Goal: Task Accomplishment & Management: Complete application form

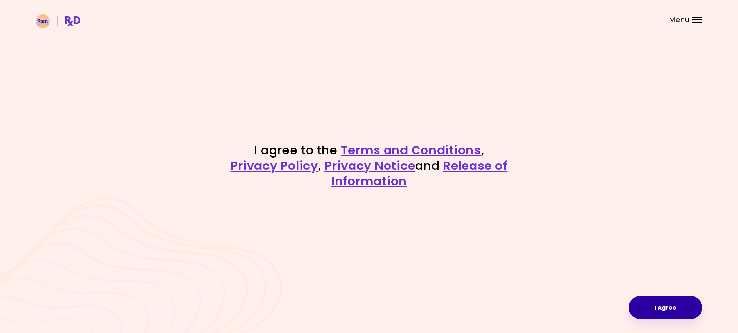
click at [652, 300] on button "I Agree" at bounding box center [665, 307] width 74 height 23
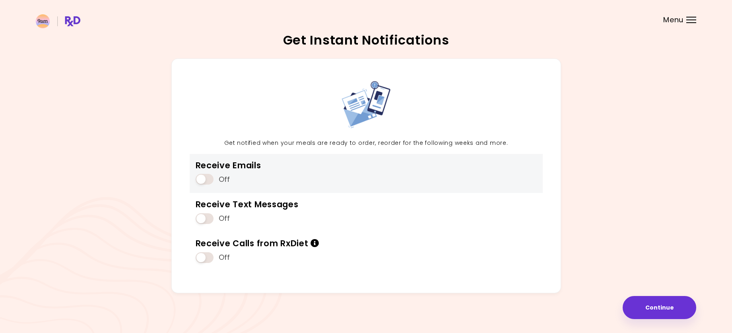
click at [199, 178] on span at bounding box center [205, 179] width 18 height 11
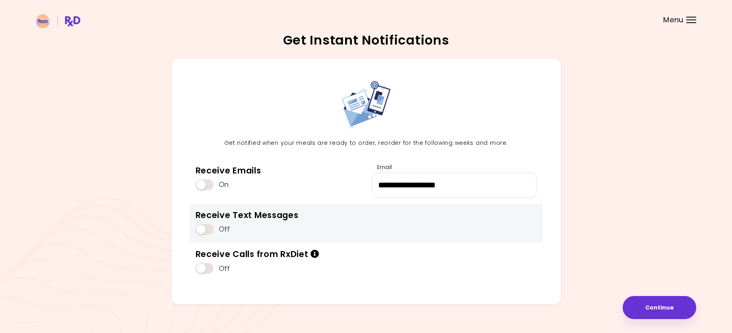
click at [202, 233] on span at bounding box center [205, 229] width 18 height 11
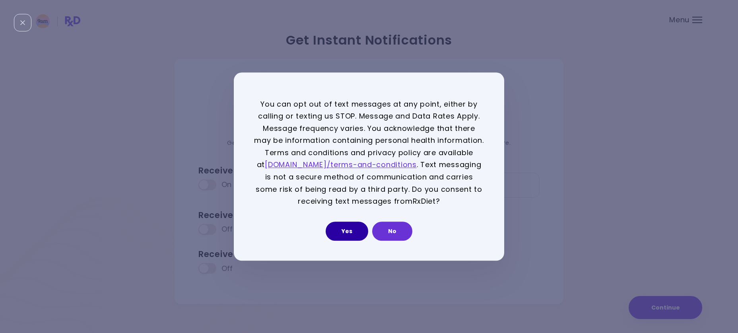
click at [349, 228] on button "Yes" at bounding box center [346, 230] width 43 height 19
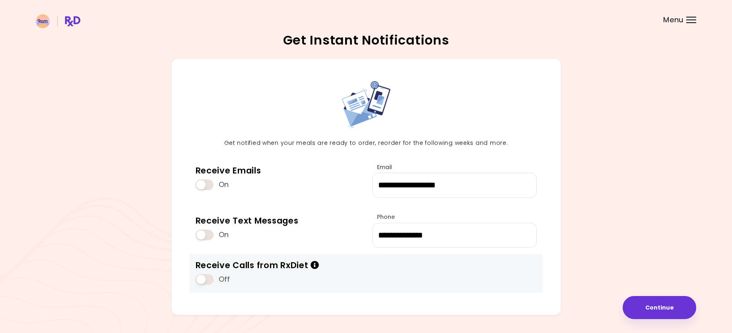
click at [200, 281] on span at bounding box center [205, 279] width 18 height 11
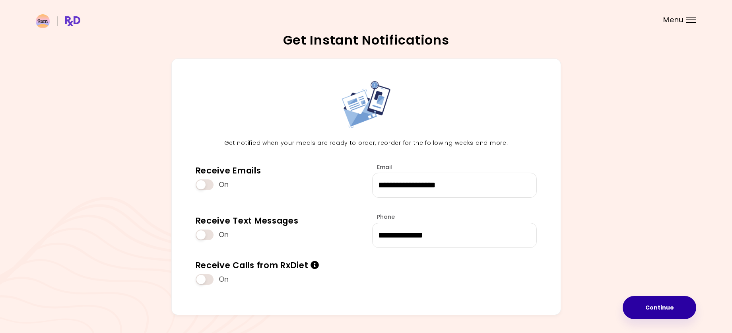
click at [633, 314] on button "Continue" at bounding box center [659, 307] width 74 height 23
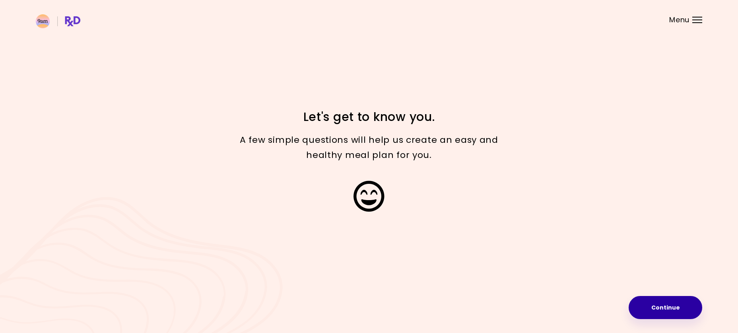
click at [668, 314] on button "Continue" at bounding box center [665, 307] width 74 height 23
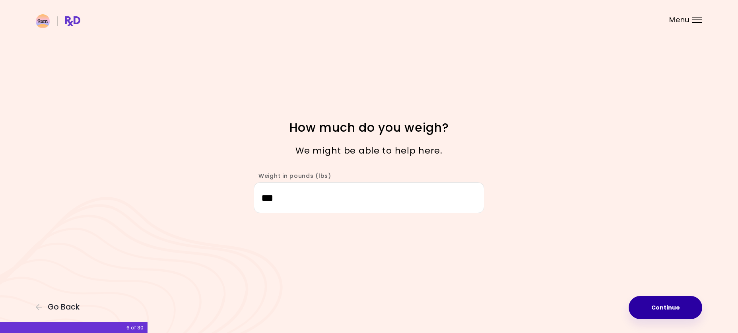
click at [673, 313] on button "Continue" at bounding box center [665, 307] width 74 height 23
select select "****"
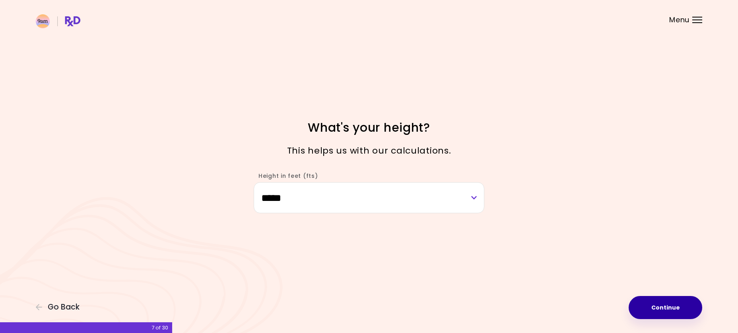
click at [639, 304] on button "Continue" at bounding box center [665, 307] width 74 height 23
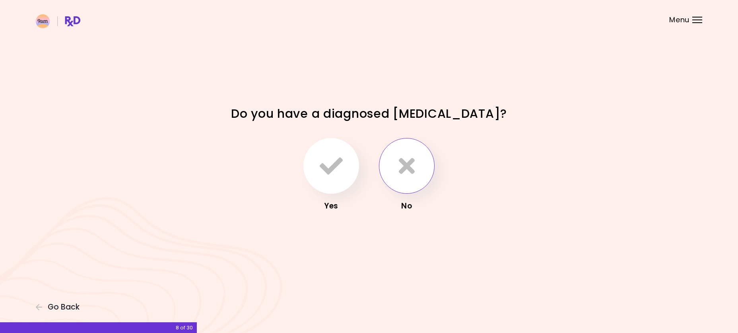
click at [402, 161] on icon "button" at bounding box center [407, 165] width 16 height 23
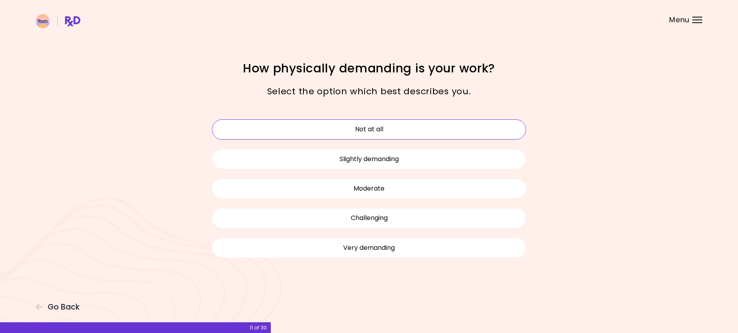
click at [385, 131] on button "Not at all" at bounding box center [369, 129] width 314 height 20
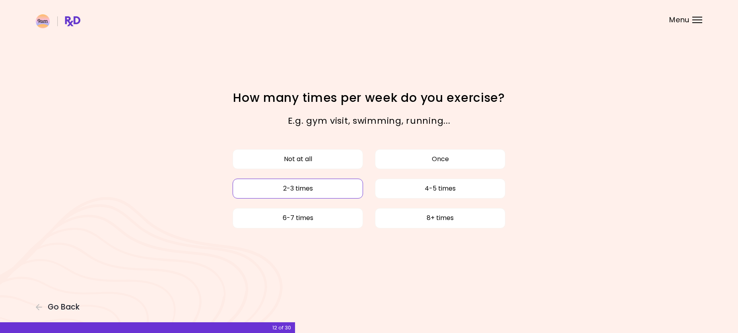
click at [318, 186] on button "2-3 times" at bounding box center [297, 188] width 130 height 20
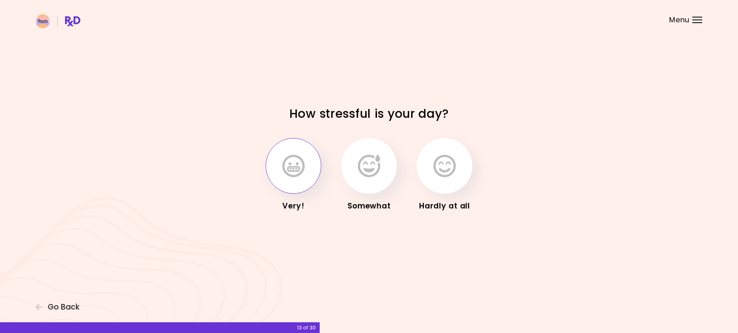
click at [284, 170] on icon "button" at bounding box center [293, 165] width 22 height 23
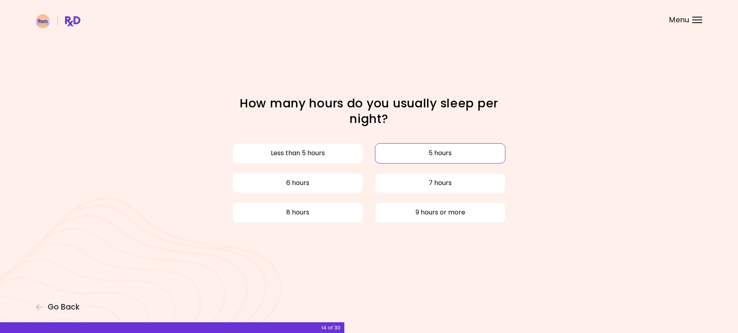
click at [408, 159] on button "5 hours" at bounding box center [440, 153] width 130 height 20
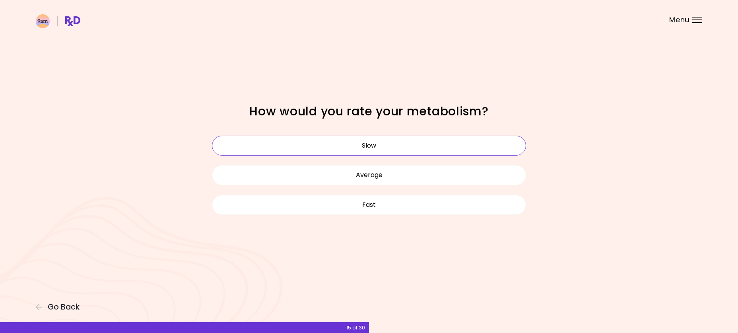
click at [328, 153] on button "Slow" at bounding box center [369, 146] width 314 height 20
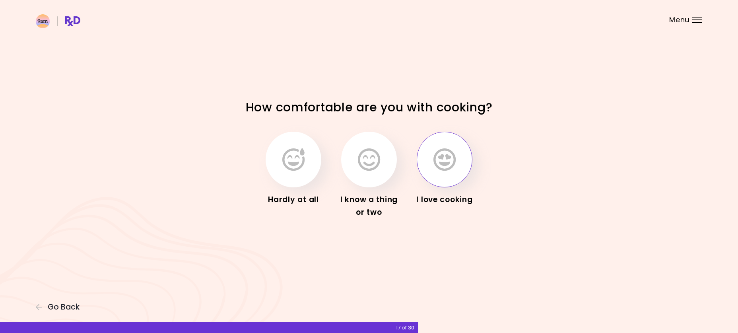
click at [445, 175] on button "button" at bounding box center [444, 160] width 56 height 56
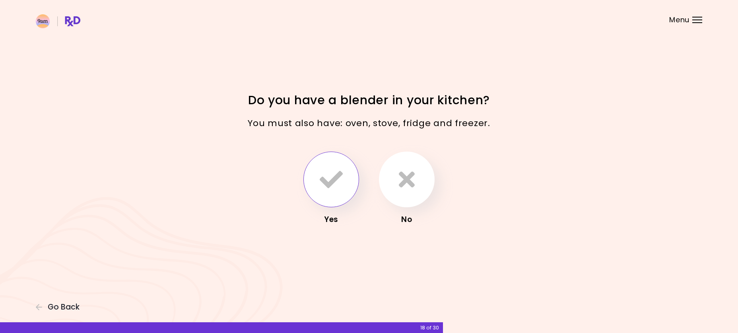
click at [329, 183] on icon "button" at bounding box center [330, 179] width 23 height 23
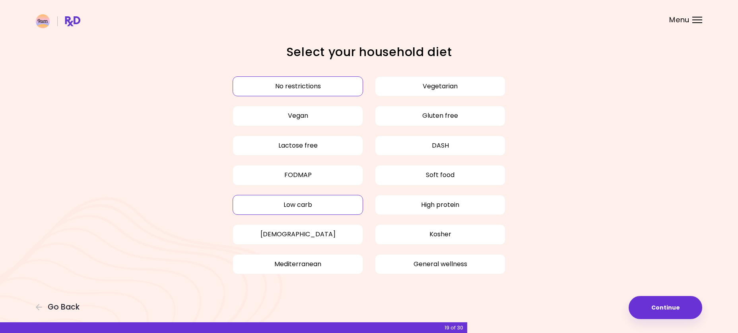
click at [335, 206] on button "Low carb" at bounding box center [297, 205] width 130 height 20
click at [444, 205] on button "High protein" at bounding box center [440, 205] width 130 height 20
click at [661, 305] on button "Continue" at bounding box center [665, 307] width 74 height 23
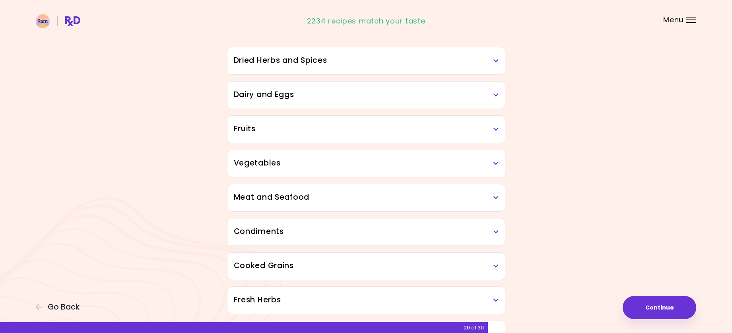
scroll to position [79, 0]
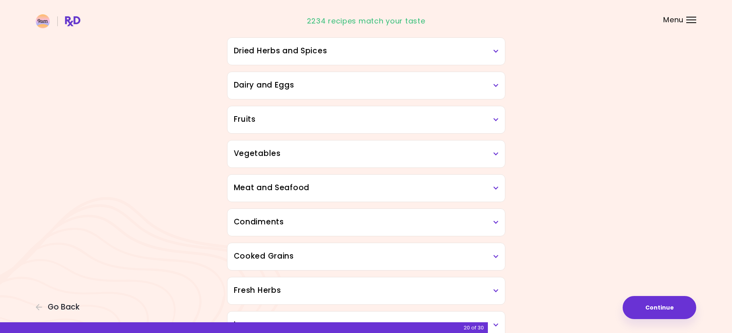
click at [499, 49] on div "Dried Herbs and Spices" at bounding box center [365, 51] width 277 height 27
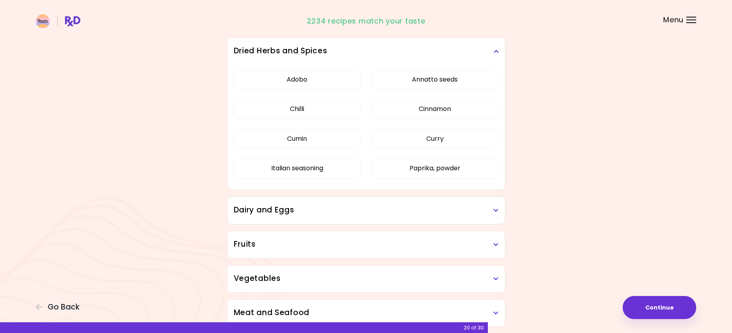
click at [499, 49] on div "Dried Herbs and Spices" at bounding box center [365, 51] width 277 height 27
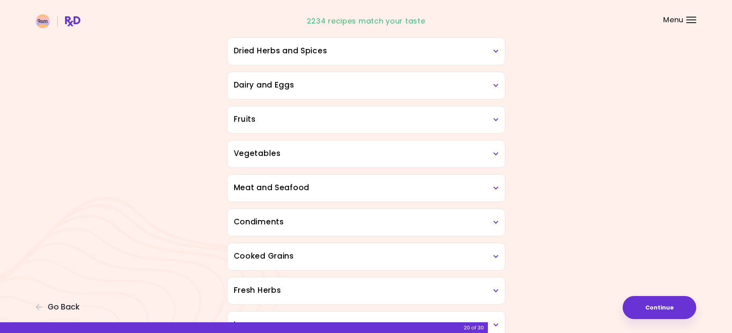
click at [492, 87] on h3 "Dairy and Eggs" at bounding box center [366, 85] width 265 height 12
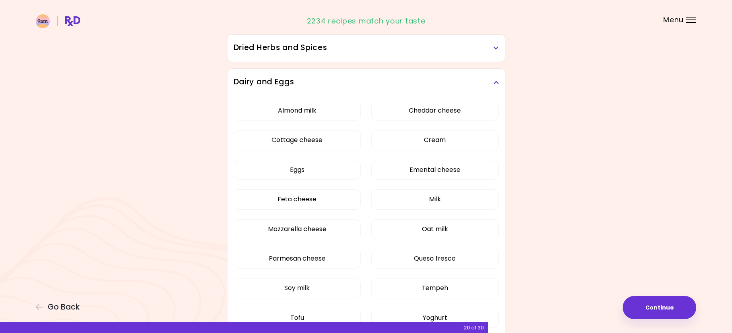
scroll to position [119, 0]
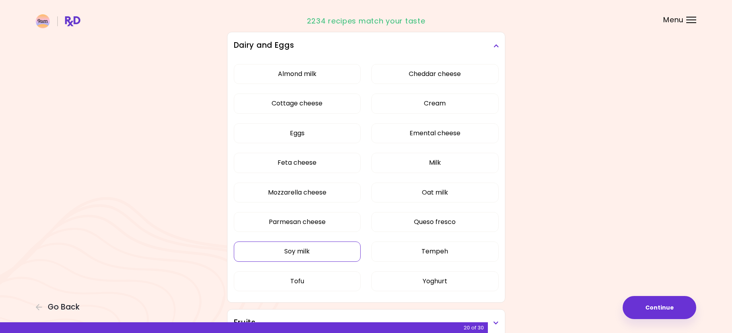
click at [313, 249] on button "Soy milk" at bounding box center [297, 251] width 127 height 20
click at [331, 281] on button "Tofu" at bounding box center [297, 281] width 127 height 20
click at [410, 251] on button "Tempeh" at bounding box center [434, 251] width 127 height 20
click at [449, 192] on button "Oat milk" at bounding box center [434, 192] width 127 height 20
click at [325, 73] on button "Almond milk" at bounding box center [297, 74] width 127 height 20
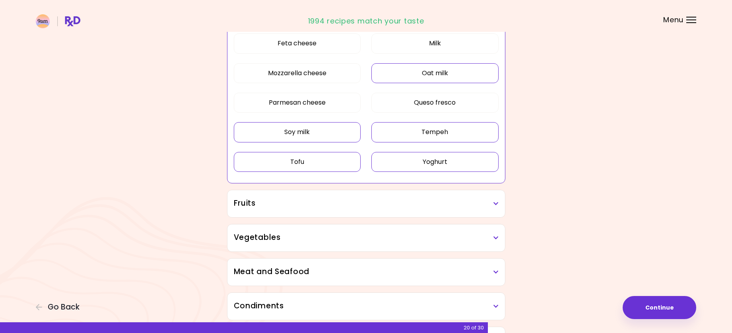
scroll to position [318, 0]
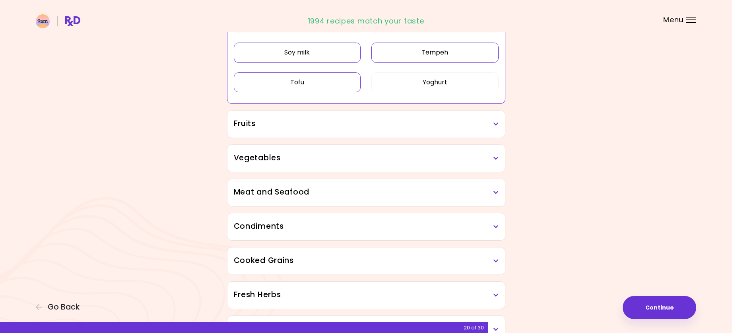
click at [476, 128] on h3 "Fruits" at bounding box center [366, 124] width 265 height 12
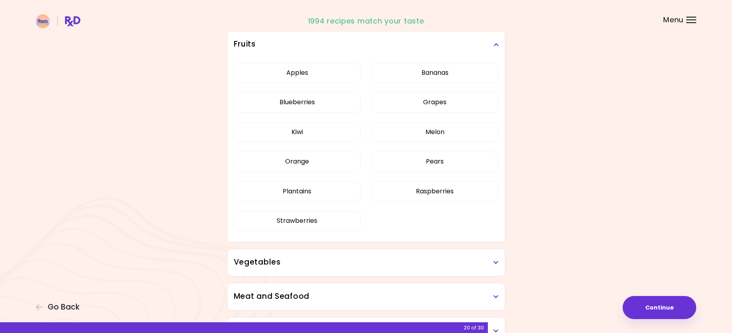
scroll to position [477, 0]
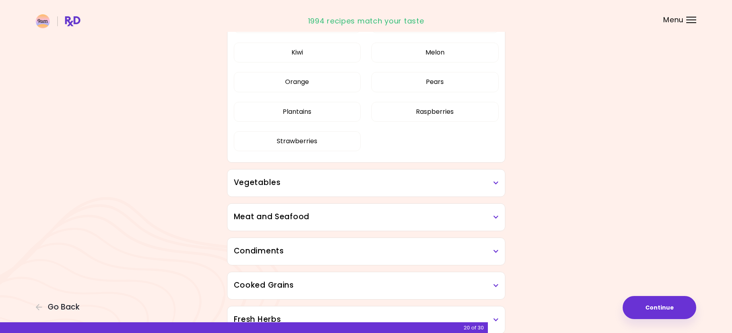
click at [459, 180] on h3 "Vegetables" at bounding box center [366, 183] width 265 height 12
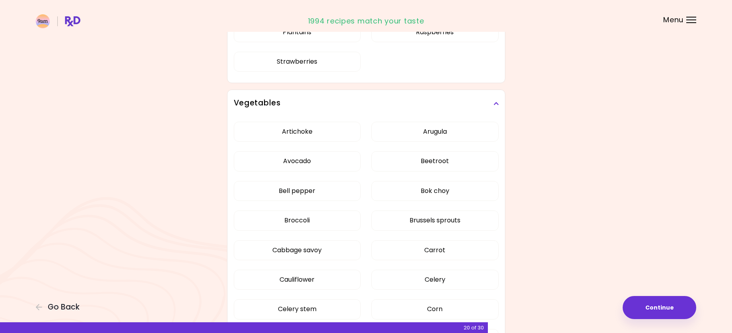
scroll to position [636, 0]
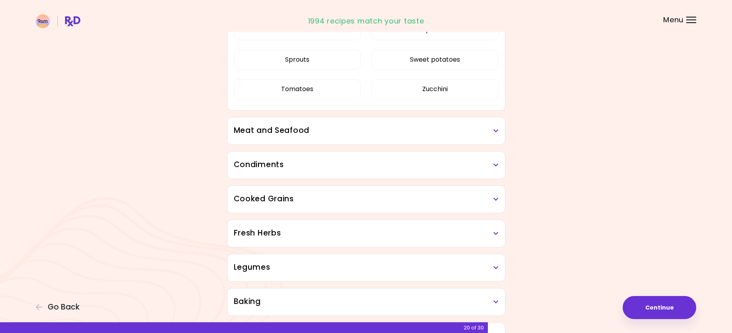
scroll to position [617, 0]
click at [393, 130] on h3 "Meat and Seafood" at bounding box center [366, 130] width 265 height 12
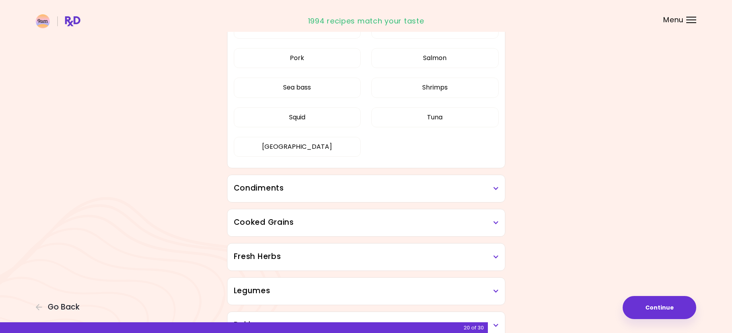
scroll to position [816, 0]
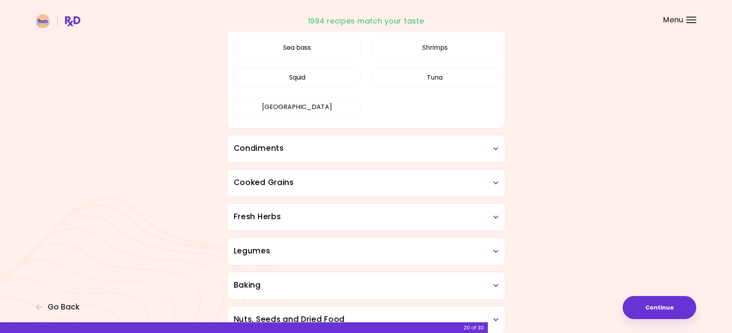
click at [366, 156] on div "Condiments" at bounding box center [365, 148] width 277 height 27
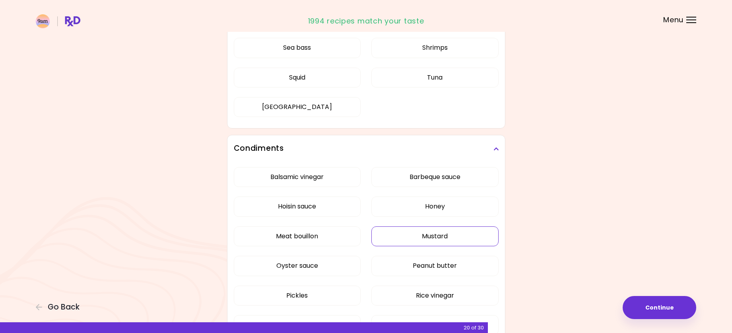
scroll to position [895, 0]
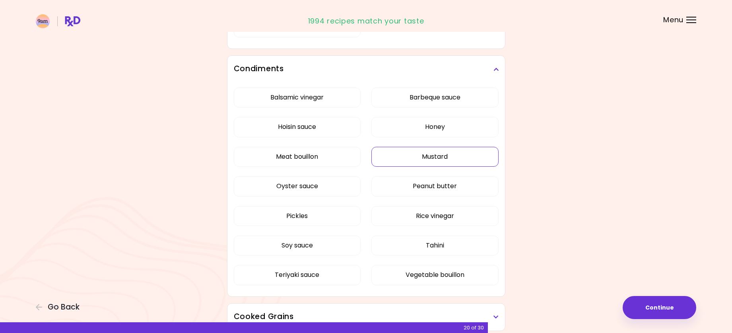
click at [391, 159] on div "Balsamic vinegar Barbeque sauce Hoisin sauce Honey Meat bouillon Mustard Oyster…" at bounding box center [366, 189] width 265 height 213
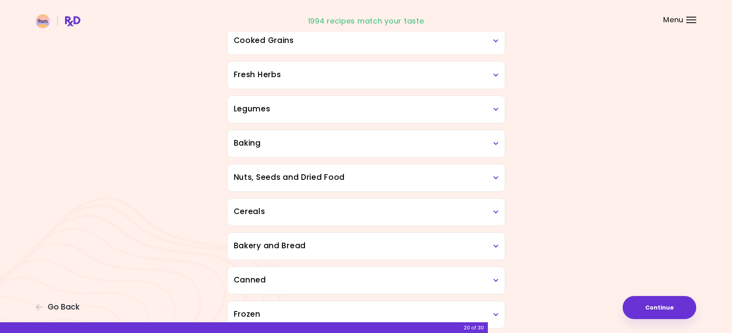
scroll to position [300, 0]
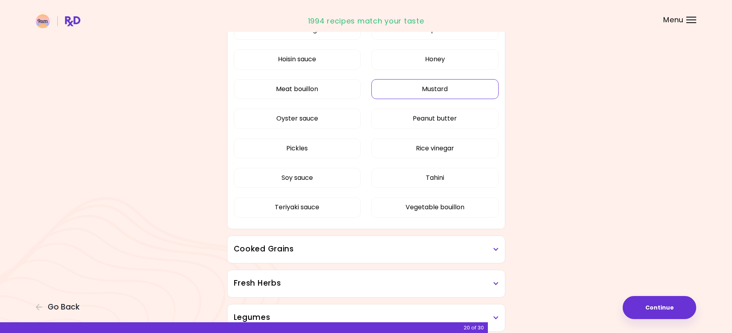
click at [416, 92] on button "Mustard" at bounding box center [434, 89] width 127 height 20
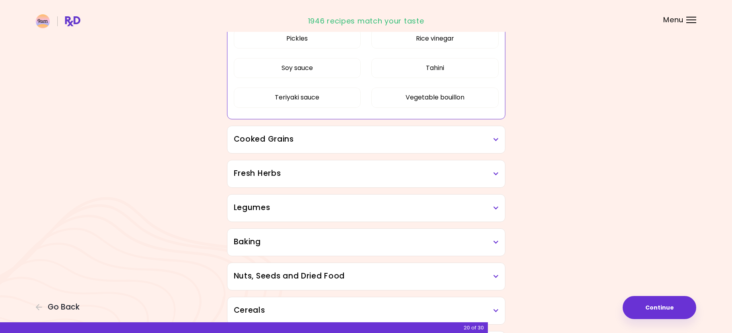
scroll to position [419, 0]
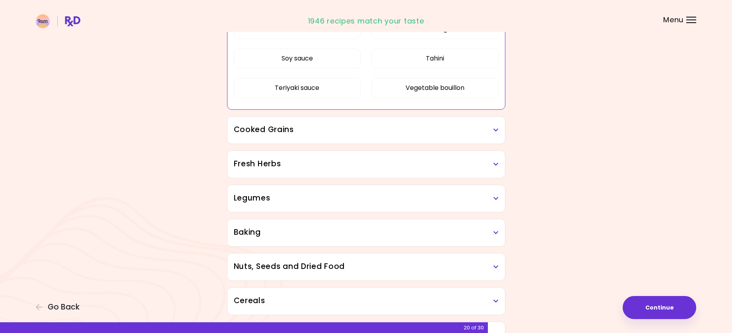
click at [343, 128] on h3 "Cooked Grains" at bounding box center [366, 130] width 265 height 12
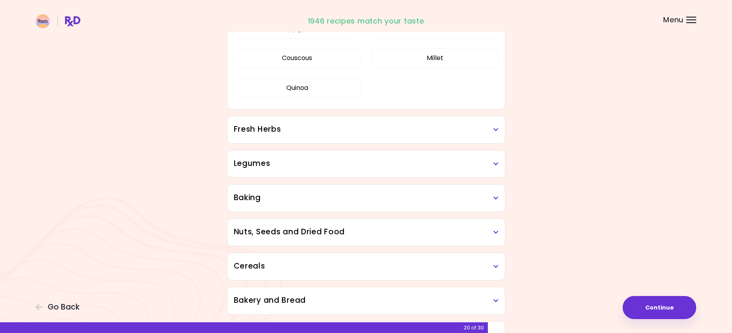
scroll to position [578, 0]
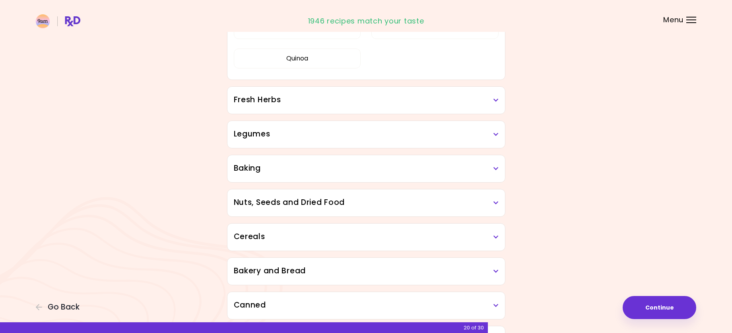
click at [363, 109] on div "Fresh Herbs" at bounding box center [365, 100] width 277 height 27
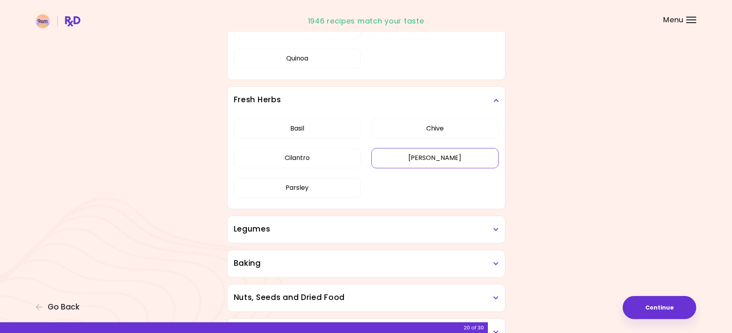
click at [409, 161] on div "[PERSON_NAME] Cilantro [PERSON_NAME] [PERSON_NAME]" at bounding box center [366, 161] width 265 height 95
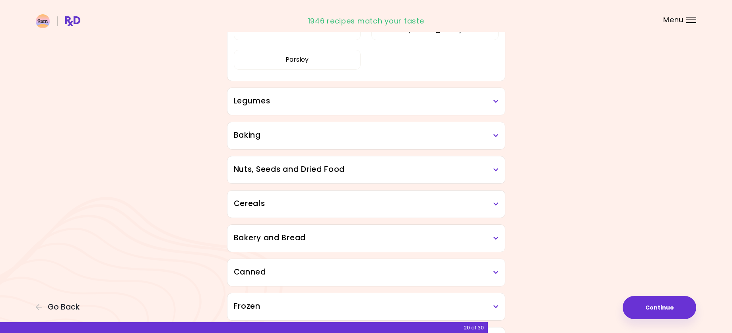
scroll to position [366, 0]
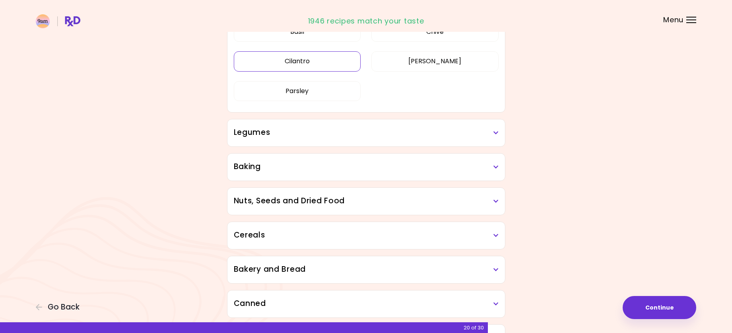
click at [328, 63] on button "Cilantro" at bounding box center [297, 61] width 127 height 20
click at [401, 63] on button "[PERSON_NAME]" at bounding box center [434, 61] width 127 height 20
click at [367, 137] on h3 "Legumes" at bounding box center [366, 133] width 265 height 12
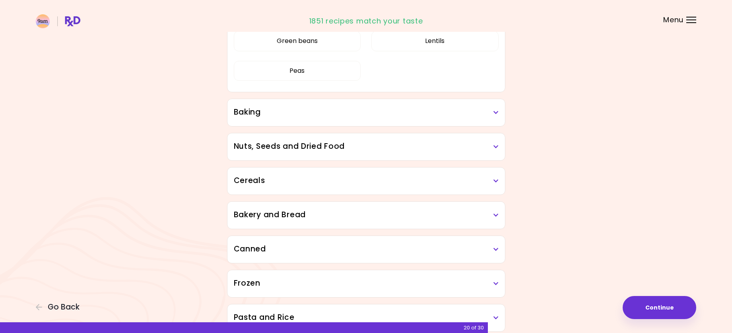
scroll to position [525, 0]
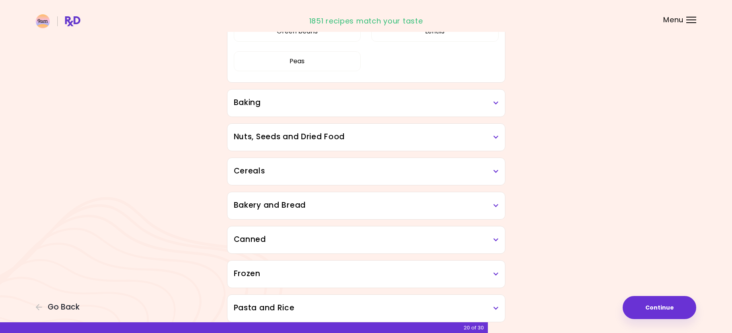
click at [358, 104] on h3 "Baking" at bounding box center [366, 103] width 265 height 12
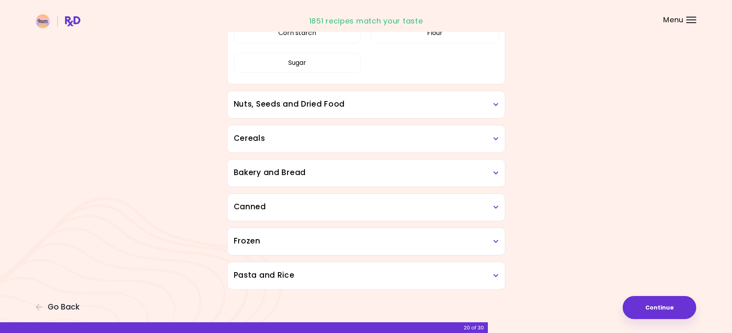
scroll to position [653, 0]
click at [366, 105] on h3 "Nuts, Seeds and Dried Food" at bounding box center [366, 104] width 265 height 12
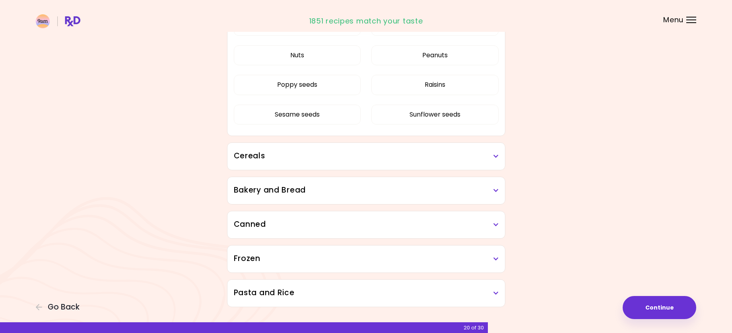
scroll to position [807, 0]
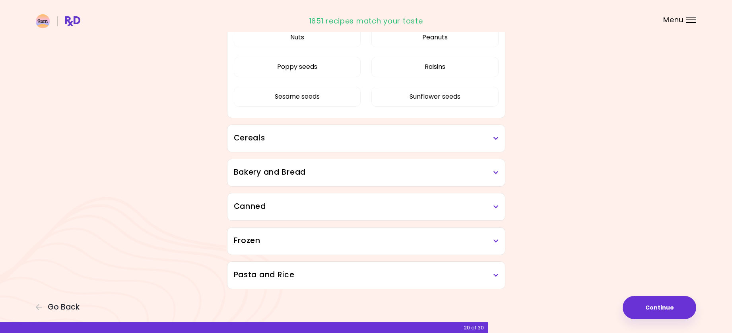
click at [346, 136] on h3 "Cereals" at bounding box center [366, 138] width 265 height 12
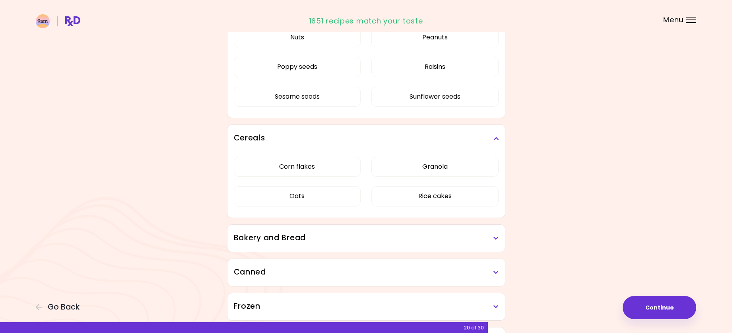
scroll to position [873, 0]
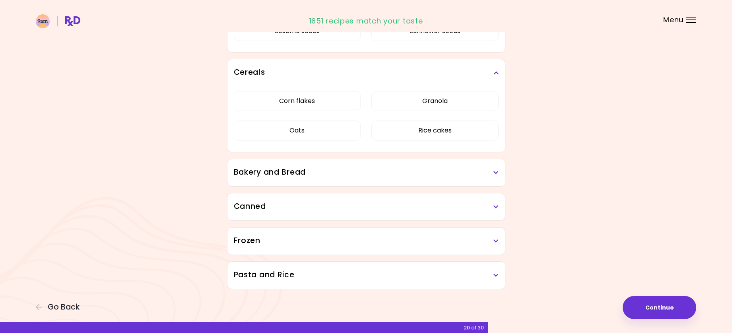
click at [331, 172] on h3 "Bakery and Bread" at bounding box center [366, 172] width 265 height 12
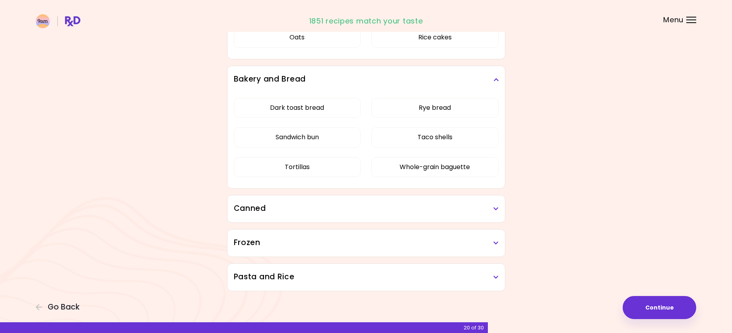
scroll to position [968, 0]
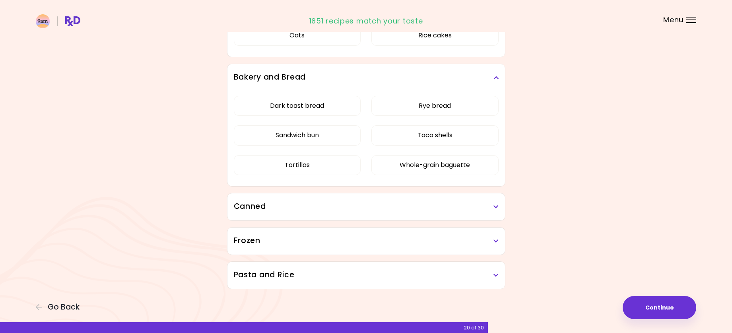
click at [335, 207] on h3 "Canned" at bounding box center [366, 207] width 265 height 12
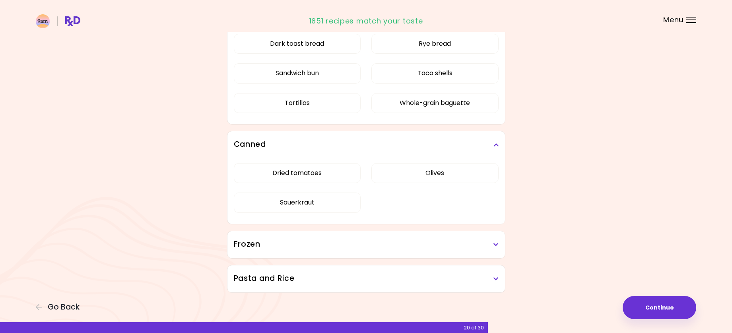
scroll to position [1034, 0]
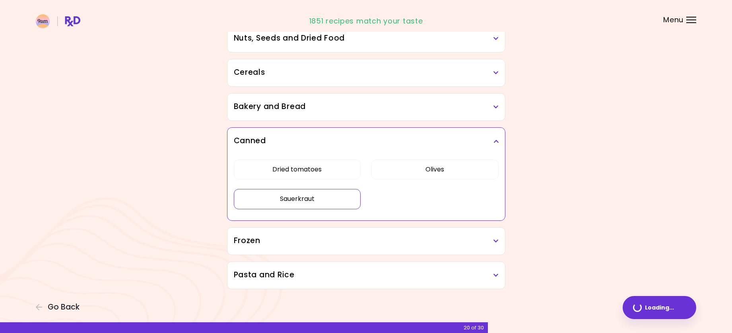
scroll to position [434, 0]
click at [421, 170] on button "Olives" at bounding box center [434, 169] width 127 height 20
click at [372, 240] on h3 "Frozen" at bounding box center [366, 241] width 265 height 12
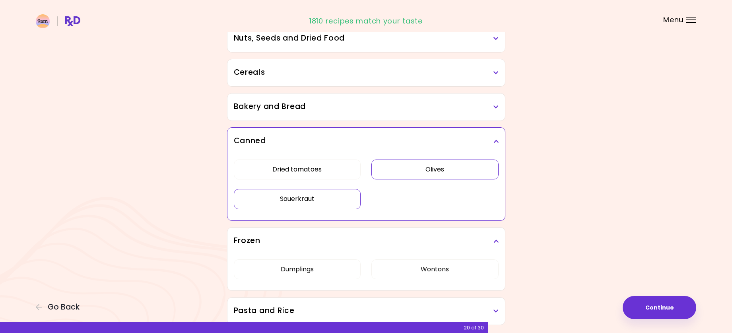
scroll to position [470, 0]
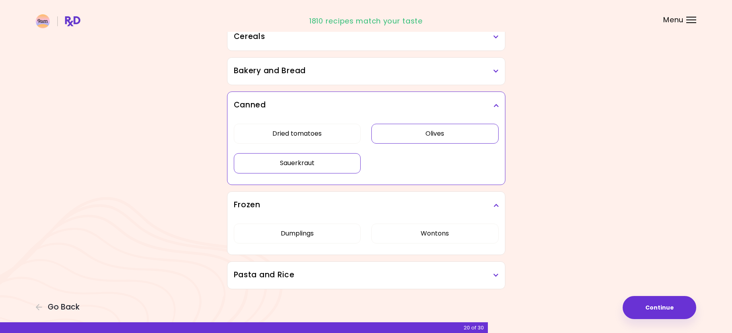
click at [347, 277] on h3 "Pasta and Rice" at bounding box center [366, 275] width 265 height 12
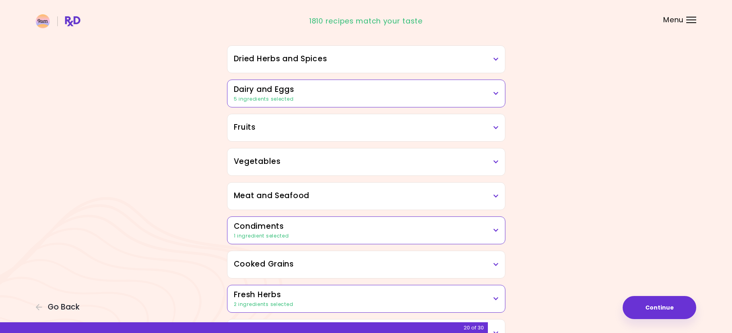
scroll to position [0, 0]
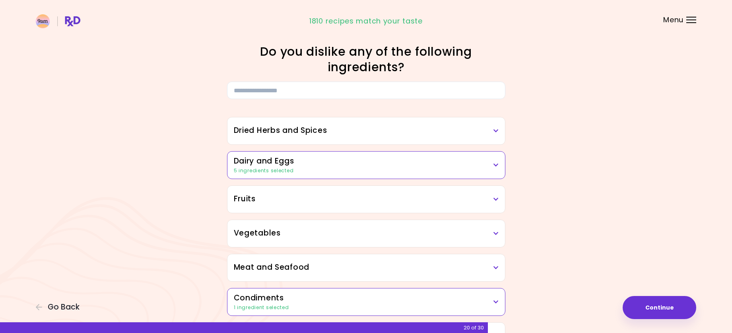
click at [318, 202] on h3 "Fruits" at bounding box center [366, 199] width 265 height 12
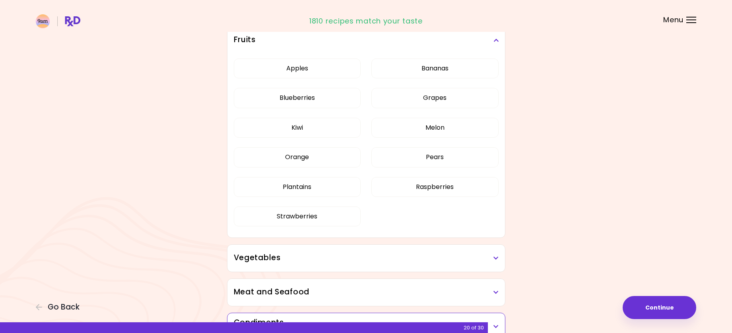
scroll to position [238, 0]
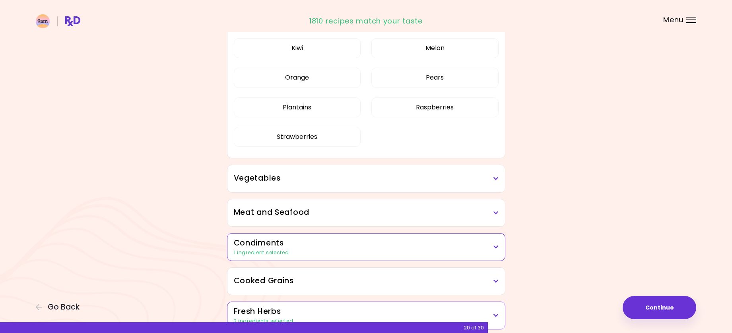
click at [371, 178] on h3 "Vegetables" at bounding box center [366, 178] width 265 height 12
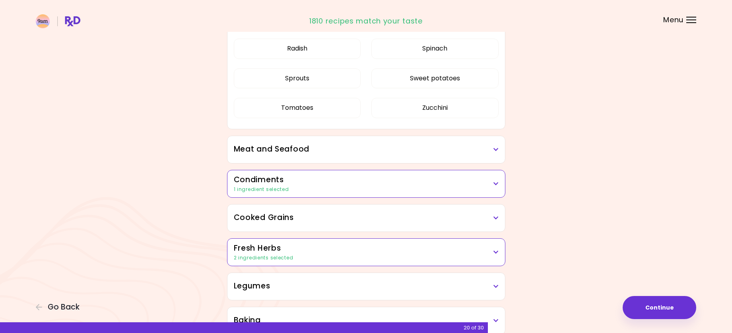
scroll to position [834, 0]
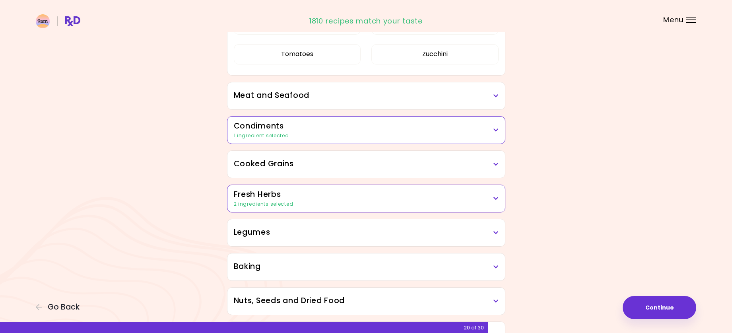
click at [326, 170] on div "Cooked Grains" at bounding box center [365, 164] width 277 height 27
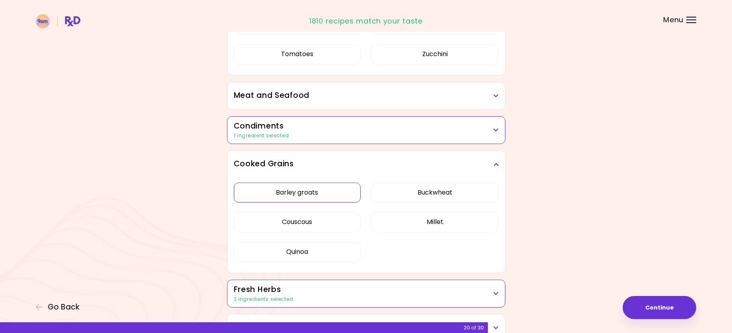
click at [332, 193] on div "Barley groats Buckwheat Couscous Millet Quinoa" at bounding box center [366, 225] width 265 height 95
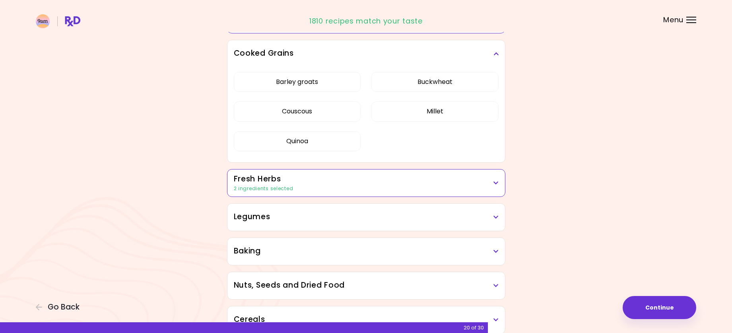
scroll to position [278, 0]
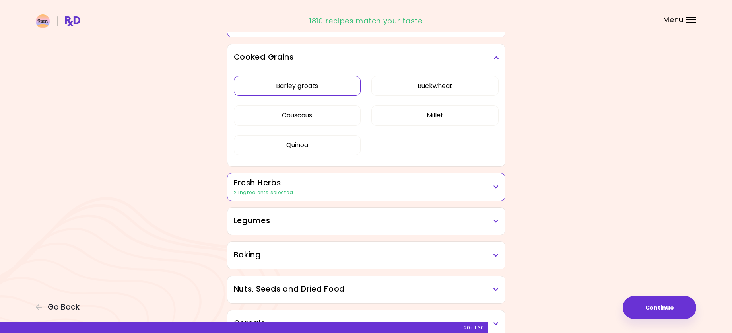
click at [325, 83] on button "Barley groats" at bounding box center [297, 86] width 127 height 20
click at [411, 87] on button "Buckwheat" at bounding box center [434, 86] width 127 height 20
click at [396, 119] on button "Millet" at bounding box center [434, 115] width 127 height 20
click at [327, 118] on button "Couscous" at bounding box center [297, 115] width 127 height 20
click at [317, 148] on button "Quinoa" at bounding box center [297, 145] width 127 height 20
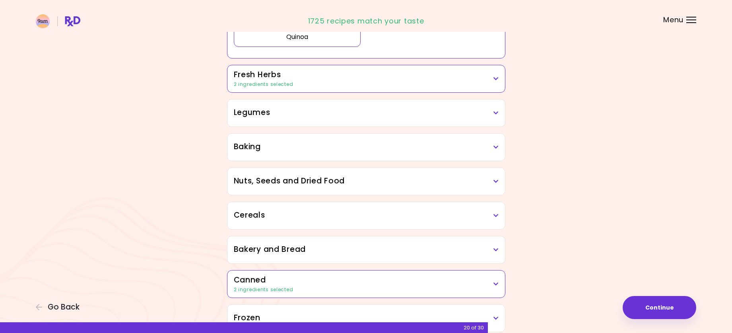
scroll to position [397, 0]
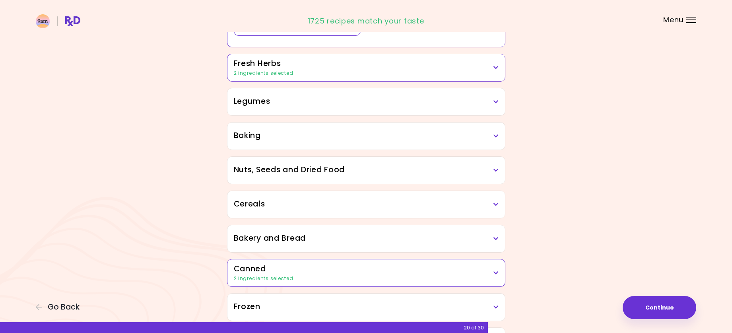
click at [321, 98] on h3 "Legumes" at bounding box center [366, 102] width 265 height 12
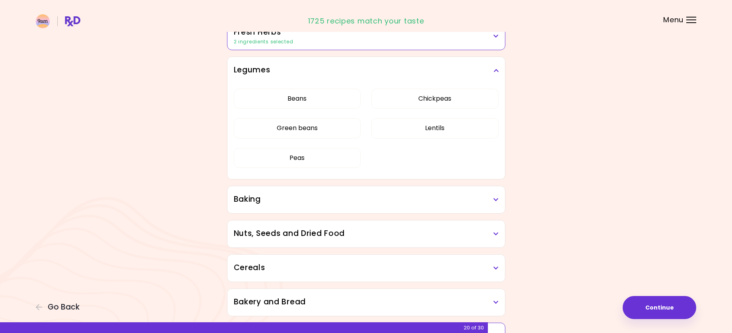
scroll to position [437, 0]
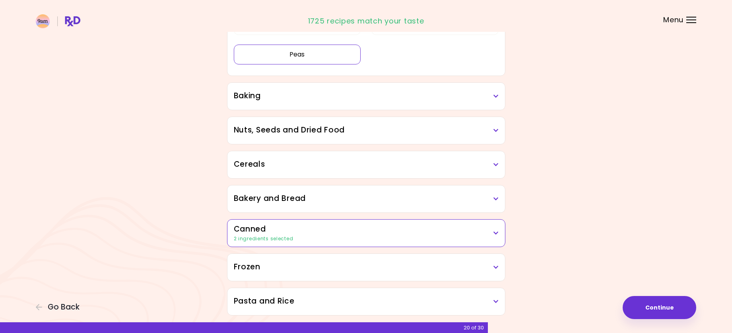
click at [320, 76] on div "Beans Chickpeas Green beans Lentils Peas" at bounding box center [366, 28] width 265 height 95
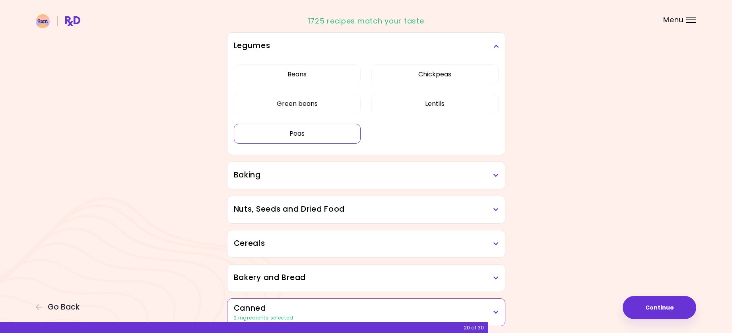
scroll to position [358, 0]
click at [327, 77] on button "Beans" at bounding box center [297, 75] width 127 height 20
click at [418, 76] on button "Chickpeas" at bounding box center [434, 75] width 127 height 20
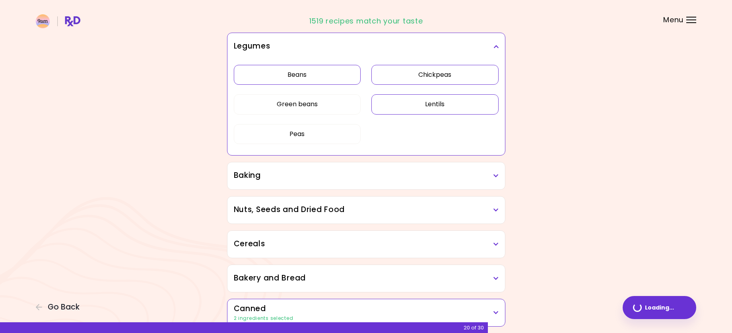
click at [414, 108] on button "Lentils" at bounding box center [434, 104] width 127 height 20
drag, startPoint x: 347, startPoint y: 108, endPoint x: 332, endPoint y: 131, distance: 26.7
click at [346, 108] on button "Green beans" at bounding box center [297, 104] width 127 height 20
click at [327, 141] on button "Peas" at bounding box center [297, 134] width 127 height 20
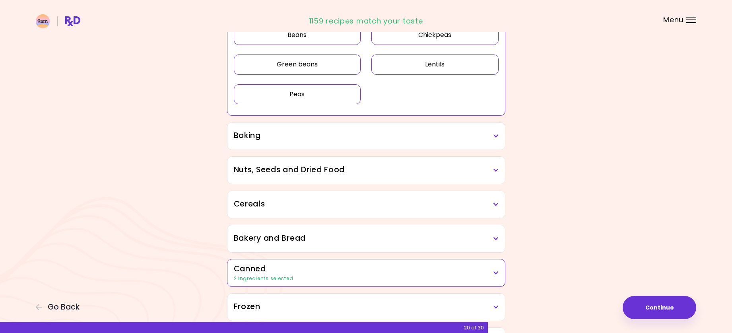
click at [381, 140] on h3 "Baking" at bounding box center [366, 136] width 265 height 12
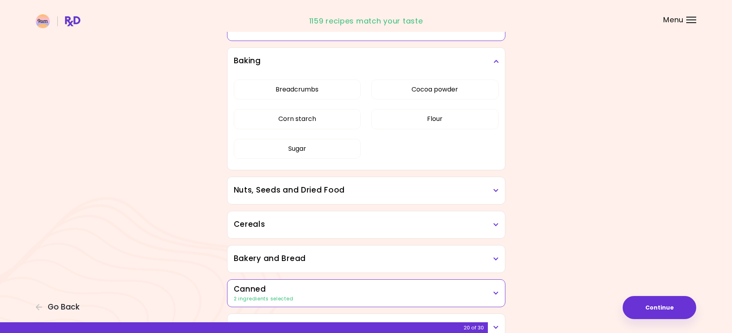
scroll to position [477, 0]
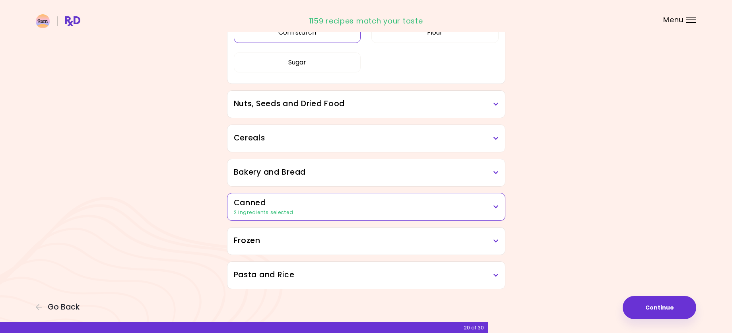
click at [318, 83] on div "Breadcrumbs Cocoa powder Corn starch Flour Sugar" at bounding box center [366, 35] width 265 height 95
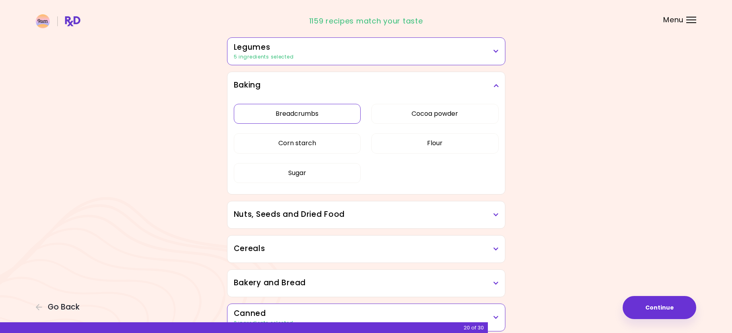
scroll to position [344, 0]
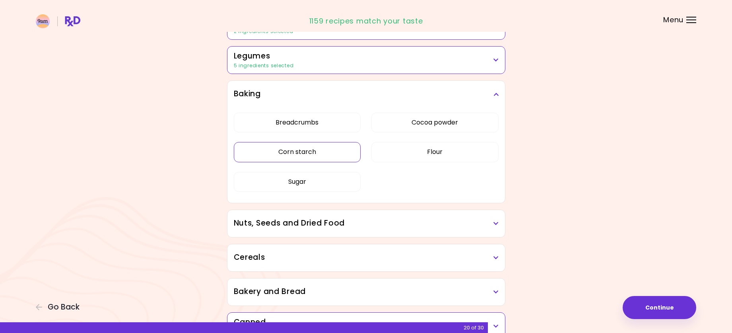
click at [314, 151] on button "Corn starch" at bounding box center [297, 152] width 127 height 20
click at [322, 190] on button "Sugar" at bounding box center [297, 182] width 127 height 20
click at [418, 148] on button "Flour" at bounding box center [434, 152] width 127 height 20
click at [336, 123] on button "Breadcrumbs" at bounding box center [297, 122] width 127 height 20
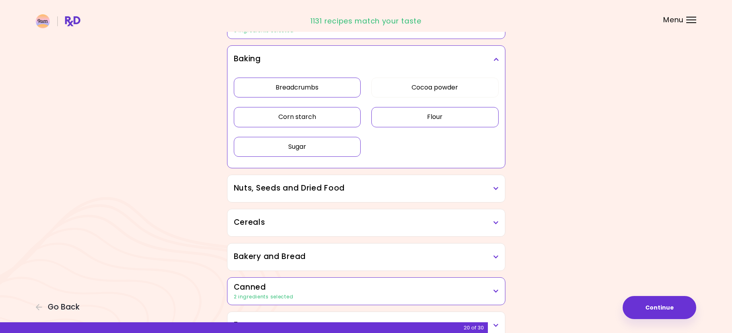
scroll to position [424, 0]
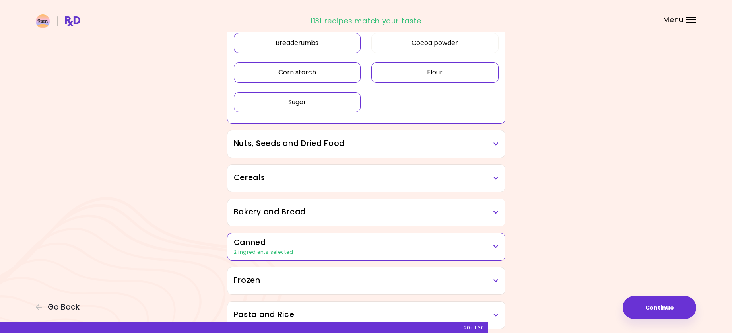
click at [343, 147] on h3 "Nuts, Seeds and Dried Food" at bounding box center [366, 144] width 265 height 12
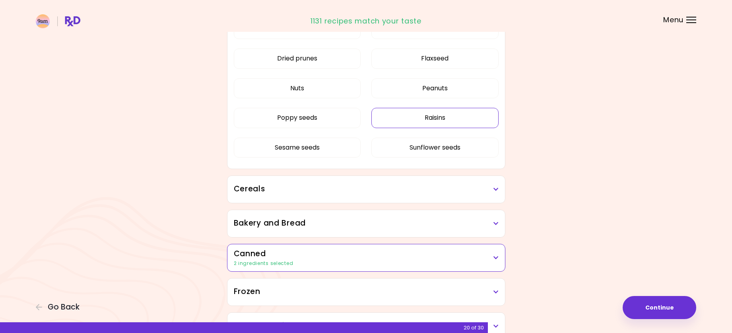
scroll to position [583, 0]
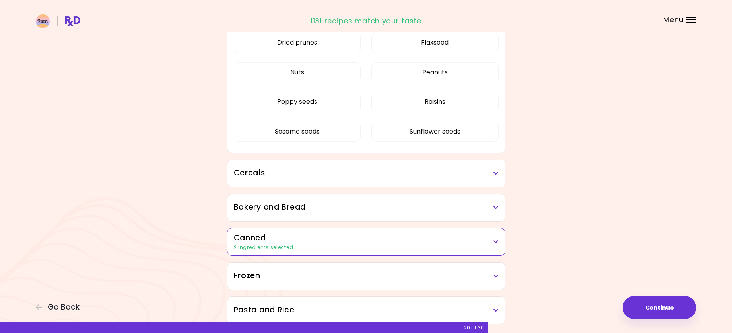
click at [358, 176] on h3 "Cereals" at bounding box center [366, 173] width 265 height 12
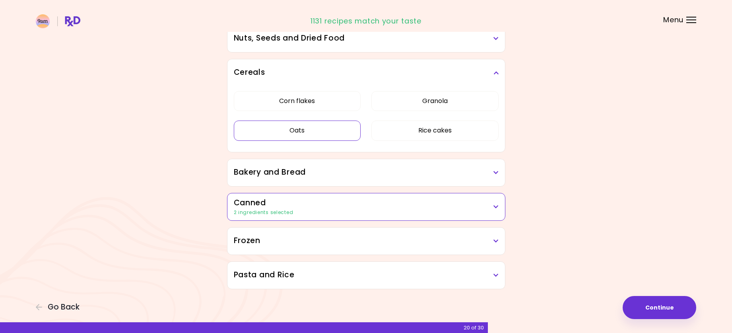
click at [330, 127] on button "Oats" at bounding box center [297, 130] width 127 height 20
click at [336, 99] on button "Corn flakes" at bounding box center [297, 101] width 127 height 20
click at [397, 100] on button "Granola" at bounding box center [434, 101] width 127 height 20
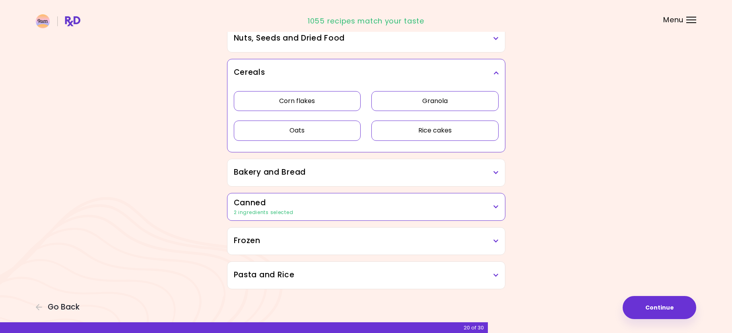
click at [390, 137] on button "Rice cakes" at bounding box center [434, 130] width 127 height 20
click at [336, 174] on h3 "Bakery and Bread" at bounding box center [366, 172] width 265 height 12
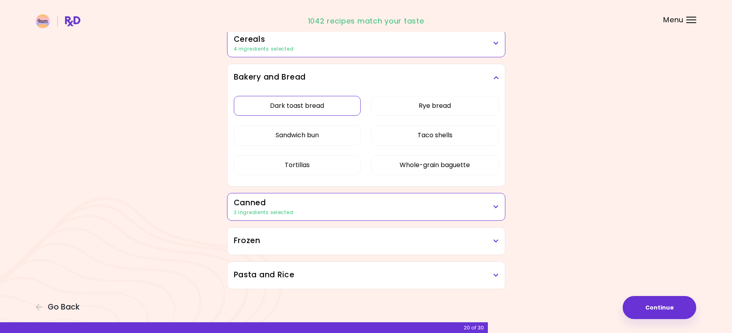
click at [345, 116] on button "Dark toast bread" at bounding box center [297, 106] width 127 height 20
click at [423, 112] on button "Rye bread" at bounding box center [434, 106] width 127 height 20
click at [342, 139] on button "Sandwich bun" at bounding box center [297, 135] width 127 height 20
click at [405, 137] on button "Taco shells" at bounding box center [434, 135] width 127 height 20
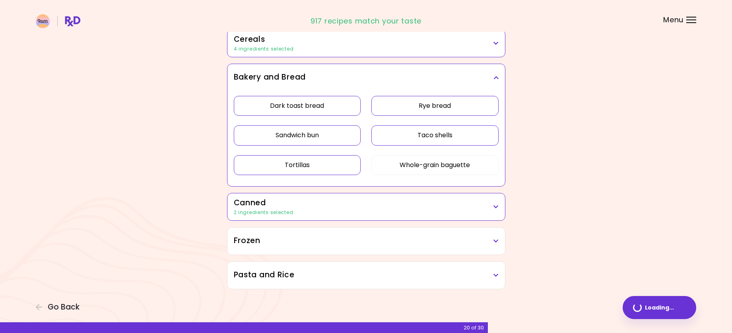
click at [312, 160] on button "Tortillas" at bounding box center [297, 165] width 127 height 20
click at [399, 162] on button "Whole-grain baguette" at bounding box center [434, 165] width 127 height 20
click at [373, 205] on h3 "Canned" at bounding box center [366, 203] width 265 height 12
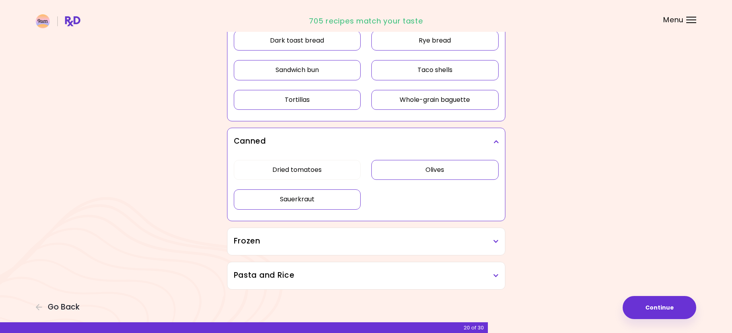
scroll to position [529, 0]
click at [339, 236] on h3 "Frozen" at bounding box center [366, 241] width 265 height 12
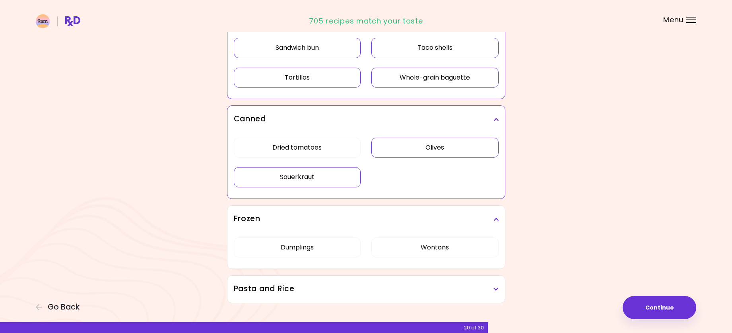
scroll to position [565, 0]
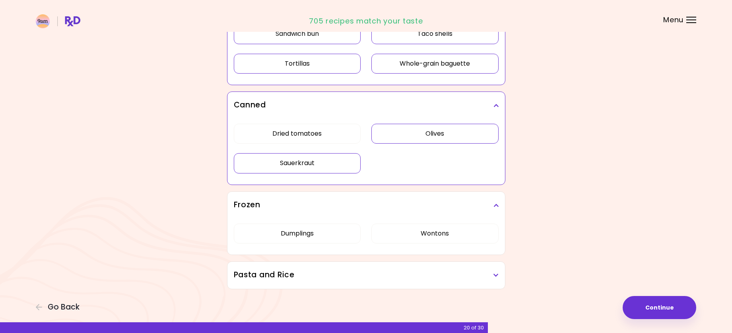
click at [345, 271] on h3 "Pasta and Rice" at bounding box center [366, 275] width 265 height 12
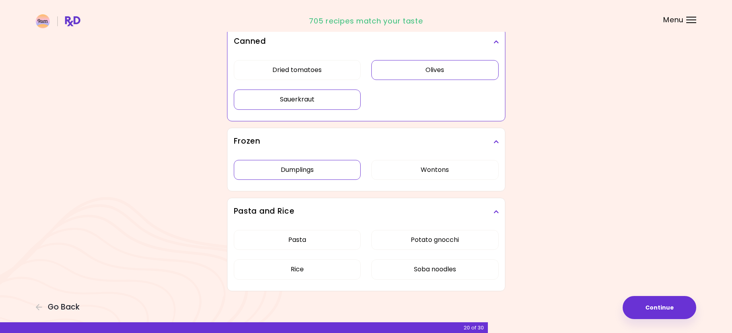
scroll to position [630, 0]
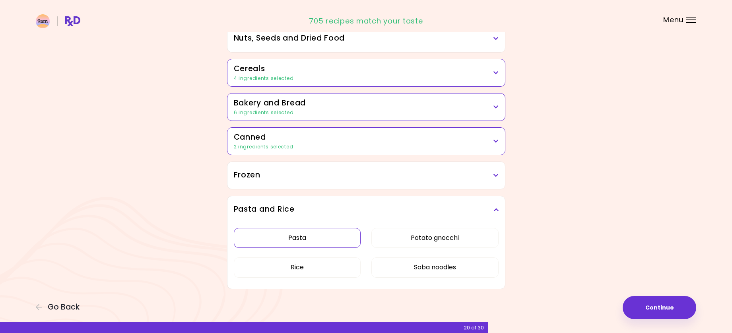
click at [327, 238] on button "Pasta" at bounding box center [297, 238] width 127 height 20
click at [404, 242] on button "Potato gnocchi" at bounding box center [434, 238] width 127 height 20
click at [334, 277] on button "Rice" at bounding box center [297, 267] width 127 height 20
click at [430, 271] on button "Soba noodles" at bounding box center [434, 267] width 127 height 20
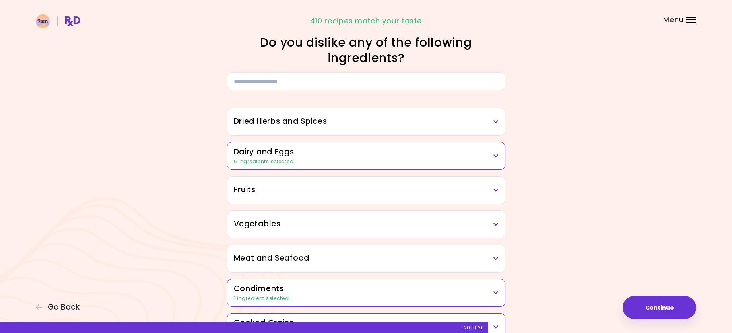
scroll to position [0, 0]
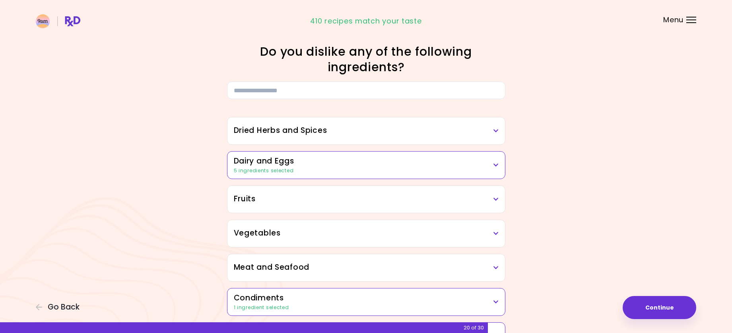
click at [330, 128] on h3 "Dried Herbs and Spices" at bounding box center [366, 131] width 265 height 12
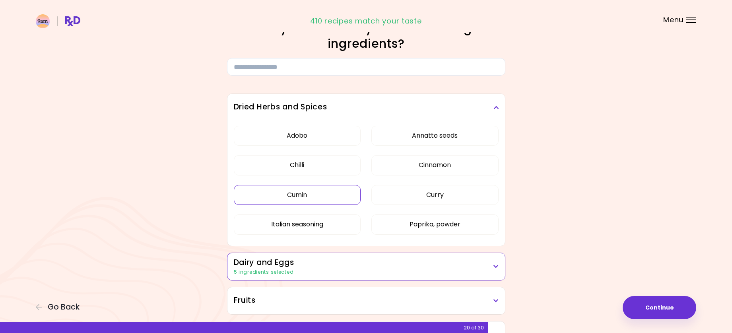
scroll to position [119, 0]
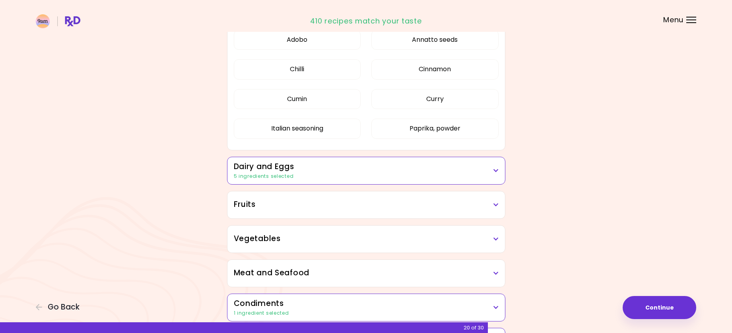
click at [330, 167] on h3 "Dairy and Eggs" at bounding box center [366, 167] width 265 height 12
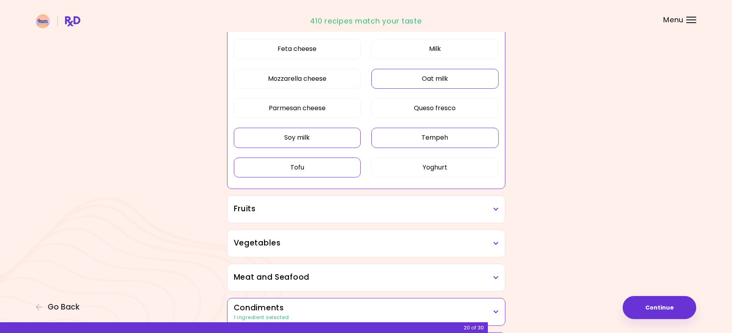
scroll to position [397, 0]
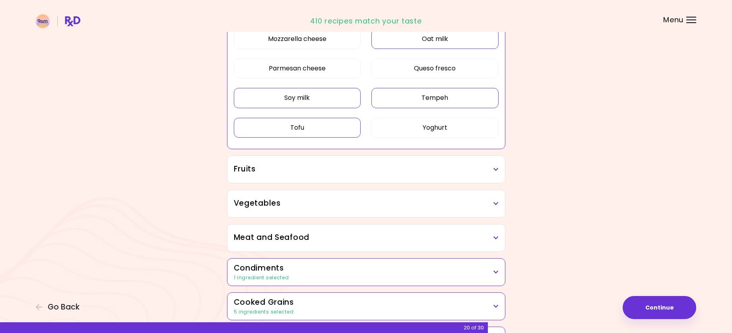
click at [331, 173] on h3 "Fruits" at bounding box center [366, 169] width 265 height 12
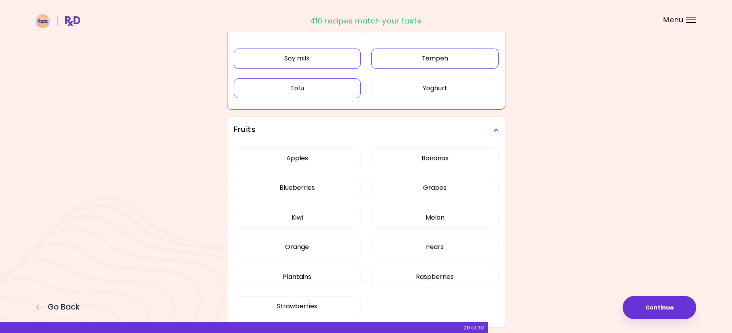
scroll to position [477, 0]
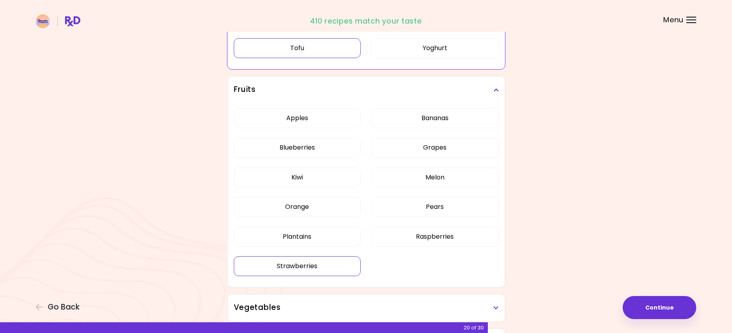
click at [309, 265] on div "Dried Herbs and Spices Adobo Annatto seeds Chilli Cinnamon Cumin [PERSON_NAME] …" at bounding box center [366, 209] width 286 height 1175
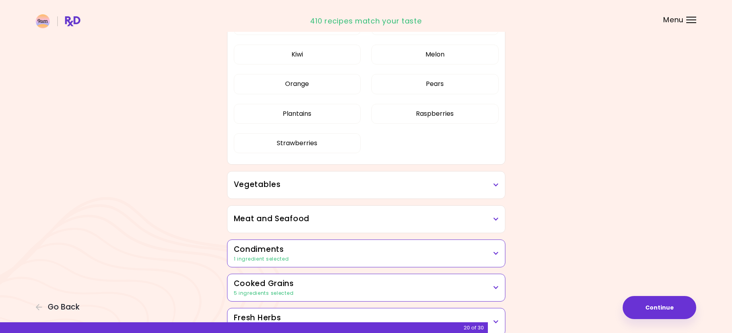
scroll to position [195, 0]
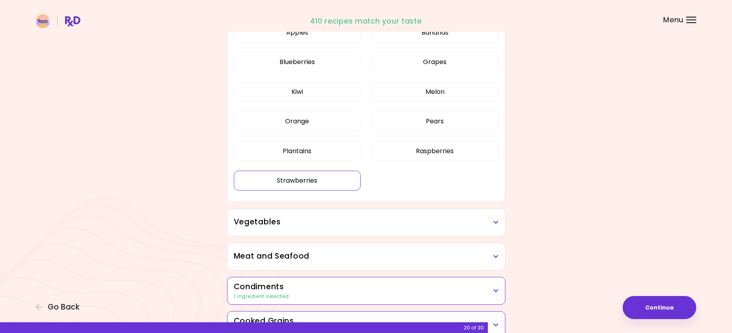
click at [333, 182] on button "Strawberries" at bounding box center [297, 180] width 127 height 20
click at [324, 153] on button "Plantains" at bounding box center [297, 151] width 127 height 20
click at [401, 152] on button "Raspberries" at bounding box center [434, 151] width 127 height 20
click at [312, 127] on button "Orange" at bounding box center [297, 121] width 127 height 20
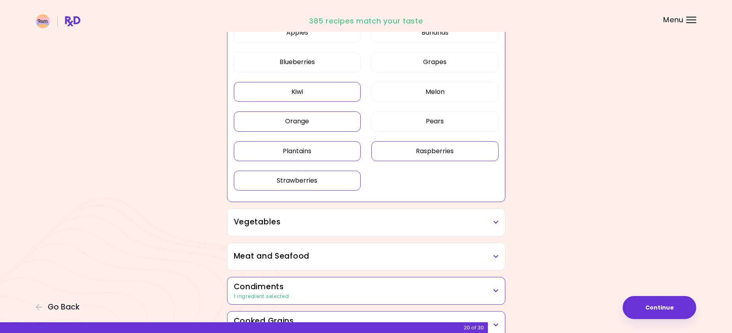
click at [314, 88] on button "Kiwi" at bounding box center [297, 92] width 127 height 20
click at [409, 94] on button "Melon" at bounding box center [434, 92] width 127 height 20
click at [416, 125] on button "Pears" at bounding box center [434, 121] width 127 height 20
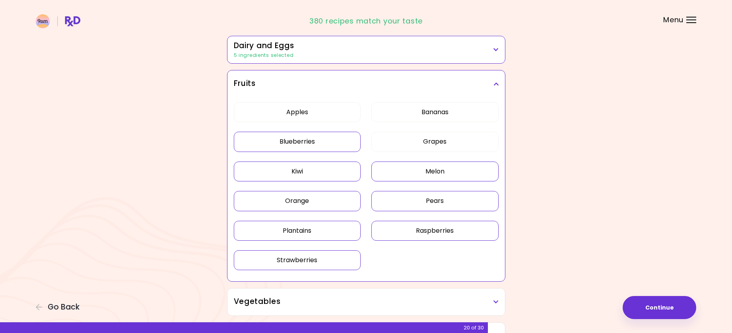
click at [323, 141] on button "Blueberries" at bounding box center [297, 142] width 127 height 20
click at [385, 140] on button "Grapes" at bounding box center [434, 142] width 127 height 20
click at [407, 116] on button "Bananas" at bounding box center [434, 112] width 127 height 20
click at [330, 113] on button "Apples" at bounding box center [297, 112] width 127 height 20
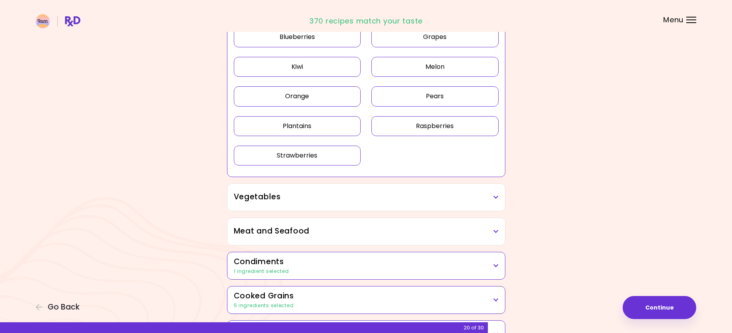
scroll to position [234, 0]
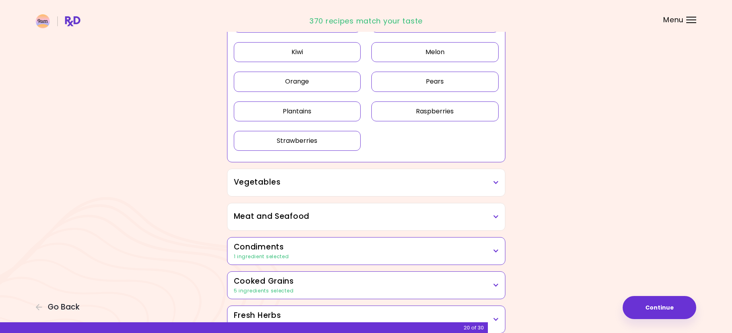
click at [376, 176] on h3 "Vegetables" at bounding box center [366, 182] width 265 height 12
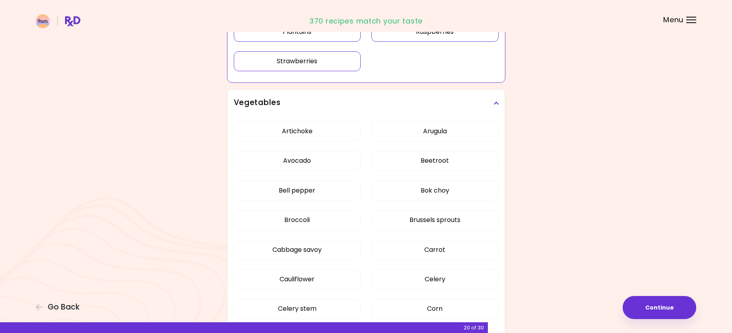
scroll to position [354, 0]
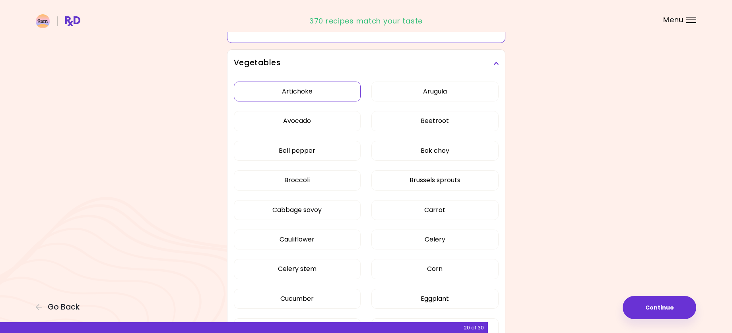
click at [311, 90] on div "Artichoke Arugula Avocado Beetroot Bell pepper Bok choy Broccoli Brussels sprou…" at bounding box center [366, 317] width 265 height 480
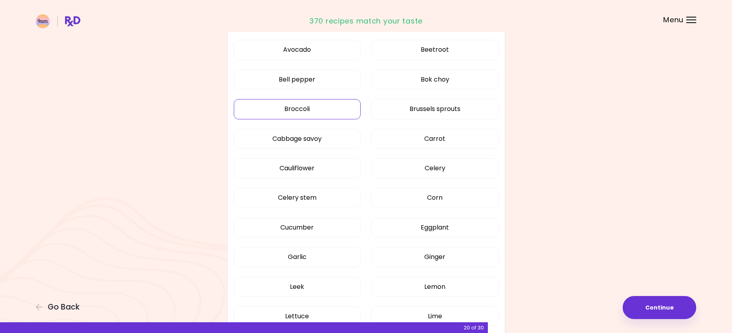
scroll to position [195, 0]
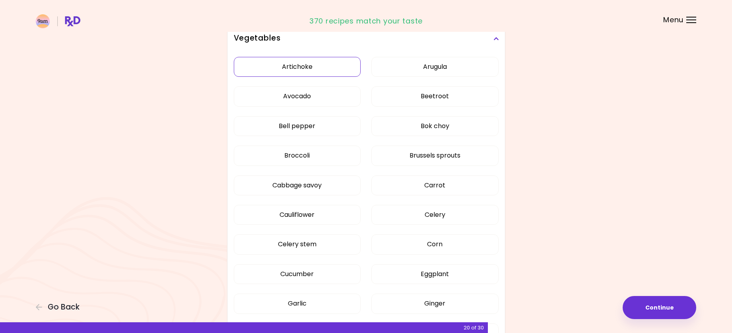
click at [321, 70] on button "Artichoke" at bounding box center [297, 67] width 127 height 20
click at [330, 69] on button "Artichoke" at bounding box center [297, 67] width 127 height 20
click at [408, 98] on button "Beetroot" at bounding box center [434, 96] width 127 height 20
click at [331, 71] on button "Artichoke" at bounding box center [297, 67] width 127 height 20
click at [424, 67] on button "Arugula" at bounding box center [434, 67] width 127 height 20
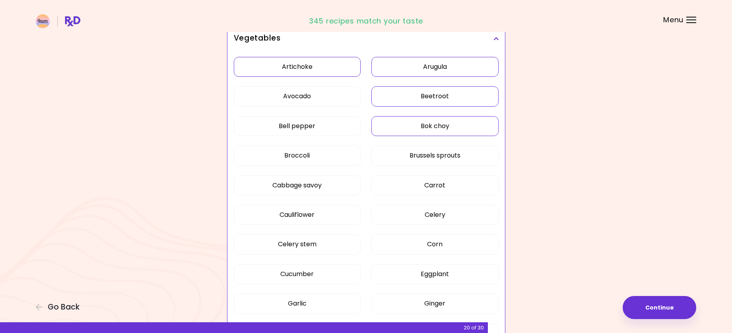
click at [410, 128] on button "Bok choy" at bounding box center [434, 126] width 127 height 20
click at [327, 187] on button "Cabbage savoy" at bounding box center [297, 185] width 127 height 20
click at [390, 184] on button "Carrot" at bounding box center [434, 185] width 127 height 20
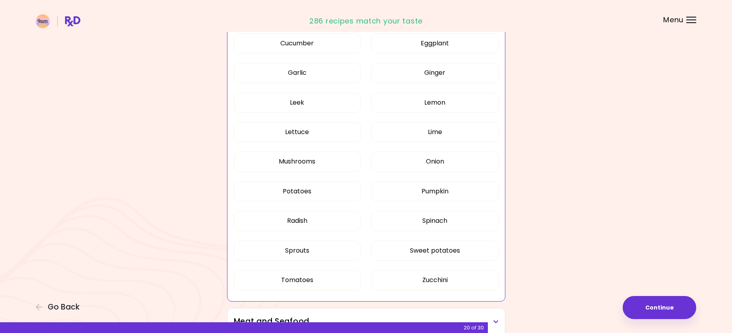
scroll to position [433, 0]
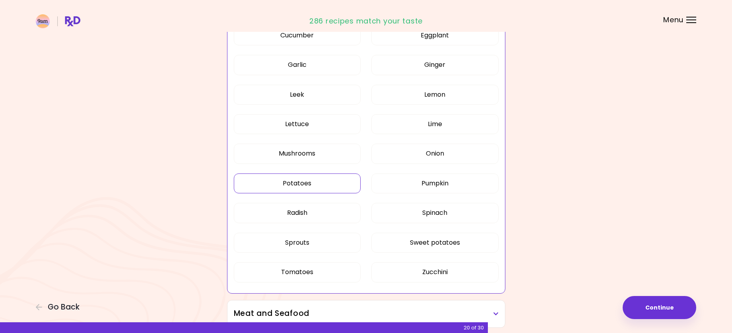
click at [341, 187] on button "Potatoes" at bounding box center [297, 183] width 127 height 20
click at [390, 238] on button "Sweet potatoes" at bounding box center [434, 242] width 127 height 20
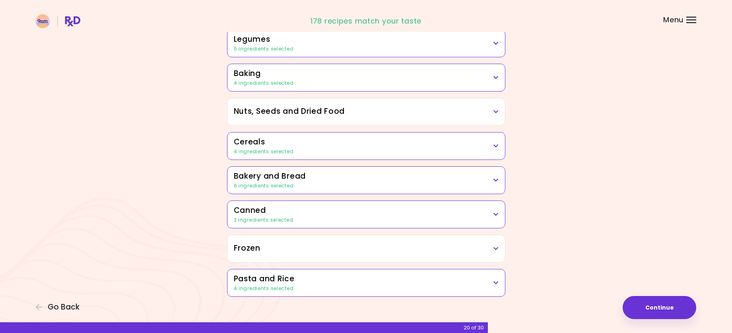
scroll to position [848, 0]
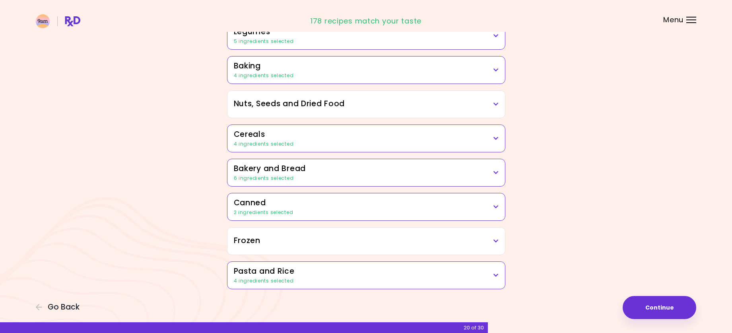
click at [389, 104] on h3 "Nuts, Seeds and Dried Food" at bounding box center [366, 104] width 265 height 12
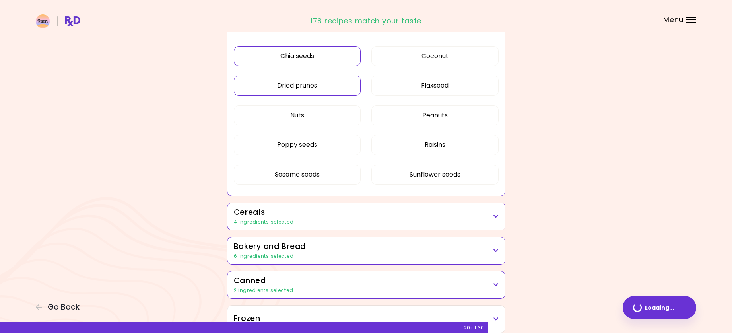
scroll to position [368, 0]
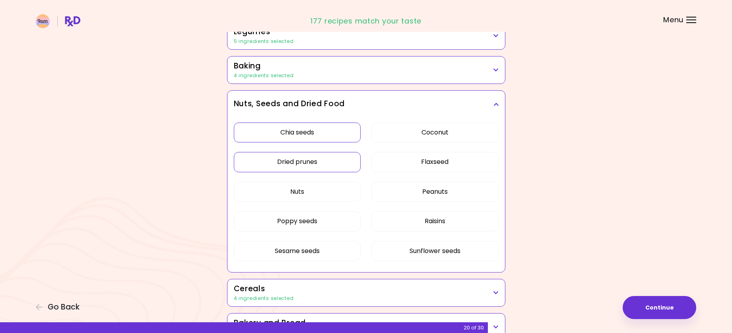
click at [333, 162] on button "Dried prunes" at bounding box center [297, 162] width 127 height 20
click at [346, 197] on button "Nuts" at bounding box center [297, 192] width 127 height 20
click at [420, 193] on button "Peanuts" at bounding box center [434, 192] width 127 height 20
click at [419, 170] on button "Flaxseed" at bounding box center [434, 162] width 127 height 20
click at [345, 217] on button "Poppy seeds" at bounding box center [297, 221] width 127 height 20
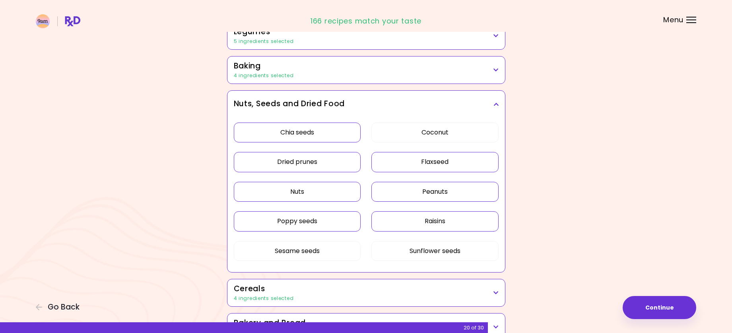
click at [419, 222] on button "Raisins" at bounding box center [434, 221] width 127 height 20
click at [407, 248] on button "Sunflower seeds" at bounding box center [434, 251] width 127 height 20
click at [342, 255] on button "Sesame seeds" at bounding box center [297, 251] width 127 height 20
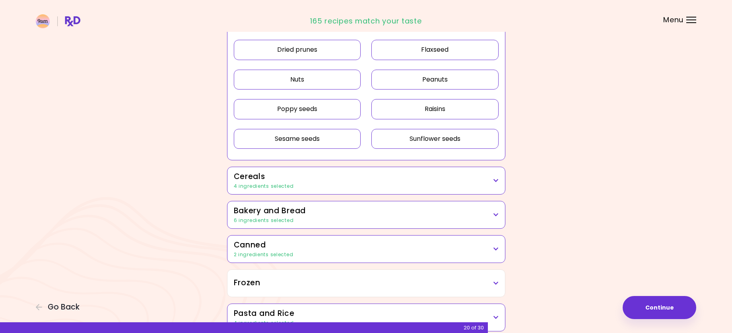
scroll to position [523, 0]
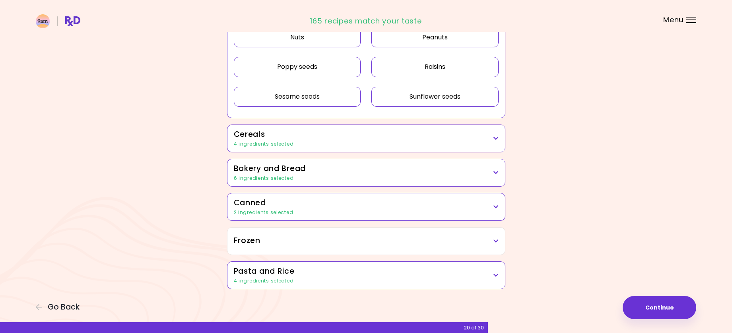
click at [477, 245] on h3 "Frozen" at bounding box center [366, 241] width 265 height 12
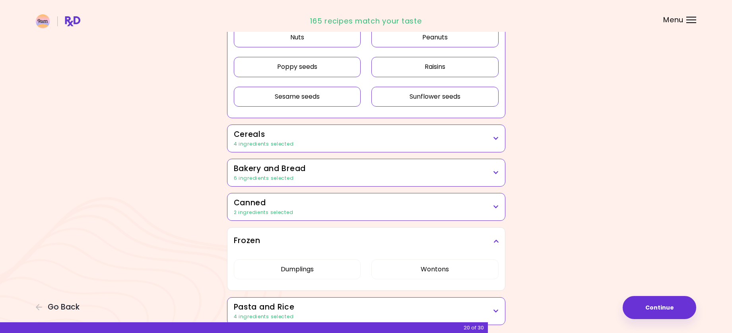
scroll to position [558, 0]
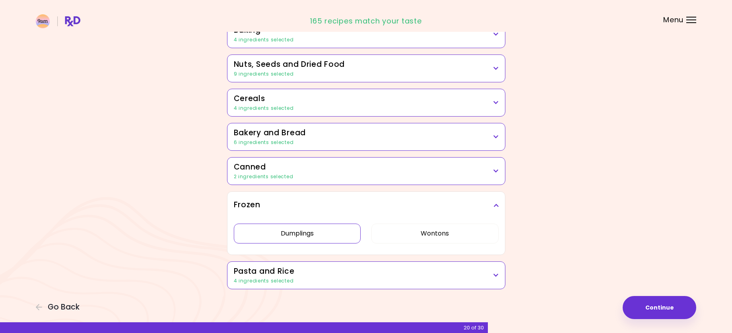
click at [315, 235] on button "Dumplings" at bounding box center [297, 233] width 127 height 20
click at [409, 236] on button "Wontons" at bounding box center [434, 233] width 127 height 20
click at [642, 308] on button "Continue" at bounding box center [659, 307] width 74 height 23
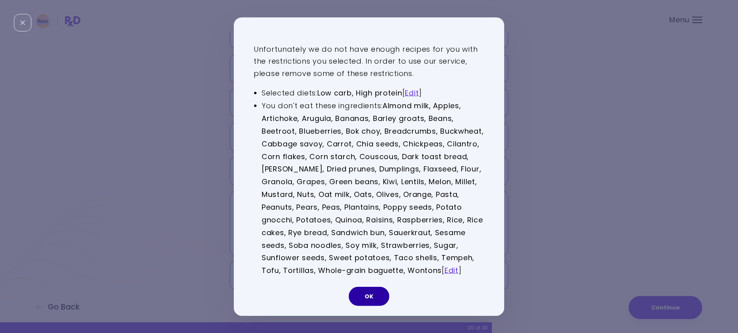
click at [371, 295] on button "OK" at bounding box center [368, 296] width 41 height 19
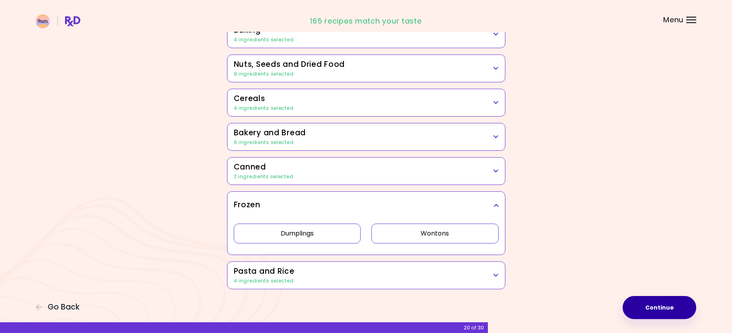
click at [635, 302] on button "Continue" at bounding box center [659, 307] width 74 height 23
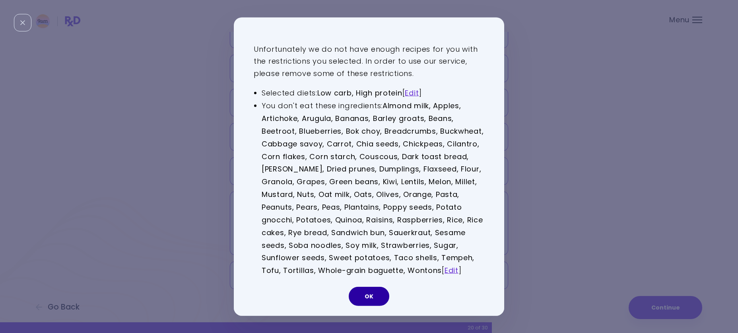
click at [369, 290] on button "OK" at bounding box center [368, 296] width 41 height 19
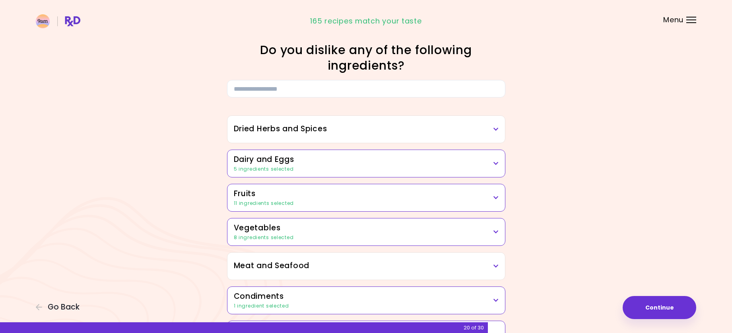
scroll to position [0, 0]
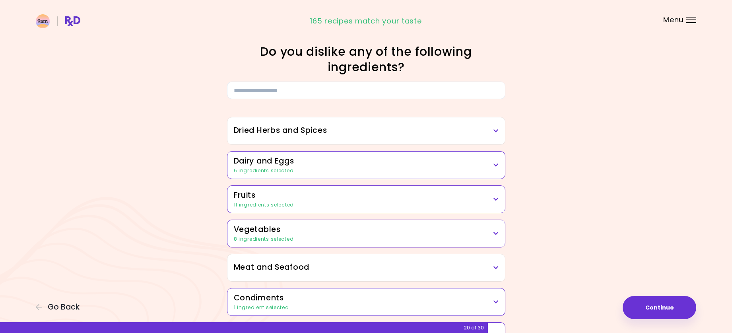
click at [371, 165] on h3 "Dairy and Eggs" at bounding box center [366, 161] width 265 height 12
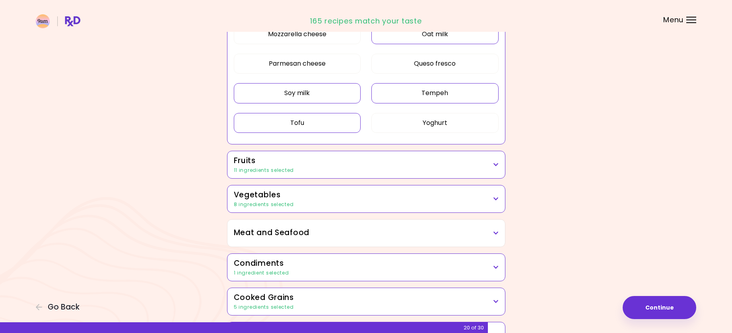
scroll to position [278, 0]
click at [341, 166] on div "11 ingredients selected" at bounding box center [366, 169] width 265 height 7
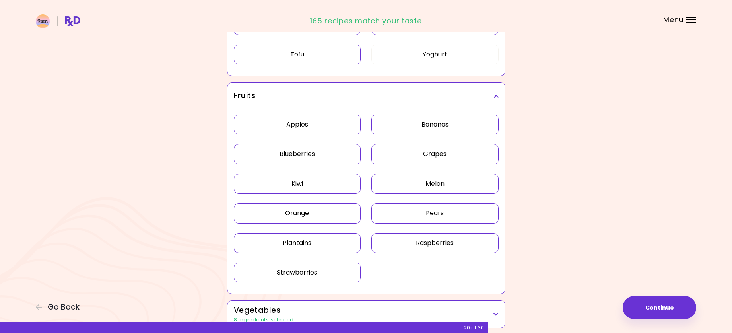
scroll to position [437, 0]
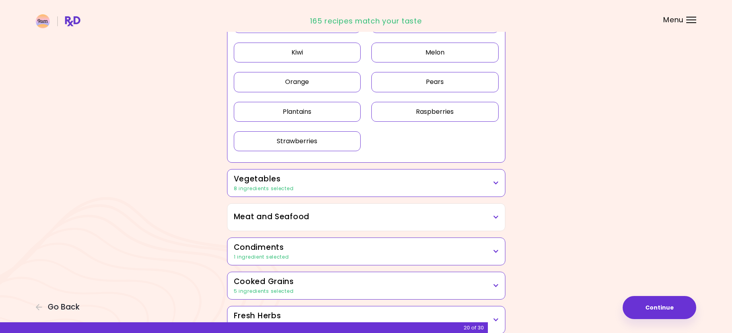
click at [354, 187] on div "8 ingredients selected" at bounding box center [366, 188] width 265 height 7
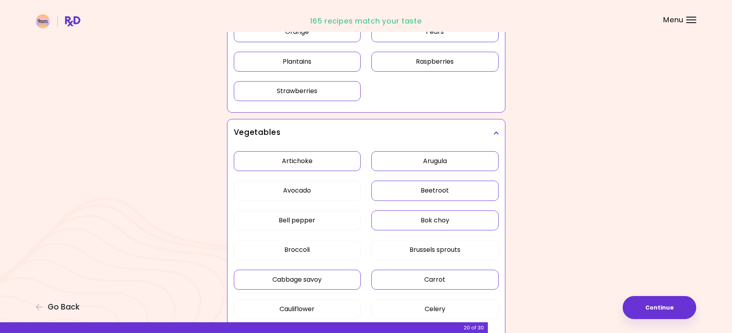
scroll to position [596, 0]
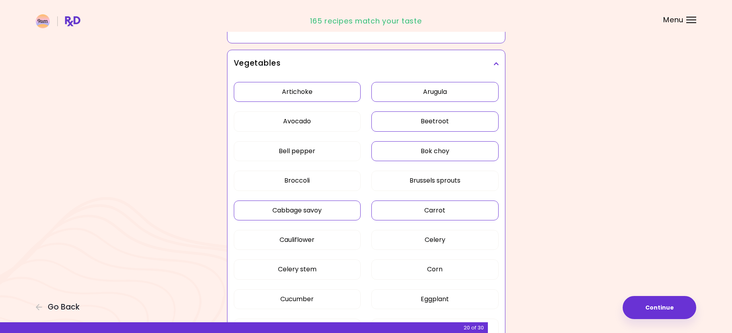
click at [329, 95] on div "Artichoke Arugula Avocado Beetroot Bell pepper Bok choy Broccoli Brussels sprou…" at bounding box center [366, 317] width 265 height 480
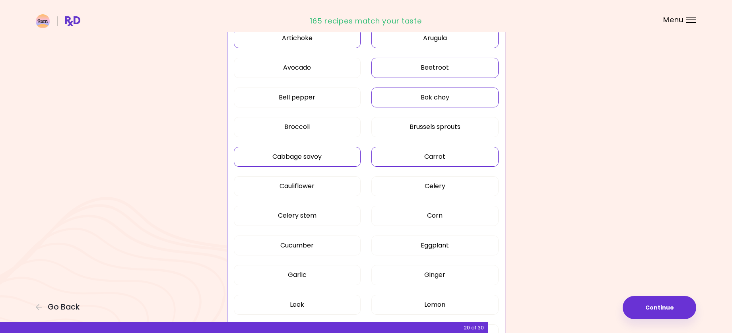
scroll to position [213, 0]
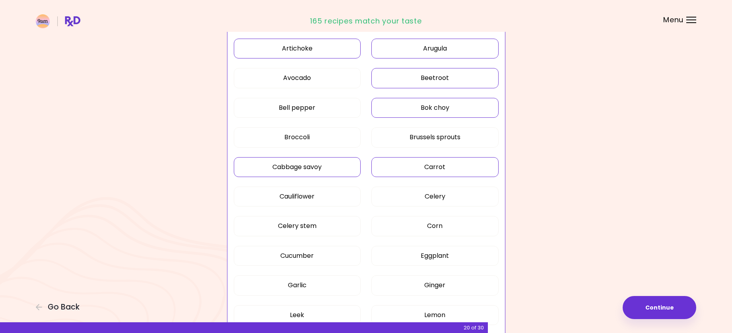
click at [338, 52] on button "Artichoke" at bounding box center [297, 49] width 127 height 20
click at [404, 50] on button "Arugula" at bounding box center [434, 49] width 127 height 20
click at [397, 113] on button "Bok choy" at bounding box center [434, 108] width 127 height 20
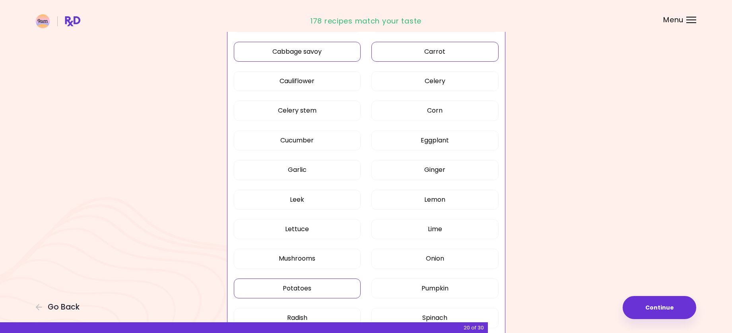
scroll to position [292, 0]
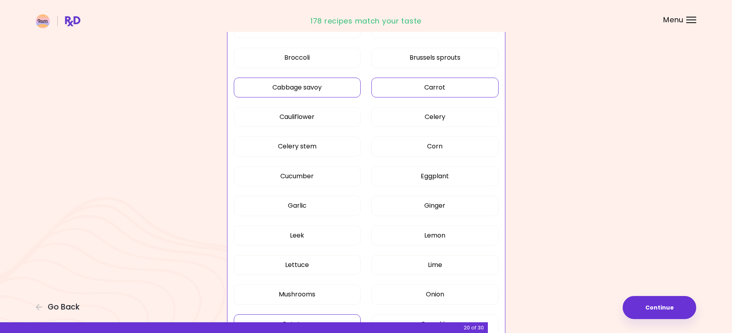
click at [416, 85] on button "Carrot" at bounding box center [434, 87] width 127 height 20
click at [344, 92] on button "Cabbage savoy" at bounding box center [297, 87] width 127 height 20
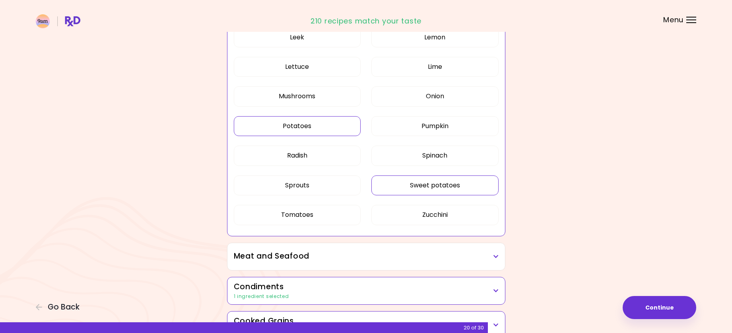
scroll to position [491, 0]
click at [391, 182] on button "Sweet potatoes" at bounding box center [434, 184] width 127 height 20
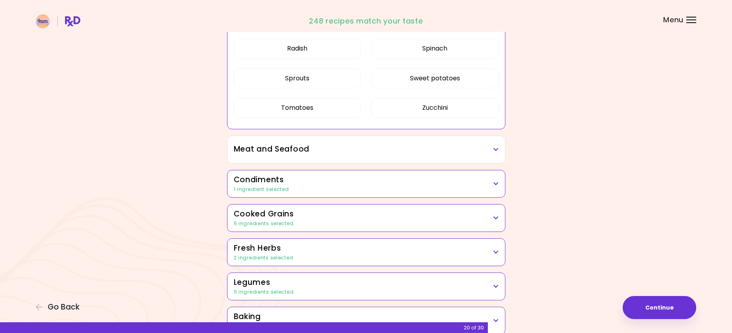
scroll to position [610, 0]
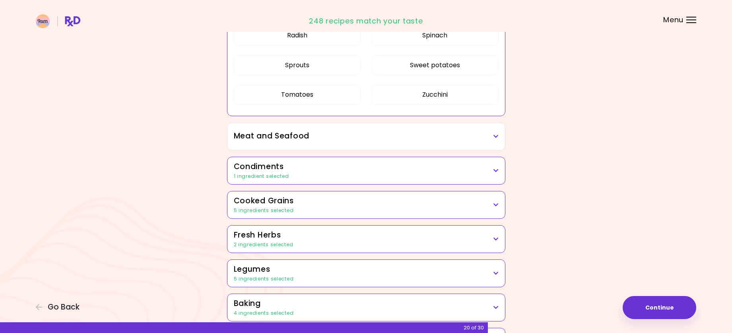
click at [358, 202] on h3 "Cooked Grains" at bounding box center [366, 201] width 265 height 12
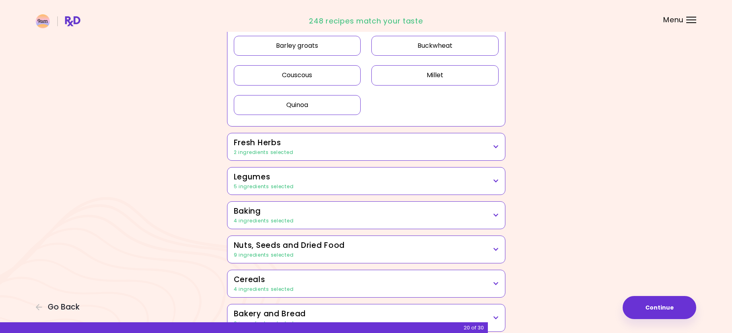
scroll to position [809, 0]
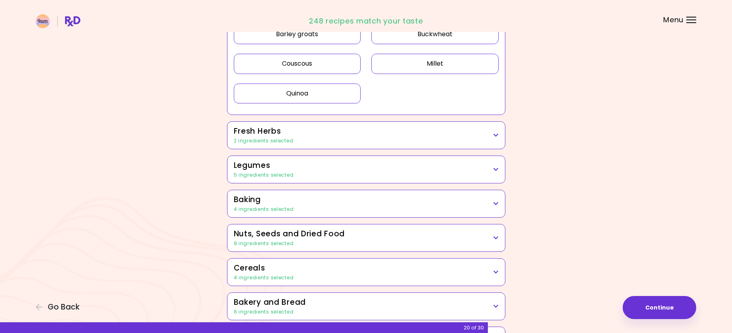
click at [374, 139] on div "2 ingredients selected" at bounding box center [366, 140] width 265 height 7
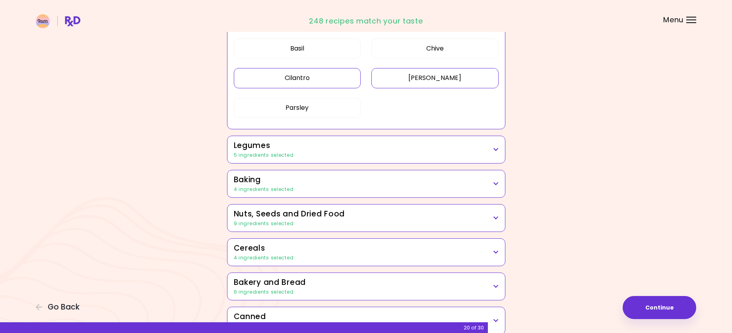
scroll to position [928, 0]
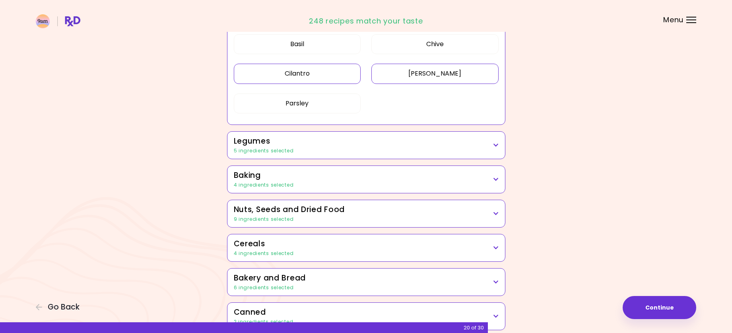
click at [357, 144] on h3 "Legumes" at bounding box center [366, 142] width 265 height 12
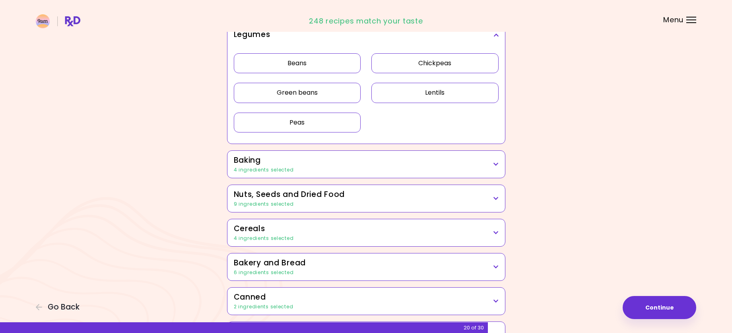
scroll to position [1047, 0]
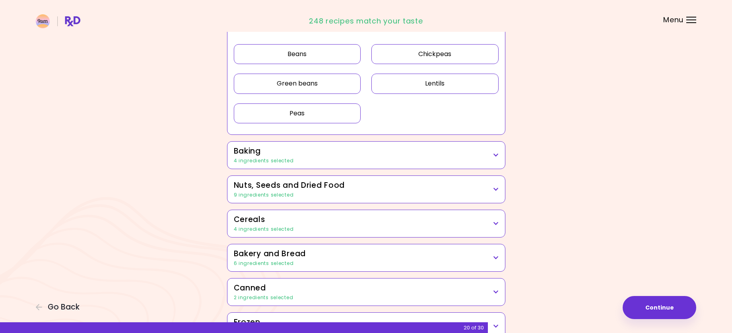
click at [366, 156] on h3 "Baking" at bounding box center [366, 151] width 265 height 12
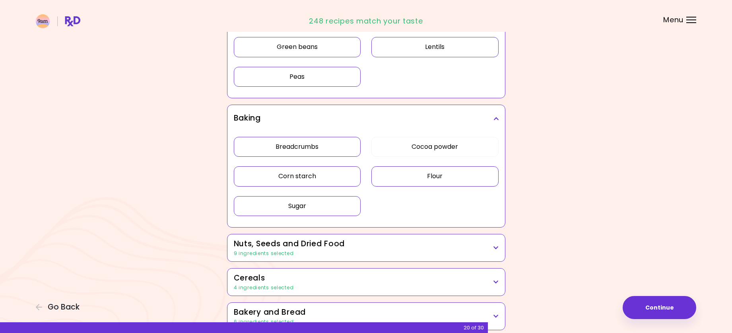
scroll to position [1127, 0]
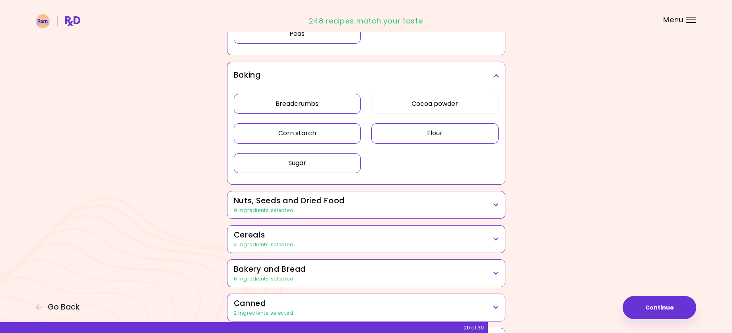
click at [373, 209] on div "9 ingredients selected" at bounding box center [366, 210] width 265 height 7
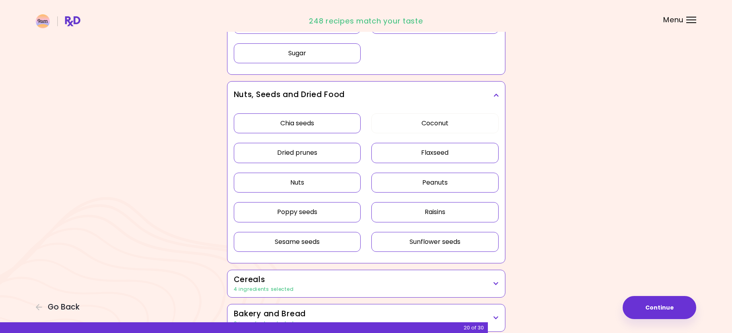
scroll to position [1246, 0]
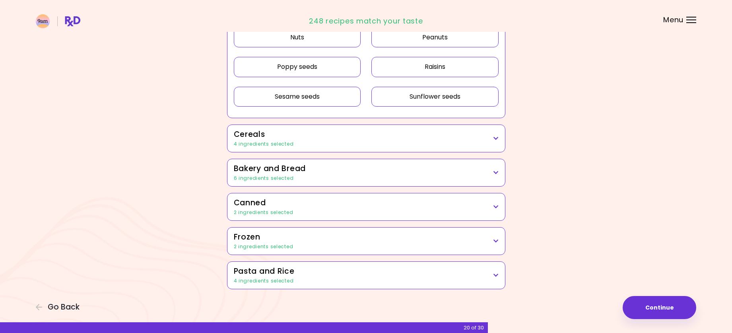
scroll to position [474, 0]
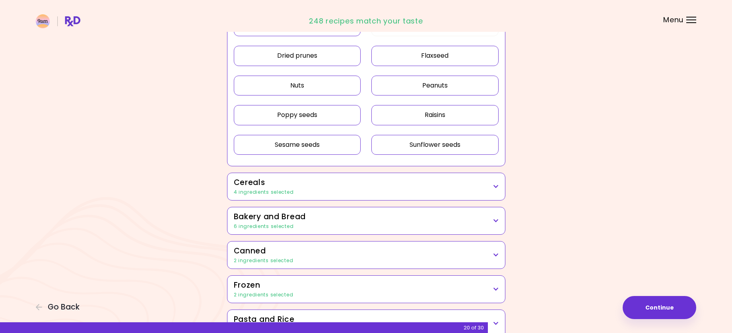
click at [347, 88] on button "Nuts" at bounding box center [297, 86] width 127 height 20
click at [404, 86] on button "Peanuts" at bounding box center [434, 86] width 127 height 20
click at [347, 150] on button "Sesame seeds" at bounding box center [297, 145] width 127 height 20
click at [387, 146] on button "Sunflower seeds" at bounding box center [434, 145] width 127 height 20
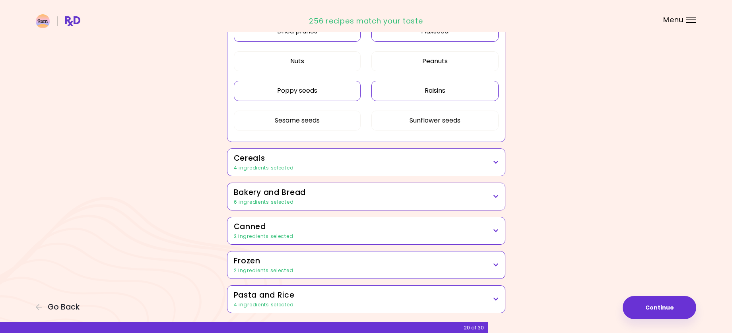
scroll to position [514, 0]
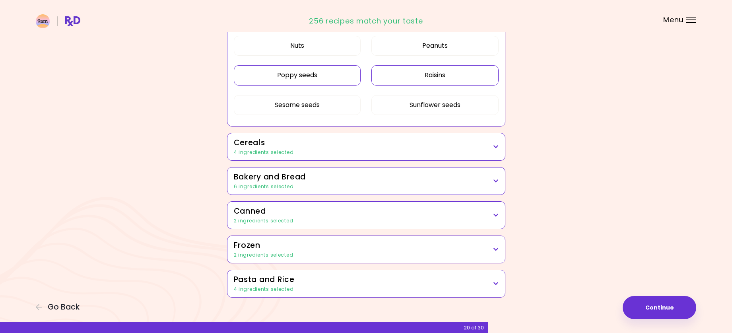
click at [347, 182] on h3 "Bakery and Bread" at bounding box center [366, 177] width 265 height 12
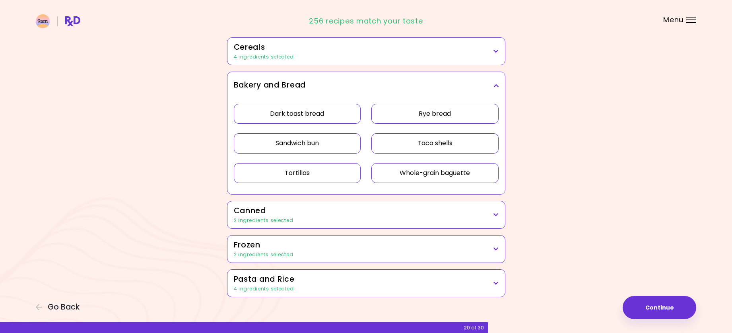
scroll to position [618, 0]
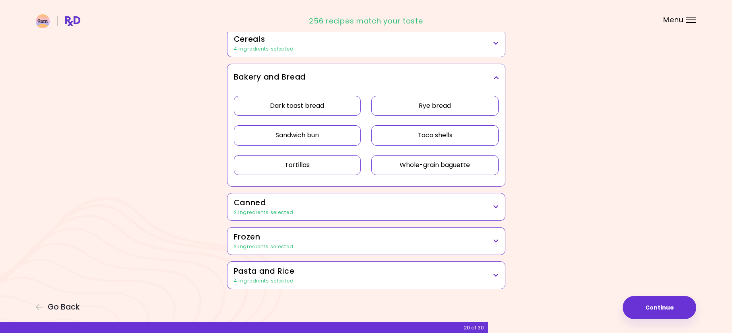
click at [363, 205] on h3 "Canned" at bounding box center [366, 203] width 265 height 12
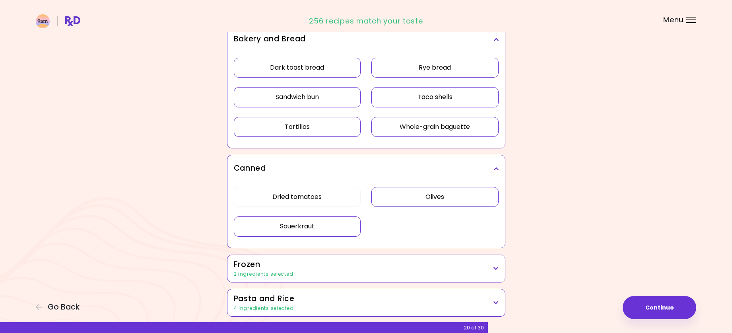
scroll to position [683, 0]
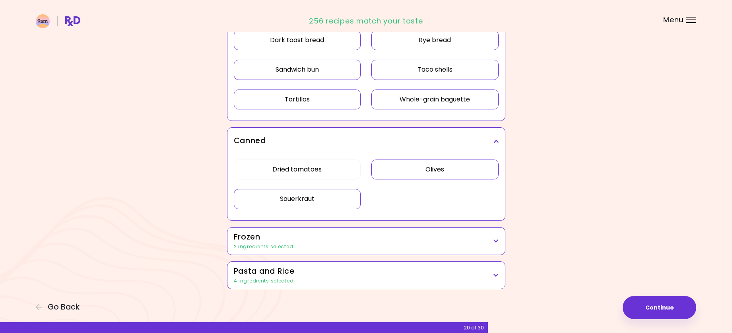
click at [340, 239] on h3 "Frozen" at bounding box center [366, 237] width 265 height 12
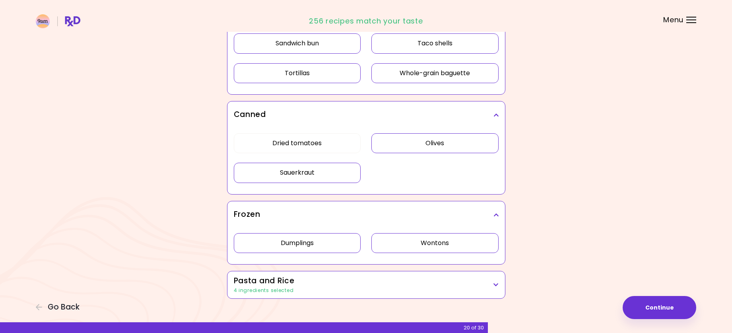
scroll to position [719, 0]
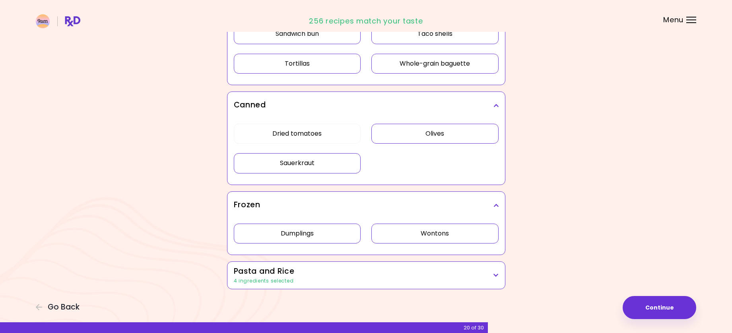
click at [359, 278] on div "4 ingredients selected" at bounding box center [366, 280] width 265 height 7
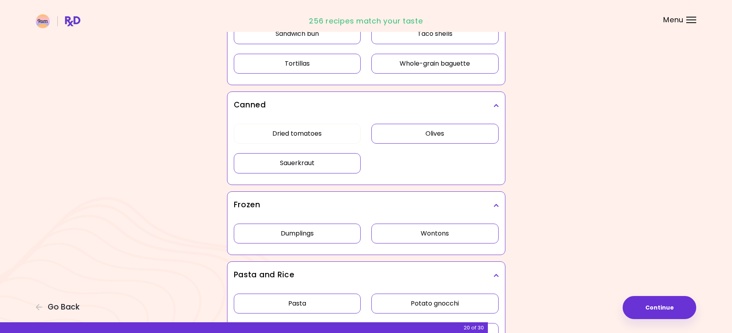
scroll to position [784, 0]
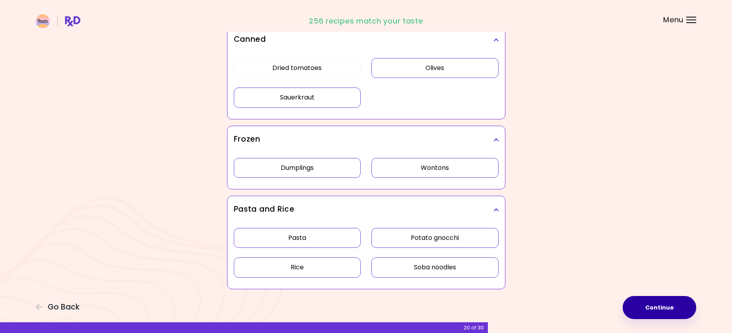
click at [654, 309] on button "Continue" at bounding box center [659, 307] width 74 height 23
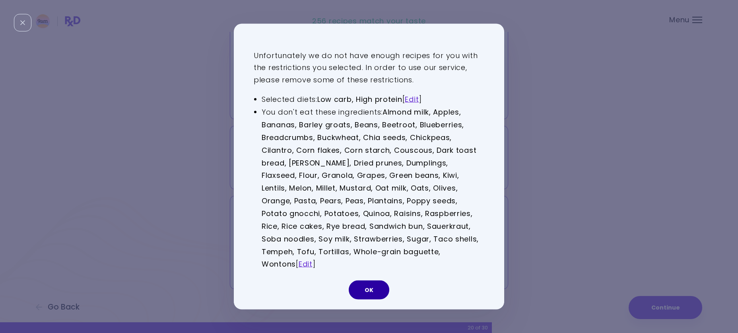
click at [369, 282] on button "OK" at bounding box center [368, 289] width 41 height 19
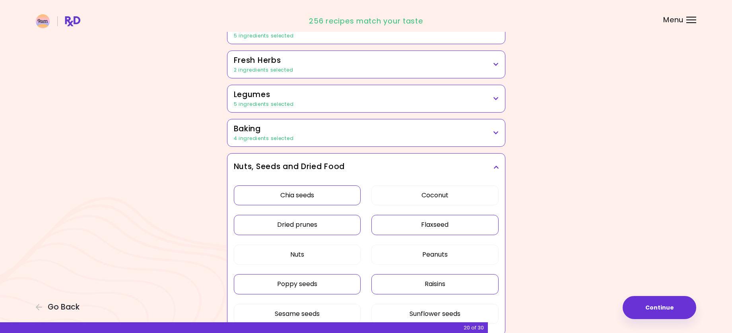
scroll to position [268, 0]
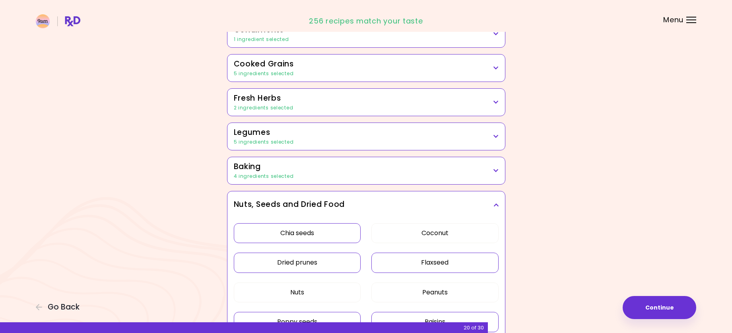
click at [338, 175] on div "4 ingredients selected" at bounding box center [366, 175] width 265 height 7
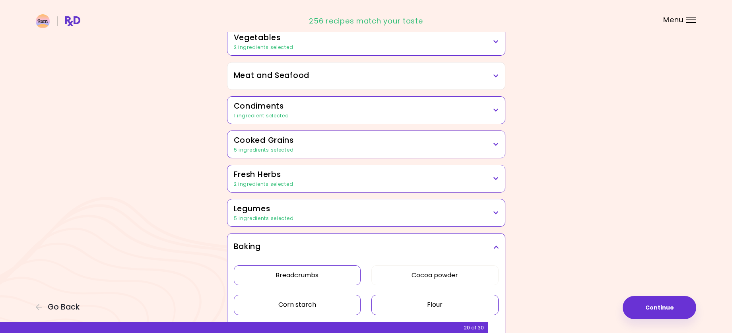
scroll to position [188, 0]
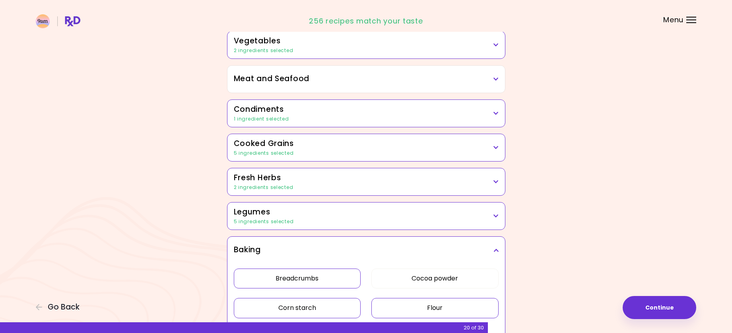
click at [335, 211] on h3 "Legumes" at bounding box center [366, 212] width 265 height 12
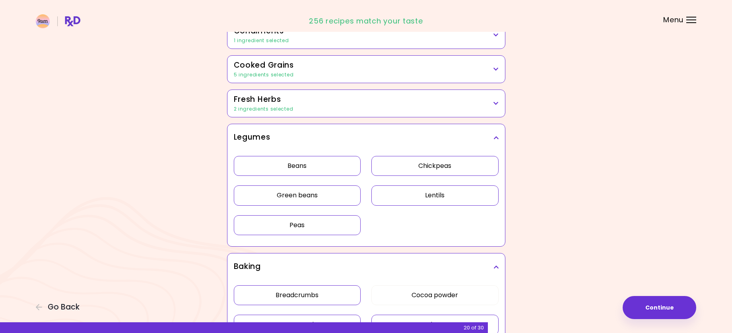
scroll to position [268, 0]
click at [337, 165] on button "Beans" at bounding box center [297, 165] width 127 height 20
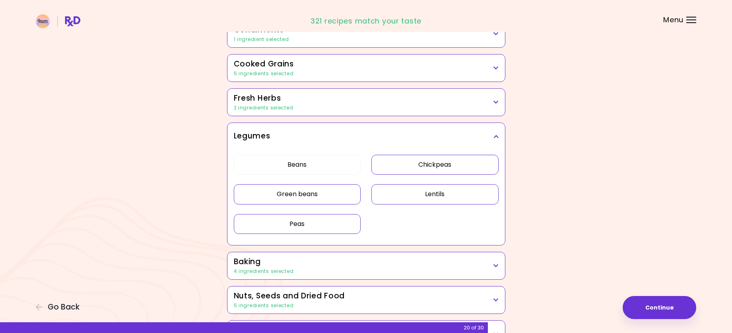
click at [336, 198] on button "Green beans" at bounding box center [297, 194] width 127 height 20
click at [342, 229] on button "Peas" at bounding box center [297, 224] width 127 height 20
click at [446, 194] on button "Lentils" at bounding box center [434, 194] width 127 height 20
click at [477, 165] on button "Chickpeas" at bounding box center [434, 165] width 127 height 20
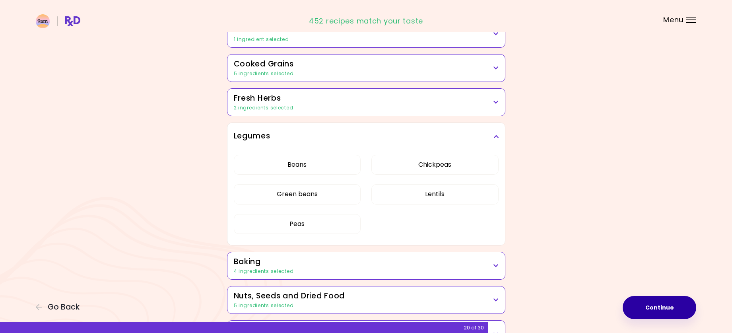
click at [654, 311] on button "Continue" at bounding box center [659, 307] width 74 height 23
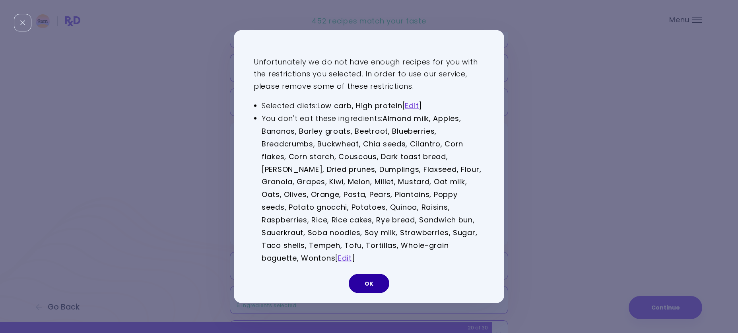
click at [375, 276] on button "OK" at bounding box center [368, 283] width 41 height 19
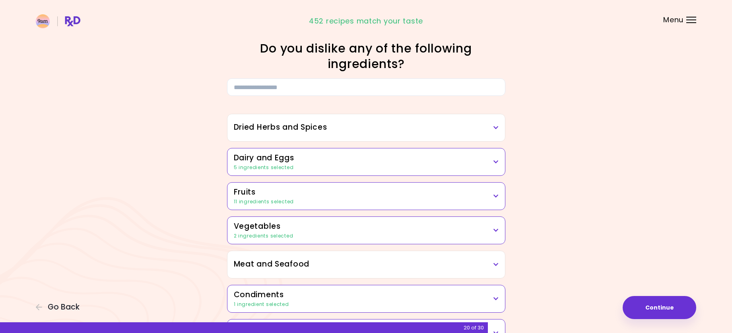
scroll to position [0, 0]
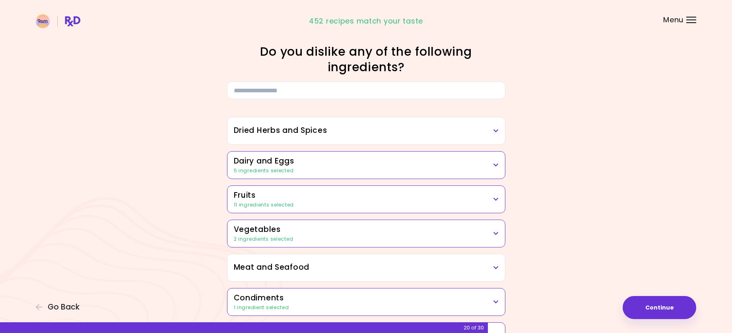
click at [323, 201] on h3 "Fruits" at bounding box center [366, 196] width 265 height 12
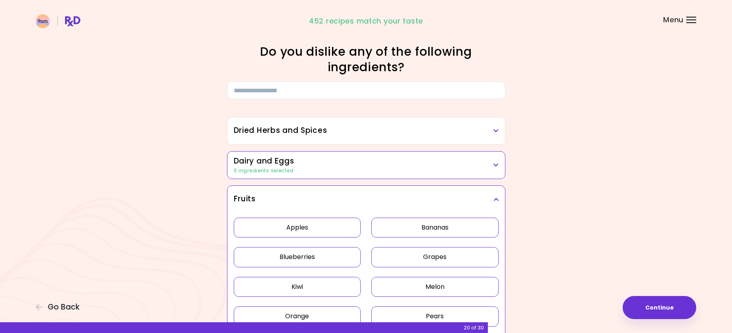
scroll to position [79, 0]
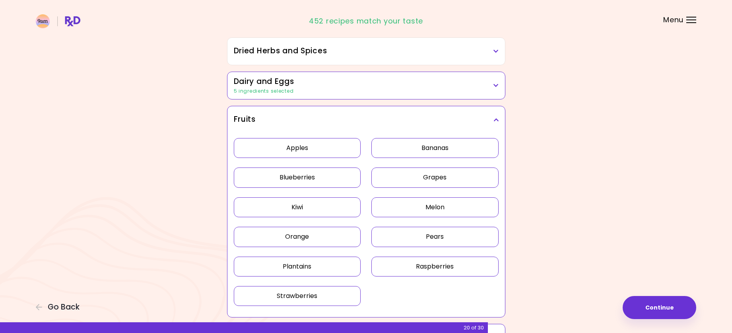
click at [319, 146] on button "Apples" at bounding box center [297, 148] width 127 height 20
click at [396, 148] on button "Bananas" at bounding box center [434, 148] width 127 height 20
click at [328, 175] on button "Blueberries" at bounding box center [297, 177] width 127 height 20
click at [391, 177] on button "Grapes" at bounding box center [434, 177] width 127 height 20
click at [388, 206] on button "Melon" at bounding box center [434, 207] width 127 height 20
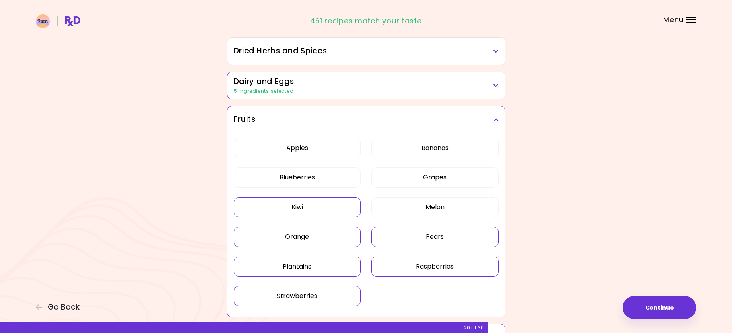
click at [330, 205] on button "Kiwi" at bounding box center [297, 207] width 127 height 20
click at [315, 234] on button "Orange" at bounding box center [297, 237] width 127 height 20
click at [403, 234] on button "Pears" at bounding box center [434, 237] width 127 height 20
click at [396, 265] on button "Raspberries" at bounding box center [434, 266] width 127 height 20
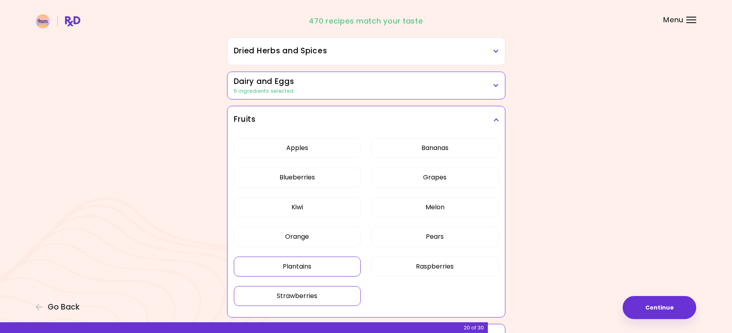
click at [324, 266] on button "Plantains" at bounding box center [297, 266] width 127 height 20
click at [317, 300] on button "Strawberries" at bounding box center [297, 296] width 127 height 20
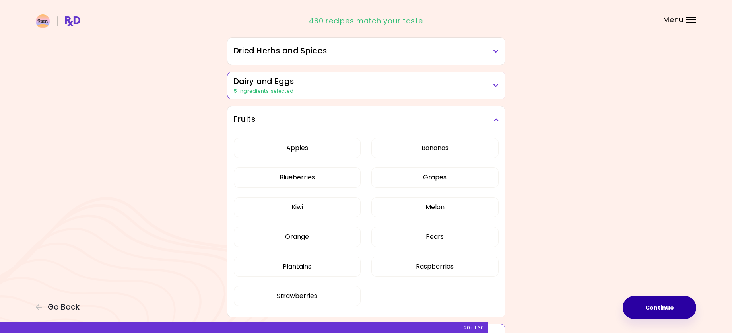
click at [647, 311] on button "Continue" at bounding box center [659, 307] width 74 height 23
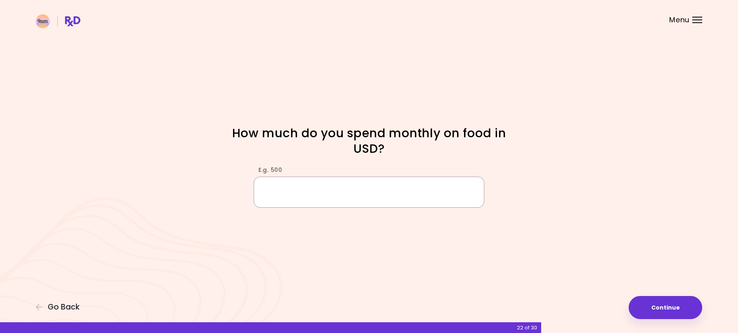
click at [316, 195] on input "E.g. 500" at bounding box center [369, 191] width 230 height 31
click at [545, 254] on div "Focusable invisible element How much do you spend monthly on food in USD? E.g. …" at bounding box center [369, 166] width 738 height 333
click at [306, 196] on input "****" at bounding box center [369, 191] width 230 height 31
type input "****"
click at [660, 311] on button "Continue" at bounding box center [665, 307] width 74 height 23
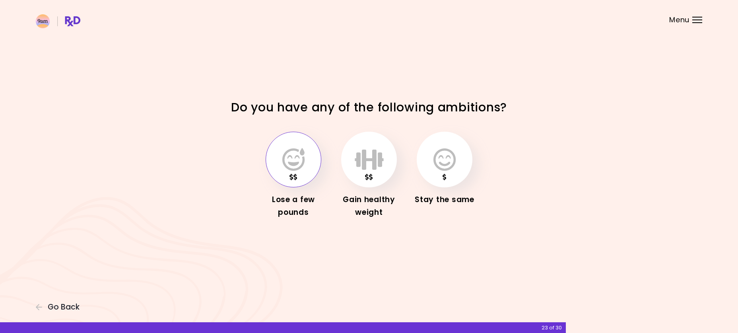
click at [289, 157] on icon "button" at bounding box center [293, 159] width 22 height 23
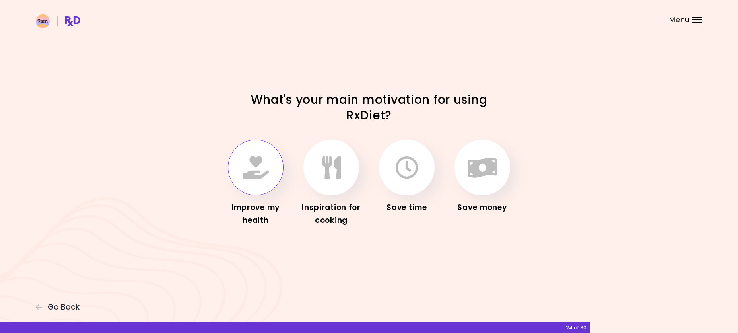
click at [257, 180] on button "button" at bounding box center [256, 167] width 56 height 56
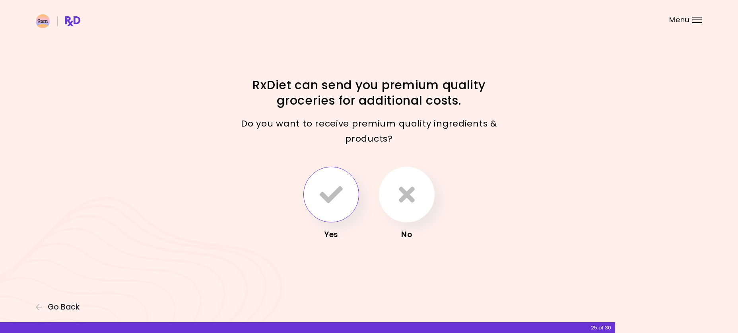
click at [328, 194] on icon "button" at bounding box center [330, 194] width 23 height 23
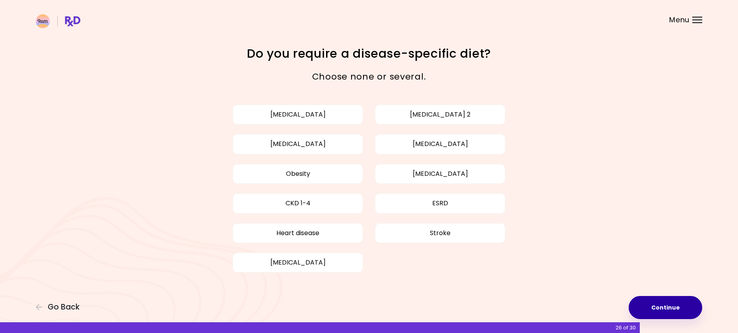
click at [672, 312] on button "Continue" at bounding box center [665, 307] width 74 height 23
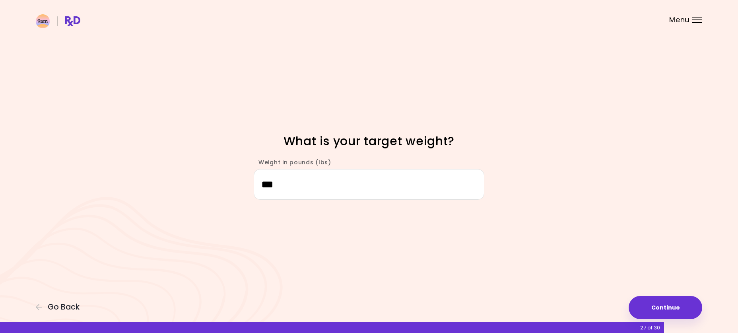
type input "***"
click at [534, 202] on div "Focusable invisible element What is your target weight? Weight in pounds (lbs) …" at bounding box center [369, 166] width 738 height 333
click at [662, 308] on button "Continue" at bounding box center [665, 307] width 74 height 23
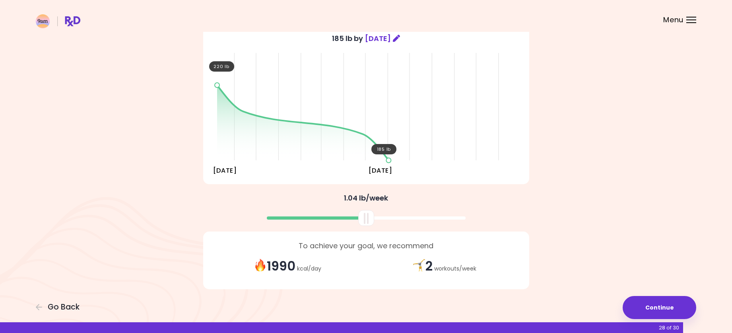
scroll to position [79, 0]
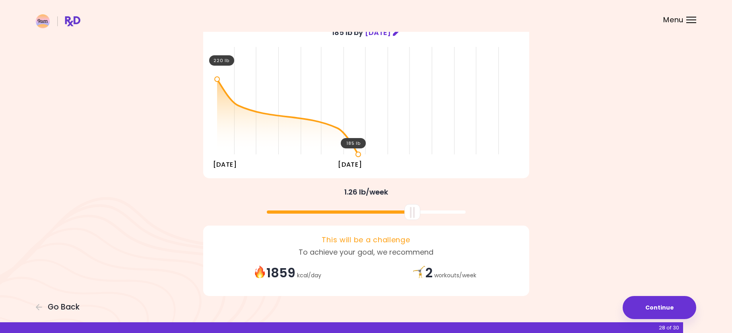
drag, startPoint x: 365, startPoint y: 213, endPoint x: 411, endPoint y: 213, distance: 46.1
click at [411, 213] on div at bounding box center [412, 212] width 16 height 16
click at [463, 272] on div "2 workouts / week" at bounding box center [444, 272] width 157 height 17
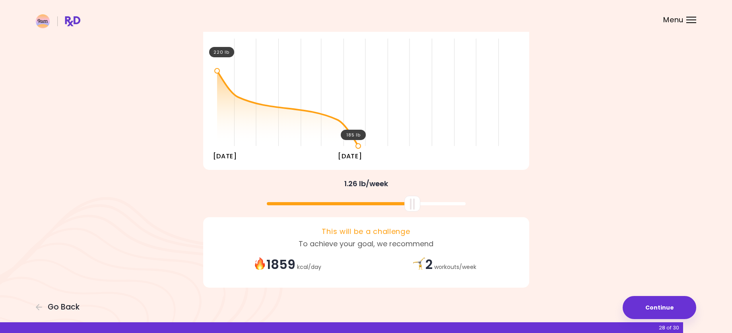
scroll to position [91, 0]
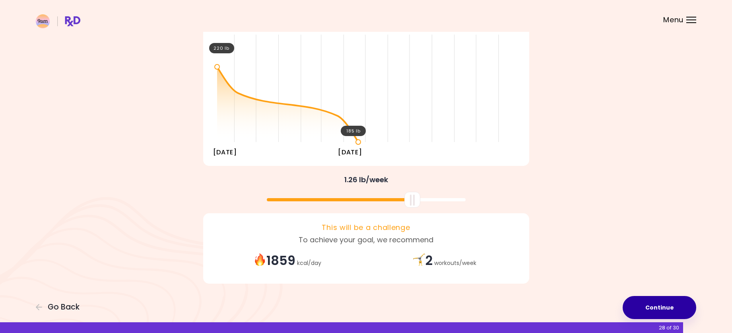
click at [665, 310] on button "Continue" at bounding box center [659, 307] width 74 height 23
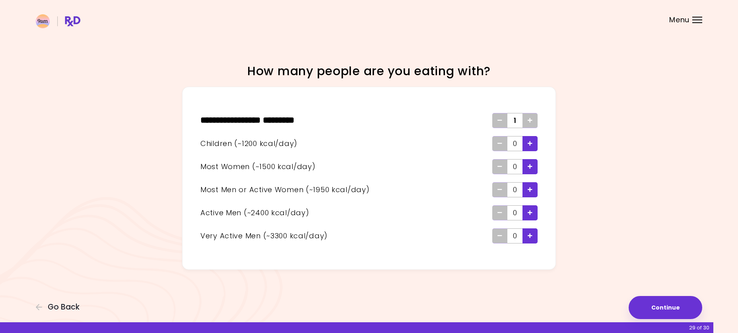
click at [534, 144] on div "Add - Child" at bounding box center [529, 143] width 15 height 15
click at [533, 143] on div "Add - Child" at bounding box center [529, 143] width 15 height 15
click at [533, 169] on div "Add - Woman" at bounding box center [529, 166] width 15 height 15
click at [656, 304] on button "Continue" at bounding box center [665, 307] width 74 height 23
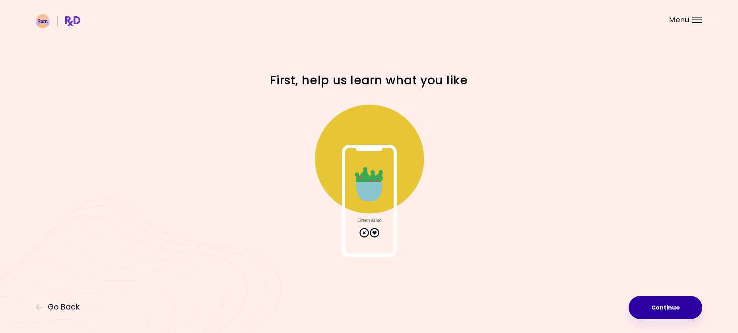
click at [652, 301] on button "Continue" at bounding box center [665, 307] width 74 height 23
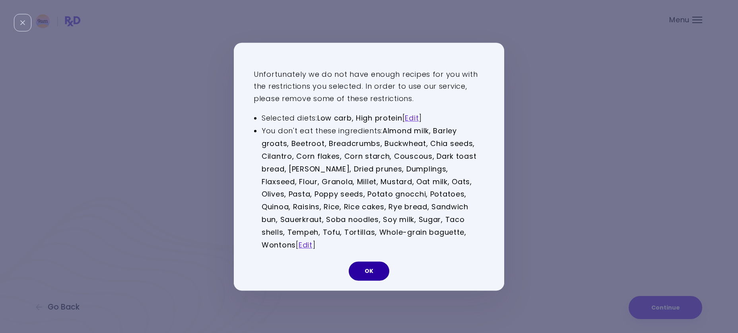
click at [380, 261] on button "OK" at bounding box center [368, 270] width 41 height 19
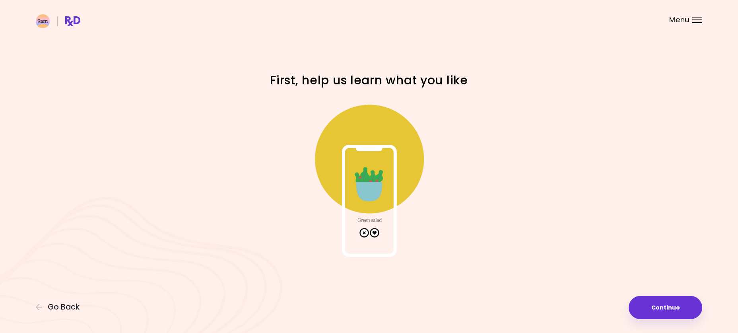
click at [364, 203] on img at bounding box center [368, 177] width 159 height 159
click at [397, 243] on img at bounding box center [368, 177] width 159 height 159
click at [661, 307] on button "Continue" at bounding box center [665, 307] width 74 height 23
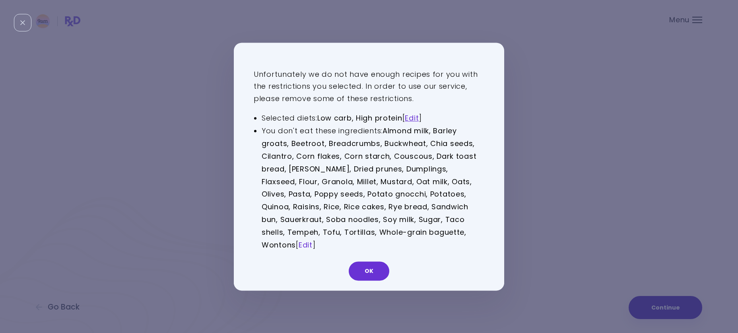
click at [312, 240] on link "Edit" at bounding box center [305, 245] width 14 height 10
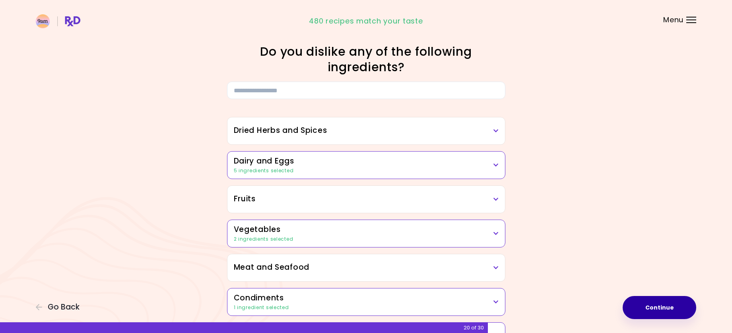
click at [360, 163] on h3 "Dairy and Eggs" at bounding box center [366, 161] width 265 height 12
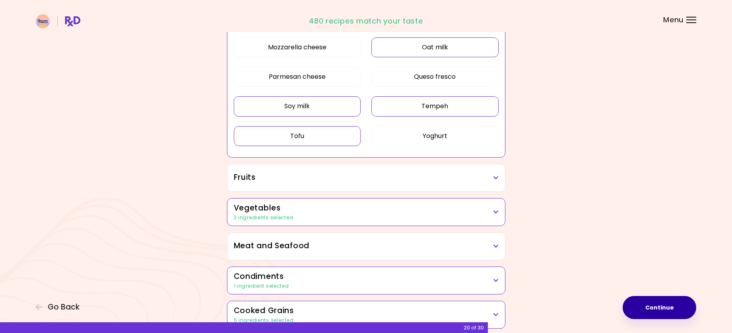
scroll to position [318, 0]
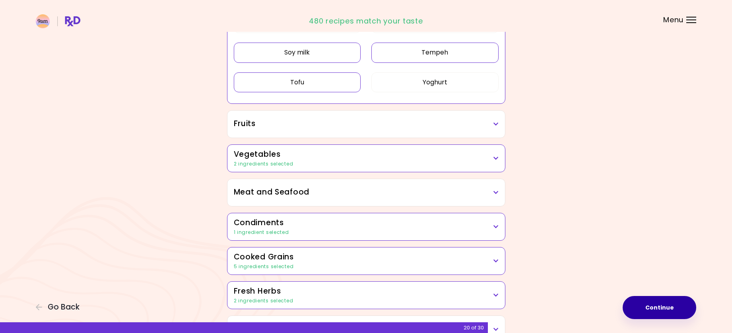
click at [391, 159] on h3 "Vegetables" at bounding box center [366, 155] width 265 height 12
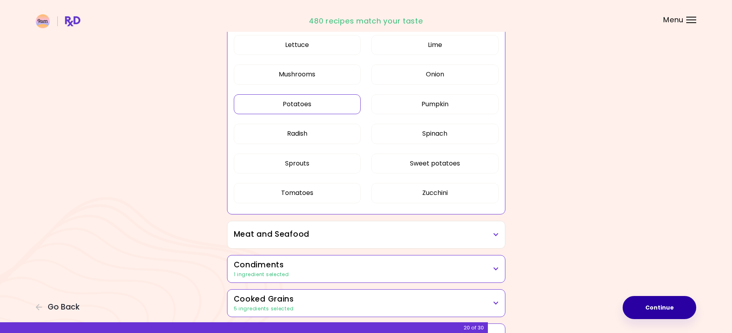
scroll to position [834, 0]
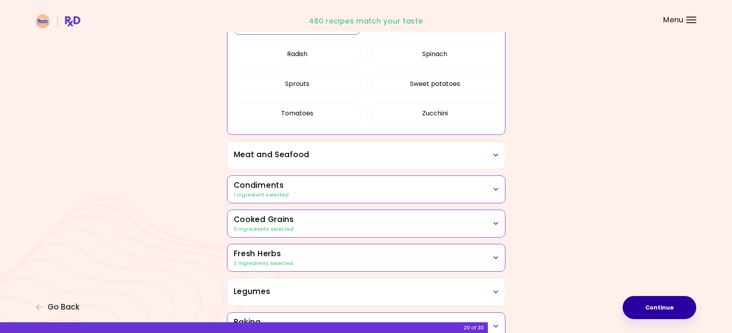
click at [372, 154] on h3 "Meat and Seafood" at bounding box center [366, 155] width 265 height 12
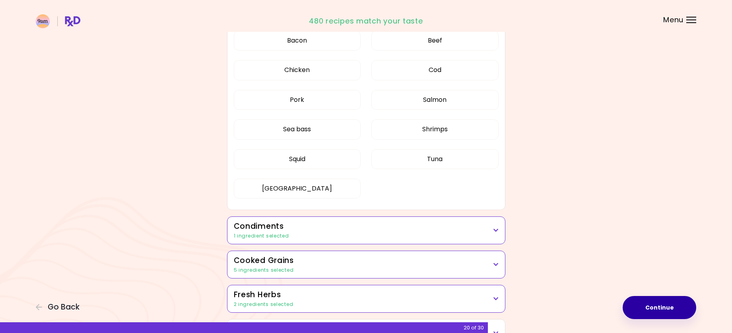
scroll to position [1033, 0]
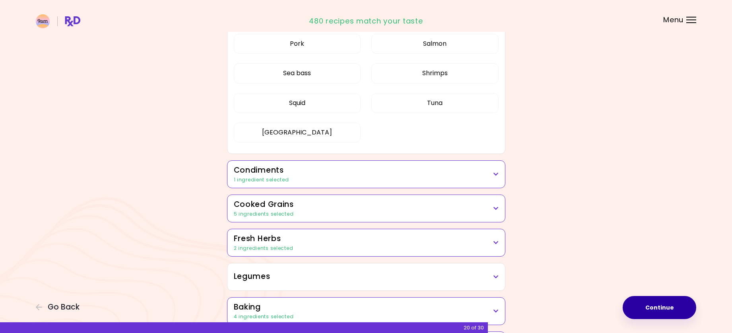
click at [384, 170] on h3 "Condiments" at bounding box center [366, 171] width 265 height 12
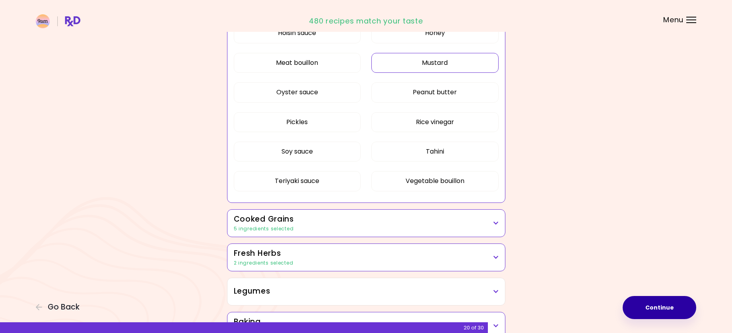
scroll to position [1311, 0]
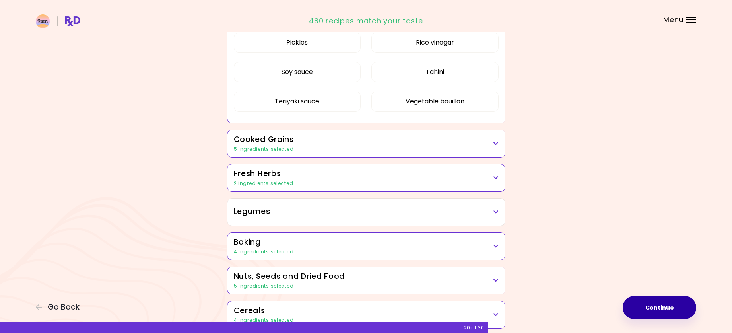
click at [347, 141] on h3 "Cooked Grains" at bounding box center [366, 140] width 265 height 12
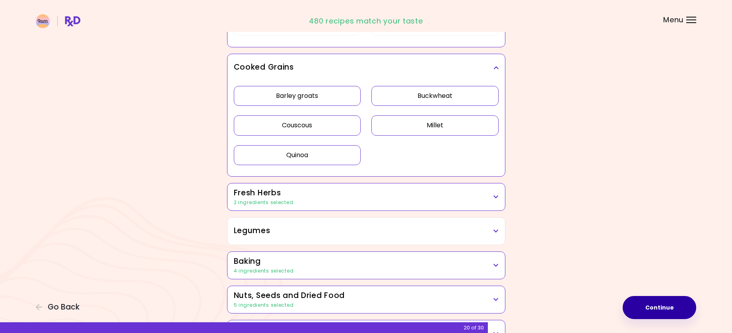
scroll to position [1391, 0]
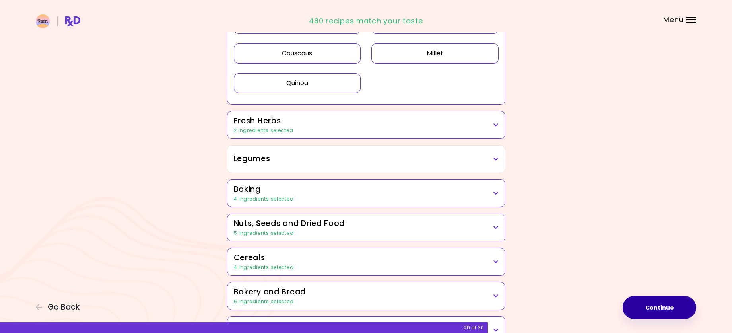
scroll to position [334, 0]
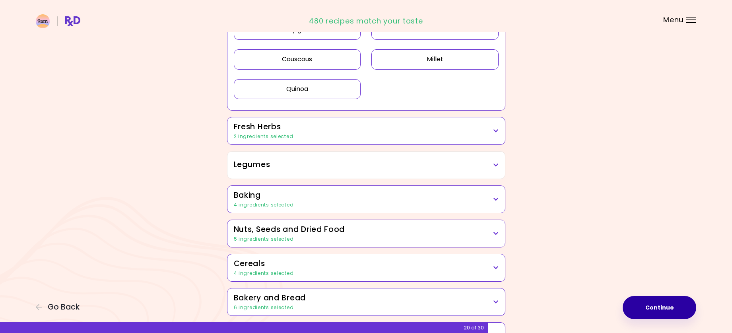
click at [336, 90] on button "Quinoa" at bounding box center [297, 89] width 127 height 20
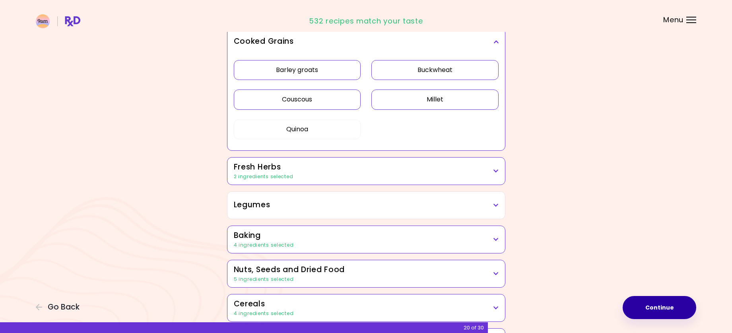
scroll to position [255, 0]
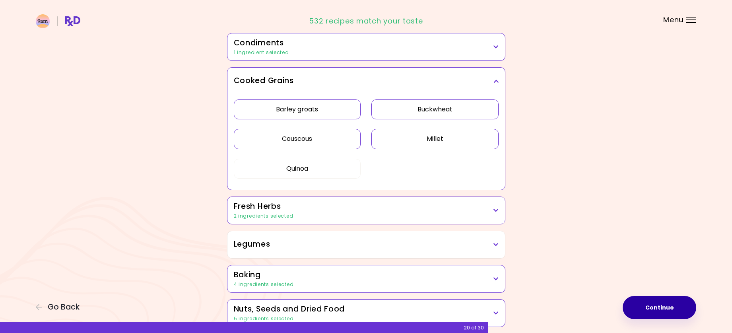
click at [303, 142] on button "Couscous" at bounding box center [297, 139] width 127 height 20
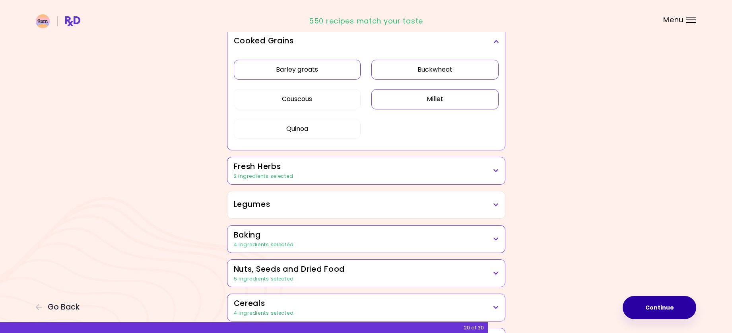
click at [683, 308] on button "Continue" at bounding box center [659, 307] width 74 height 23
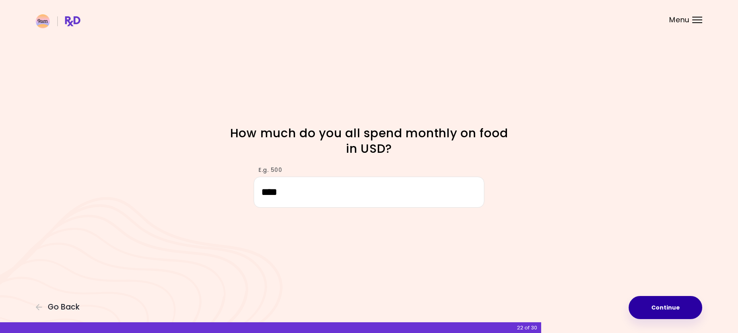
click at [652, 313] on button "Continue" at bounding box center [665, 307] width 74 height 23
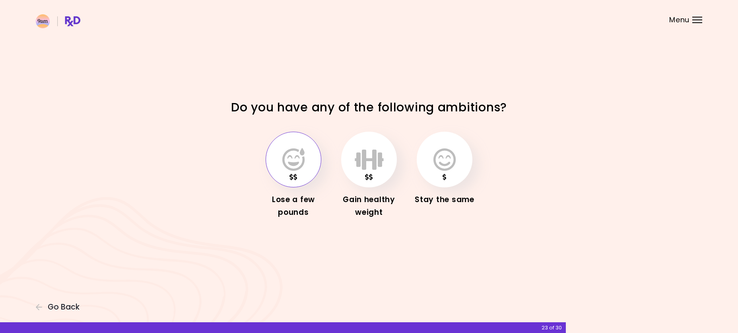
click at [289, 165] on icon "button" at bounding box center [293, 159] width 22 height 23
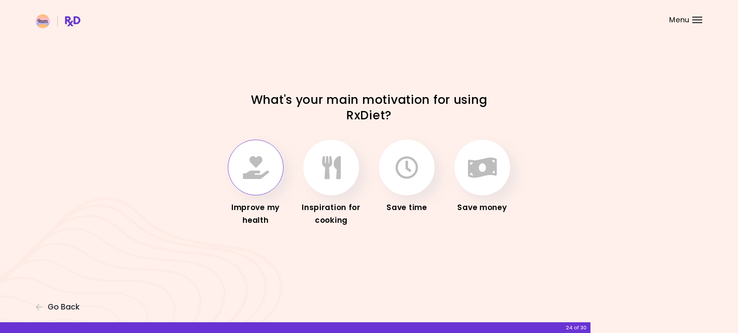
click at [264, 177] on icon "button" at bounding box center [256, 167] width 26 height 23
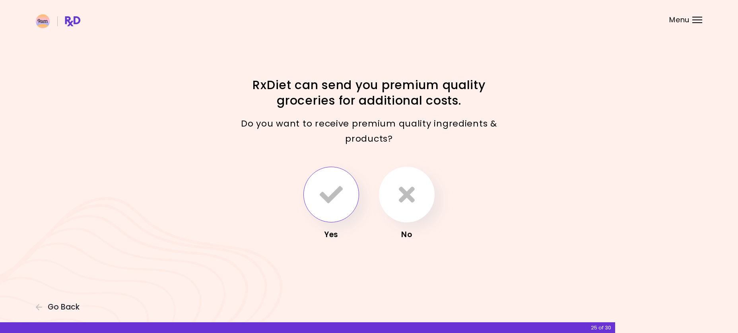
click at [336, 204] on icon "button" at bounding box center [330, 194] width 23 height 23
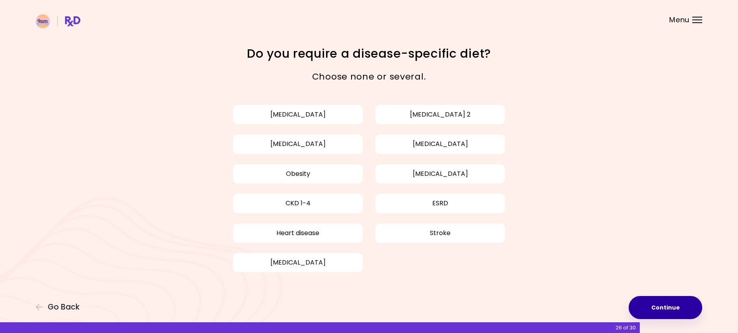
click at [662, 311] on button "Continue" at bounding box center [665, 307] width 74 height 23
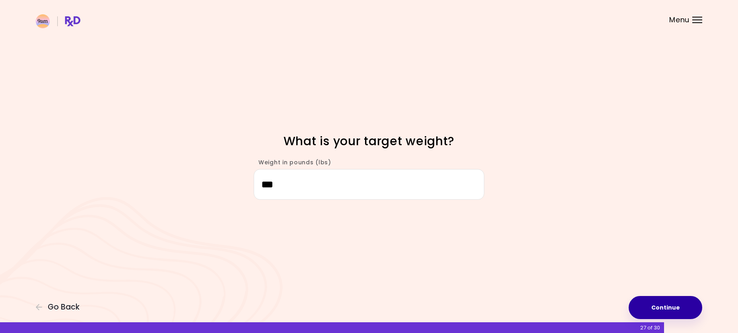
click at [650, 302] on button "Continue" at bounding box center [665, 307] width 74 height 23
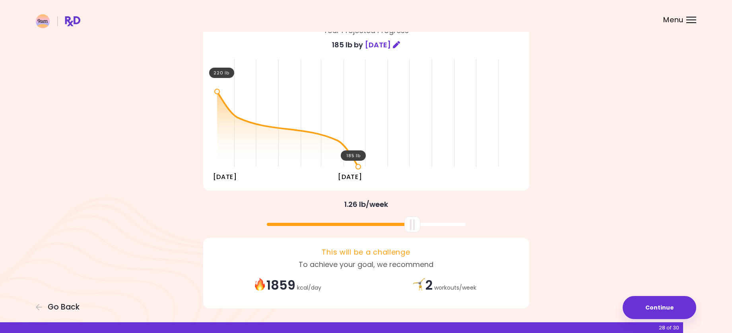
scroll to position [79, 0]
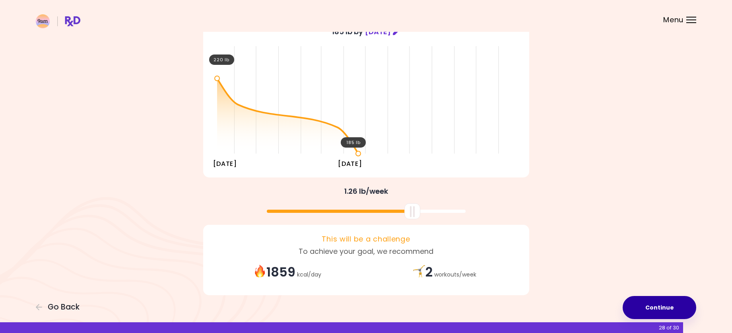
click at [679, 298] on button "Continue" at bounding box center [659, 307] width 74 height 23
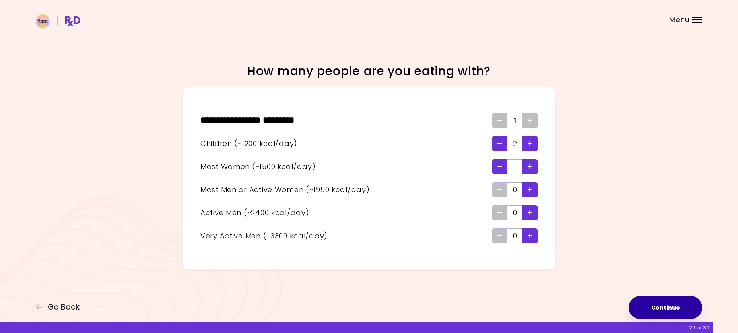
click at [661, 310] on button "Continue" at bounding box center [665, 307] width 74 height 23
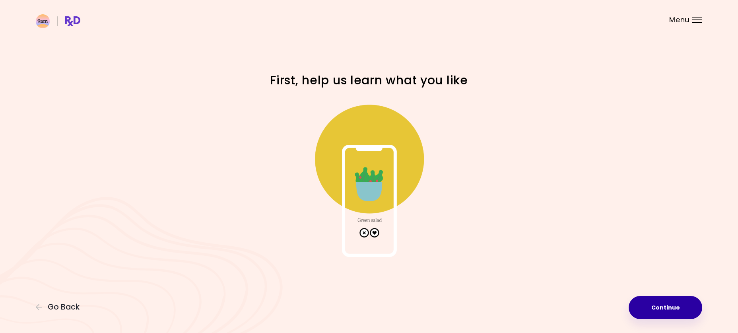
click at [662, 304] on button "Continue" at bounding box center [665, 307] width 74 height 23
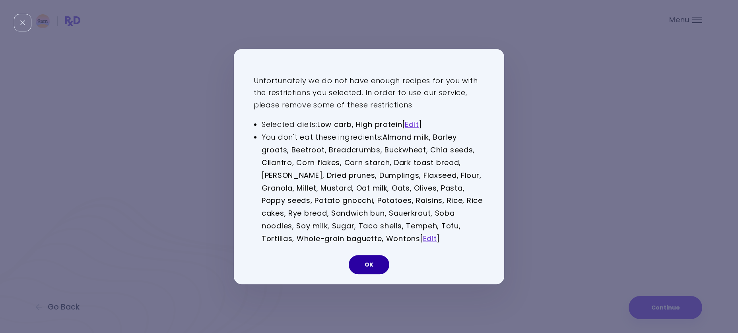
click at [372, 262] on button "OK" at bounding box center [368, 264] width 41 height 19
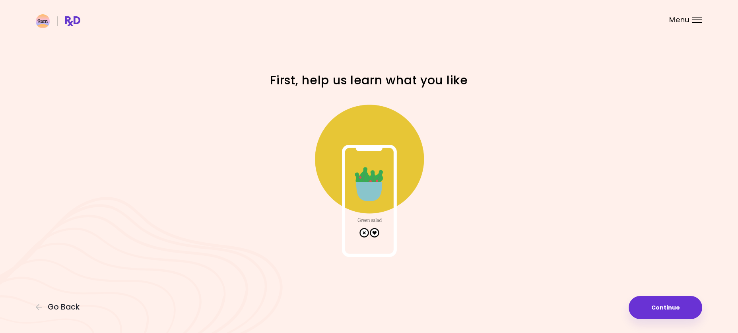
click at [373, 219] on img at bounding box center [368, 177] width 159 height 159
click at [366, 228] on img at bounding box center [368, 177] width 159 height 159
click at [61, 302] on span "Go Back" at bounding box center [64, 306] width 32 height 9
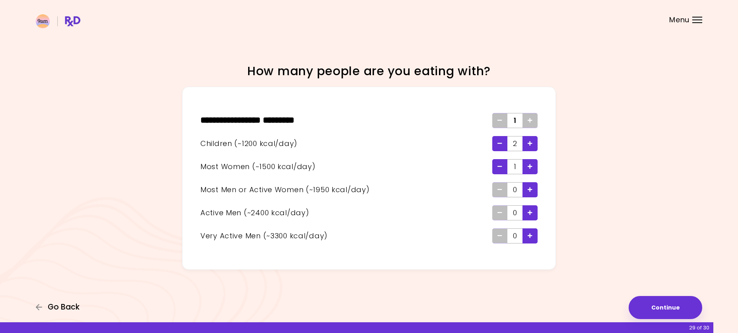
click at [61, 303] on span "Go Back" at bounding box center [64, 306] width 32 height 9
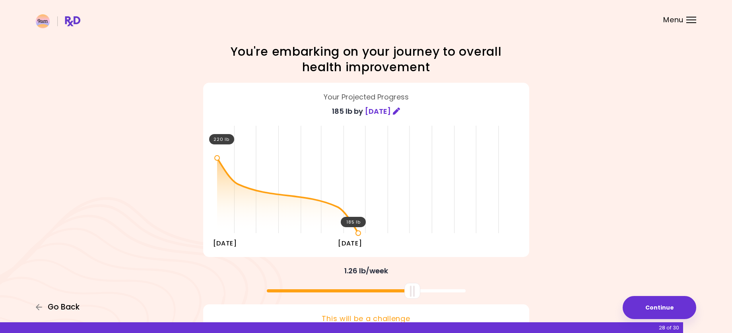
click at [61, 303] on span "Go Back" at bounding box center [64, 306] width 32 height 9
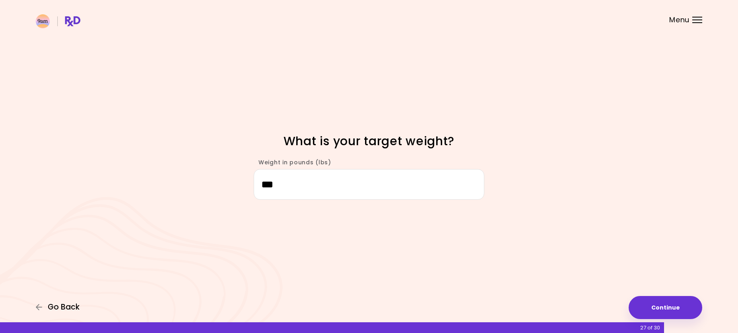
click at [61, 303] on span "Go Back" at bounding box center [64, 306] width 32 height 9
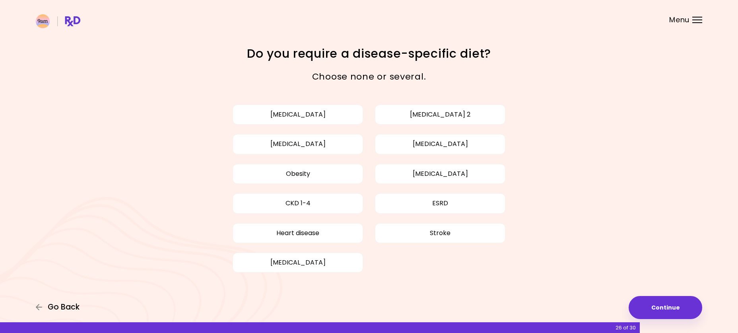
click at [61, 303] on span "Go Back" at bounding box center [64, 306] width 32 height 9
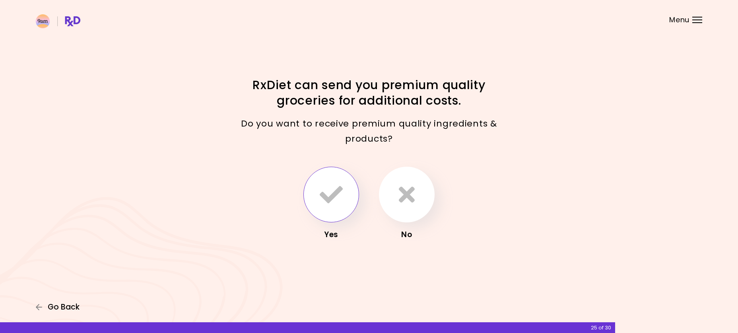
click at [61, 303] on span "Go Back" at bounding box center [64, 306] width 32 height 9
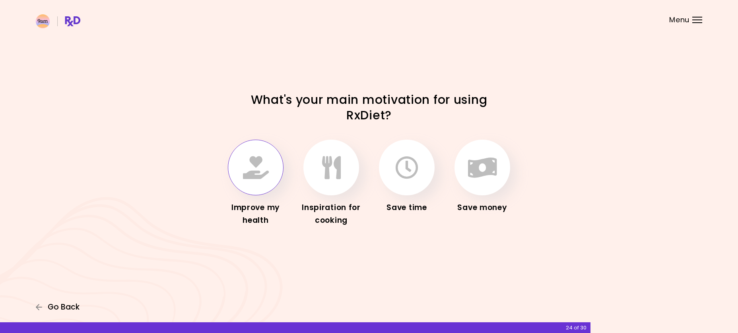
click at [61, 303] on span "Go Back" at bounding box center [64, 306] width 32 height 9
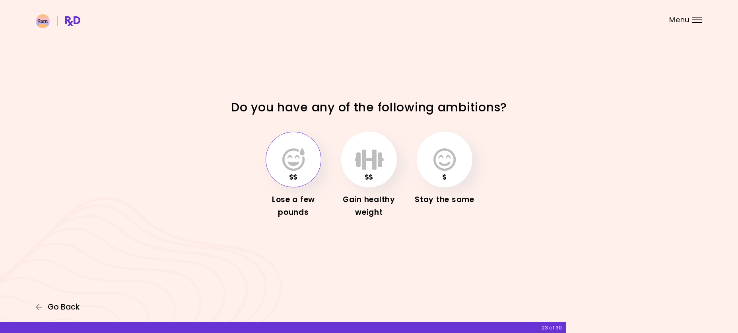
click at [61, 303] on span "Go Back" at bounding box center [64, 306] width 32 height 9
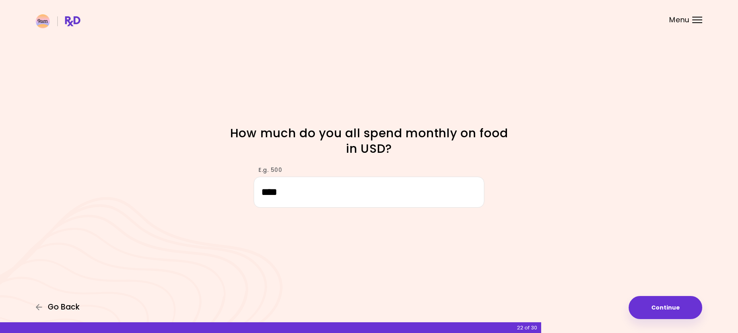
click at [61, 303] on span "Go Back" at bounding box center [64, 306] width 32 height 9
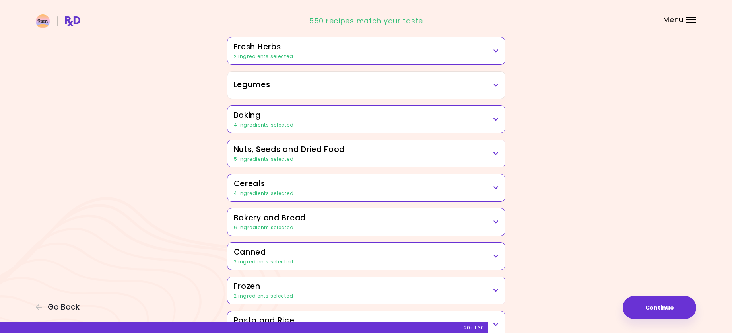
scroll to position [368, 0]
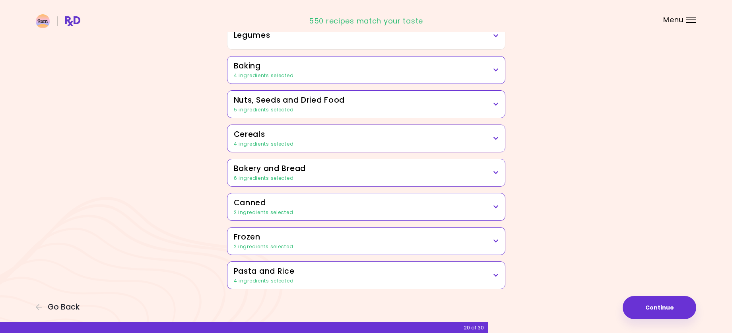
click at [334, 105] on h3 "Nuts, Seeds and Dried Food" at bounding box center [366, 101] width 265 height 12
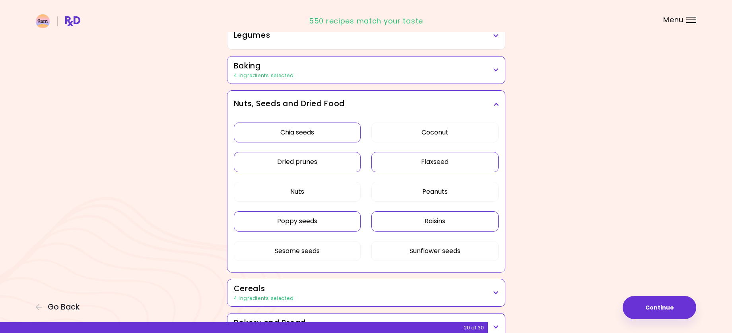
click at [337, 223] on button "Poppy seeds" at bounding box center [297, 221] width 127 height 20
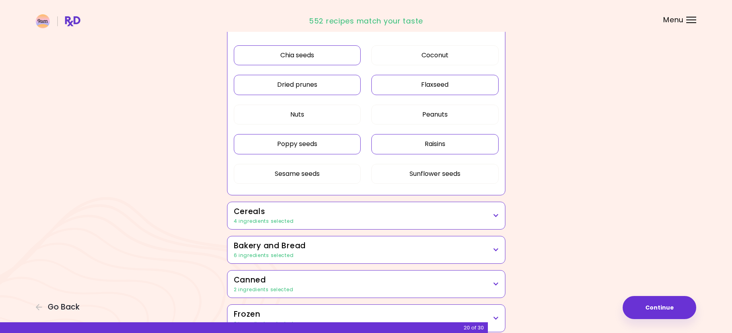
scroll to position [448, 0]
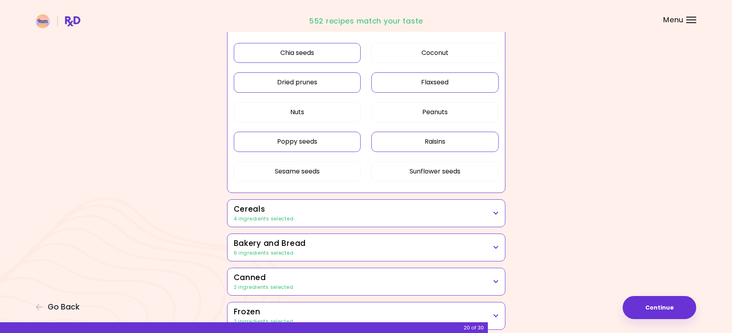
click at [335, 147] on button "Poppy seeds" at bounding box center [297, 142] width 127 height 20
click at [336, 150] on button "Poppy seeds" at bounding box center [297, 142] width 127 height 20
click at [346, 215] on div "4 ingredients selected" at bounding box center [366, 218] width 265 height 7
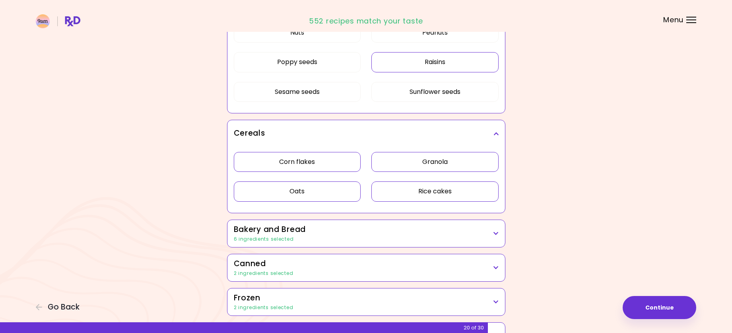
scroll to position [567, 0]
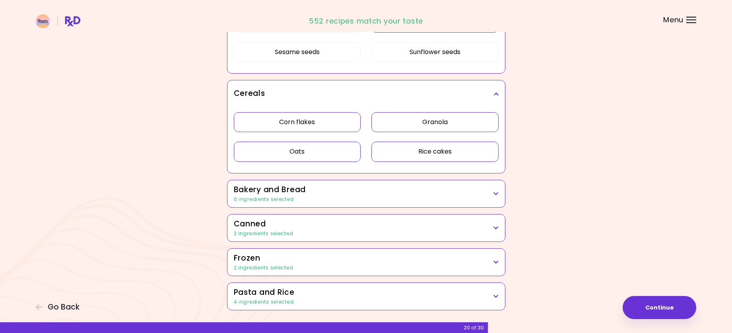
click at [348, 188] on h3 "Bakery and Bread" at bounding box center [366, 190] width 265 height 12
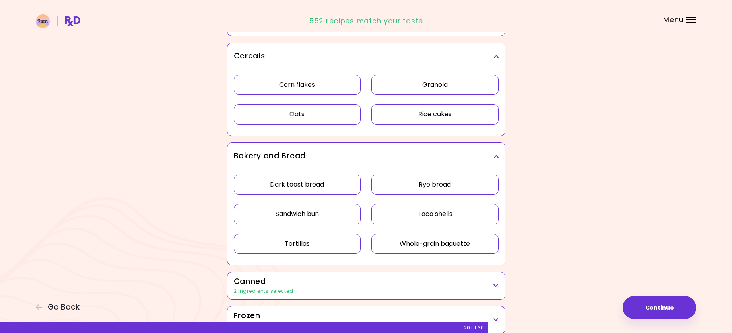
scroll to position [647, 0]
click at [344, 203] on div "Dark toast bread Rye bread Sandwich bun Taco shells Tortillas Whole-grain bague…" at bounding box center [366, 217] width 265 height 95
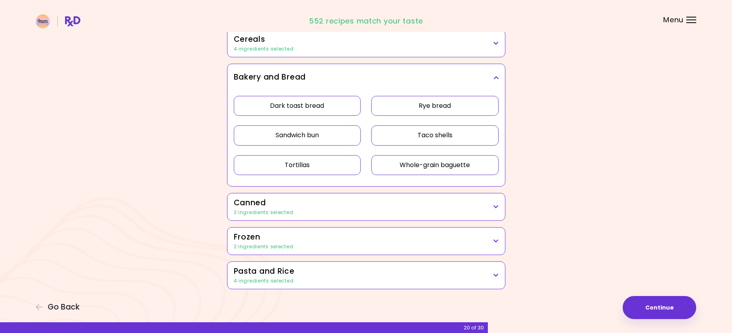
scroll to position [463, 0]
click at [331, 165] on button "Tortillas" at bounding box center [297, 165] width 127 height 20
click at [397, 172] on button "Whole-grain baguette" at bounding box center [434, 165] width 127 height 20
click at [337, 210] on div "2 ingredients selected" at bounding box center [366, 212] width 265 height 7
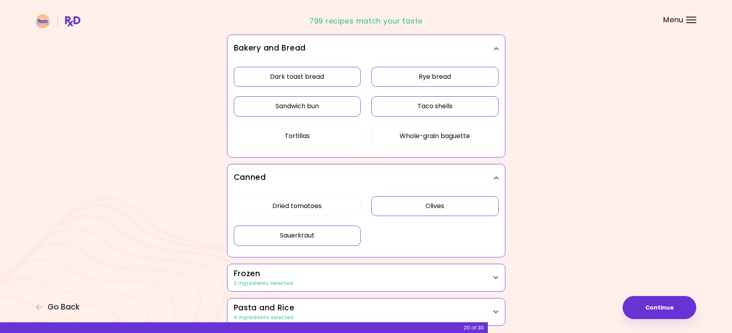
scroll to position [529, 0]
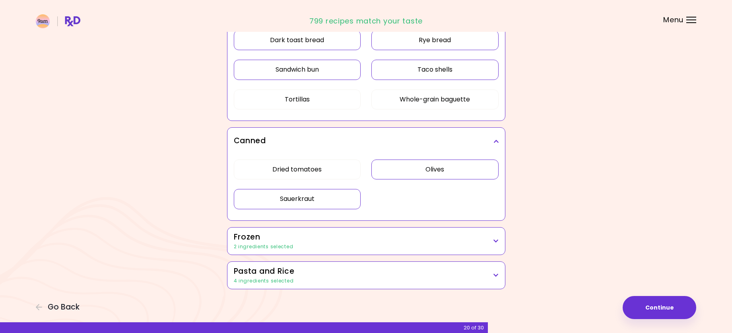
click at [337, 236] on h3 "Frozen" at bounding box center [366, 237] width 265 height 12
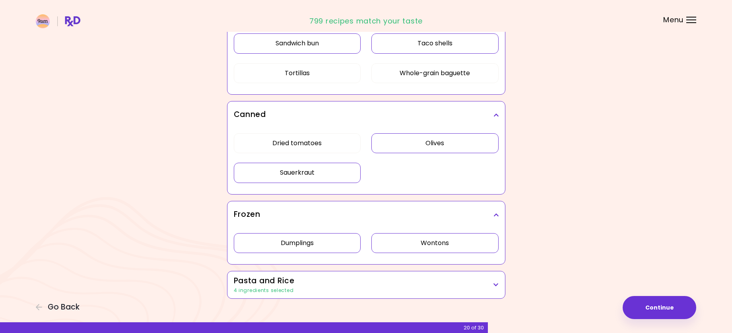
scroll to position [565, 0]
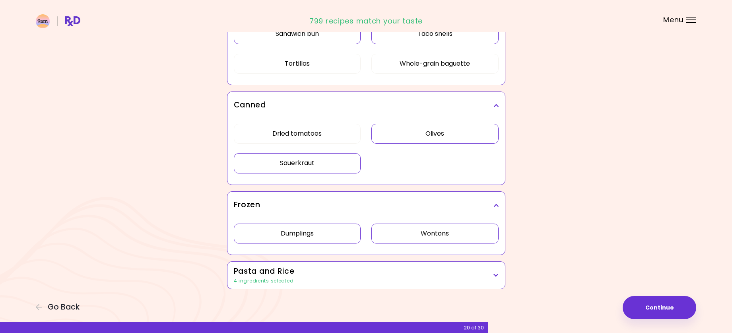
click at [341, 233] on button "Dumplings" at bounding box center [297, 233] width 127 height 20
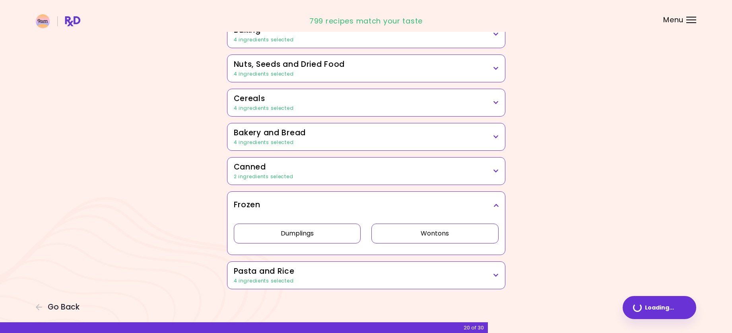
scroll to position [404, 0]
click at [337, 236] on button "Dumplings" at bounding box center [297, 233] width 127 height 20
click at [371, 275] on h3 "Pasta and Rice" at bounding box center [366, 271] width 265 height 12
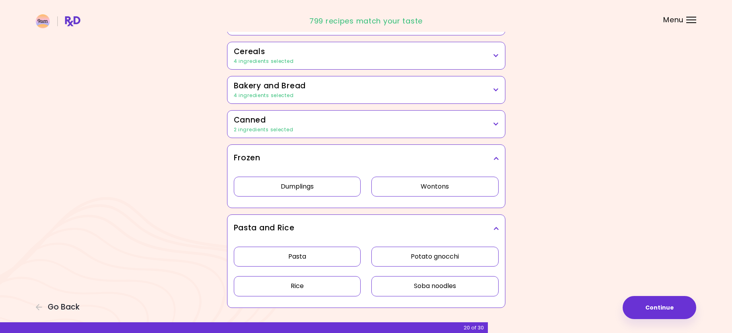
scroll to position [470, 0]
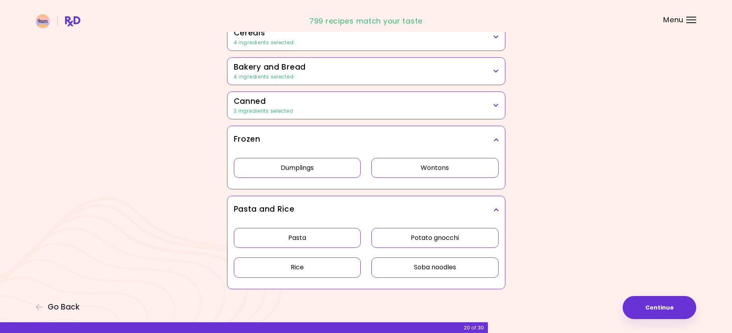
click at [357, 240] on button "Pasta" at bounding box center [297, 238] width 127 height 20
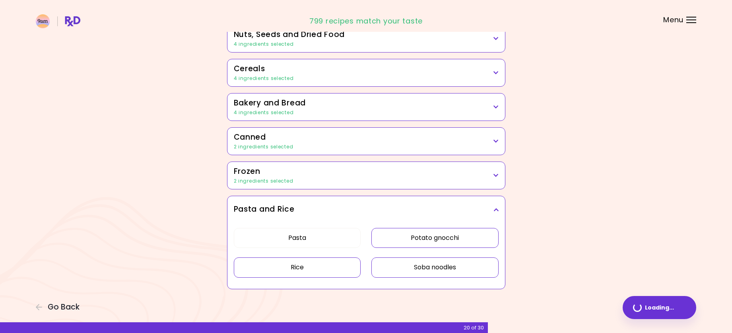
scroll to position [434, 0]
click at [349, 268] on button "Rice" at bounding box center [297, 267] width 127 height 20
click at [438, 248] on div "Pasta Potato gnocchi Rice Soba noodles" at bounding box center [366, 256] width 265 height 66
click at [443, 242] on button "Potato gnocchi" at bounding box center [434, 238] width 127 height 20
click at [448, 266] on button "Soba noodles" at bounding box center [434, 267] width 127 height 20
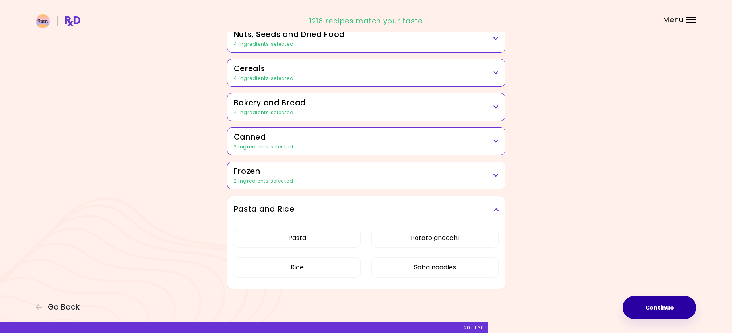
click at [654, 306] on button "Continue" at bounding box center [659, 307] width 74 height 23
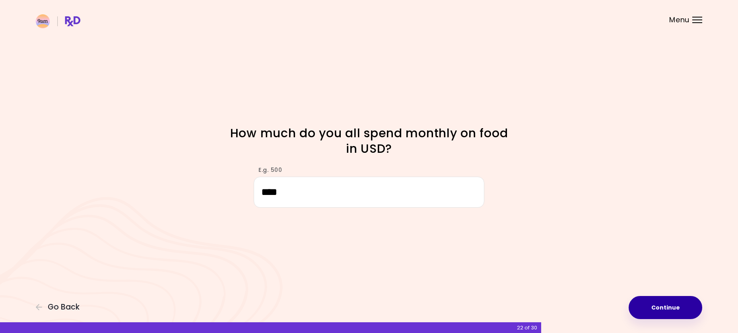
click at [673, 303] on button "Continue" at bounding box center [665, 307] width 74 height 23
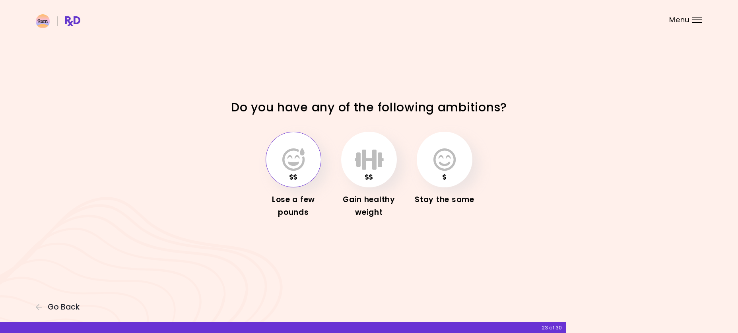
click at [303, 178] on button "button" at bounding box center [293, 160] width 56 height 56
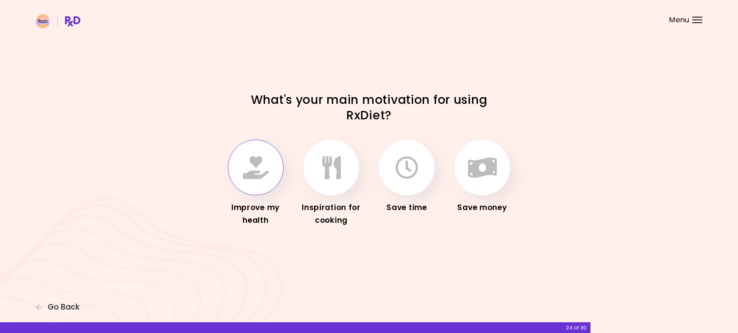
click at [254, 182] on button "button" at bounding box center [256, 167] width 56 height 56
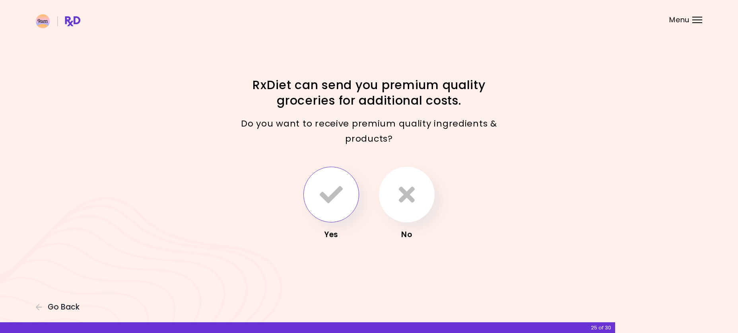
click at [330, 208] on button "button" at bounding box center [331, 194] width 56 height 56
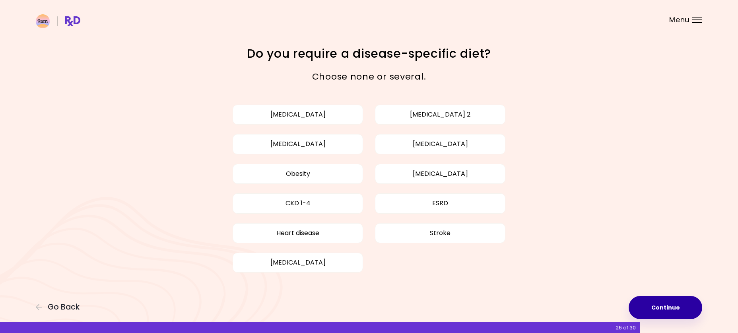
click at [660, 304] on button "Continue" at bounding box center [665, 307] width 74 height 23
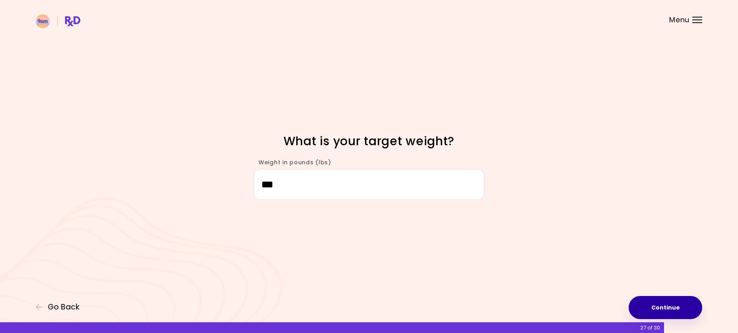
click at [655, 308] on button "Continue" at bounding box center [665, 307] width 74 height 23
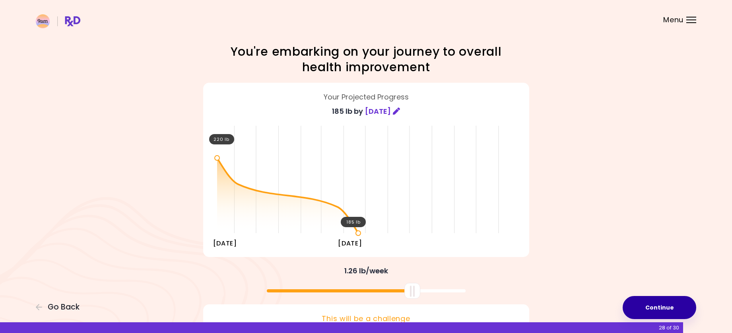
click at [672, 306] on button "Continue" at bounding box center [659, 307] width 74 height 23
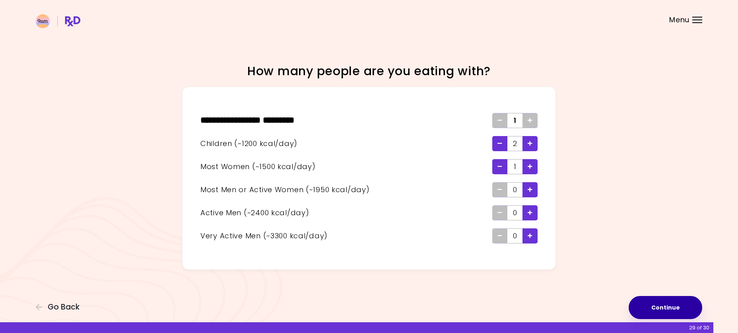
click at [647, 300] on button "Continue" at bounding box center [665, 307] width 74 height 23
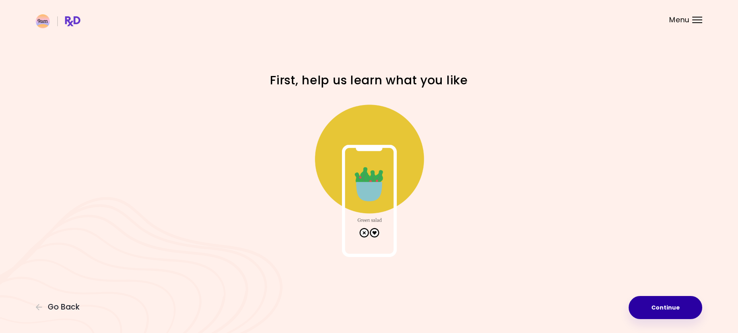
click at [641, 302] on button "Continue" at bounding box center [665, 307] width 74 height 23
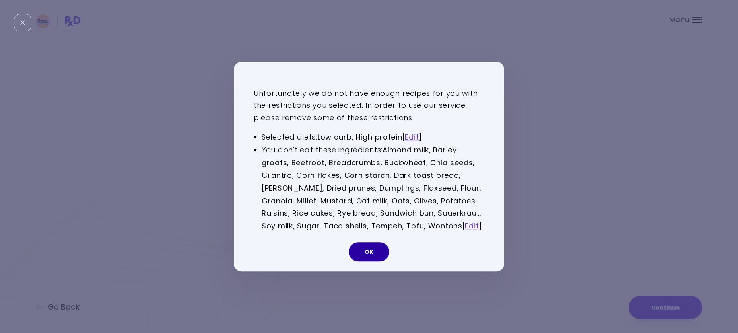
click at [373, 251] on button "OK" at bounding box center [368, 251] width 41 height 19
